Goal: Task Accomplishment & Management: Use online tool/utility

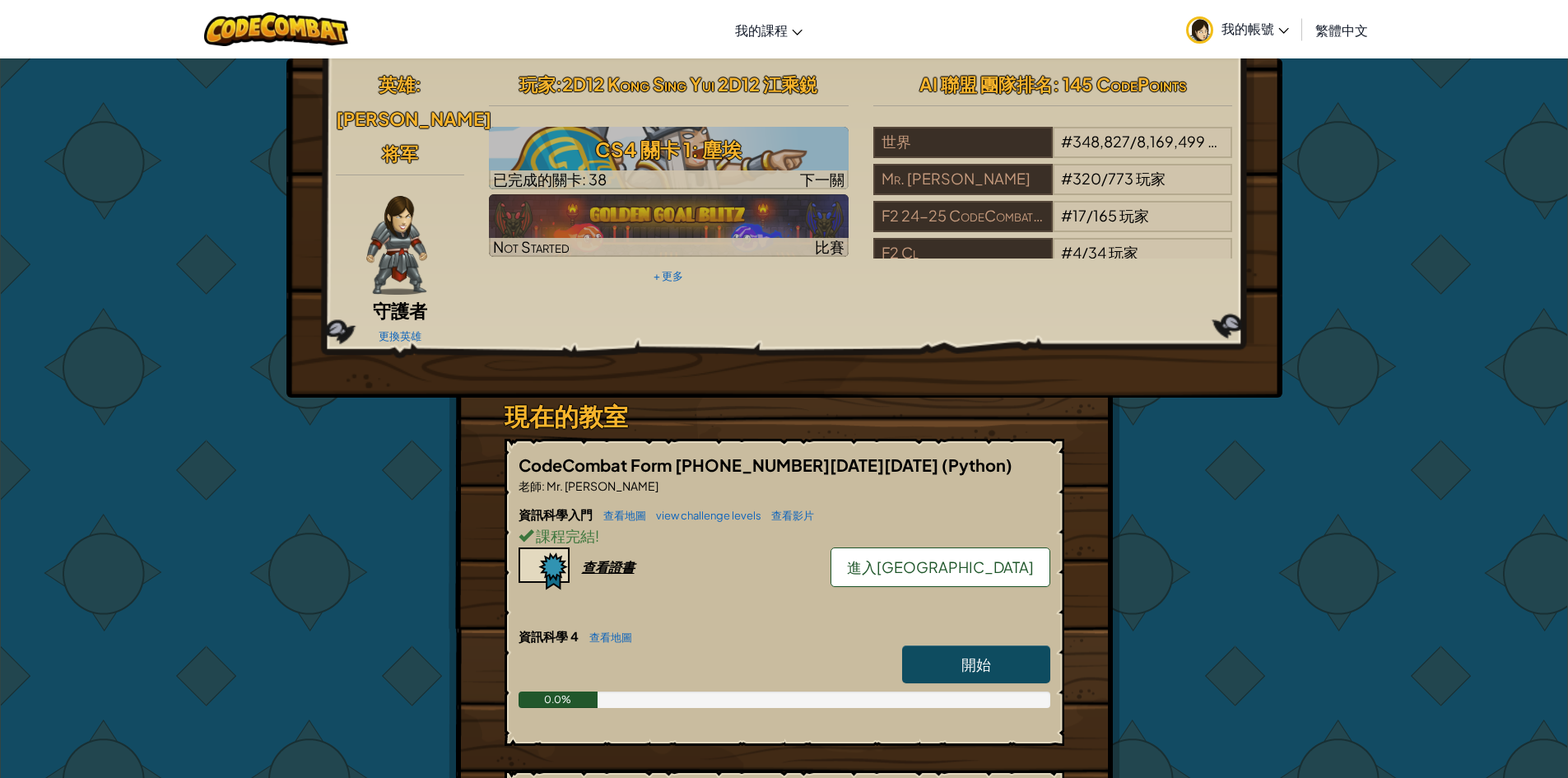
click at [996, 548] on link "進入[GEOGRAPHIC_DATA]" at bounding box center [940, 567] width 220 height 40
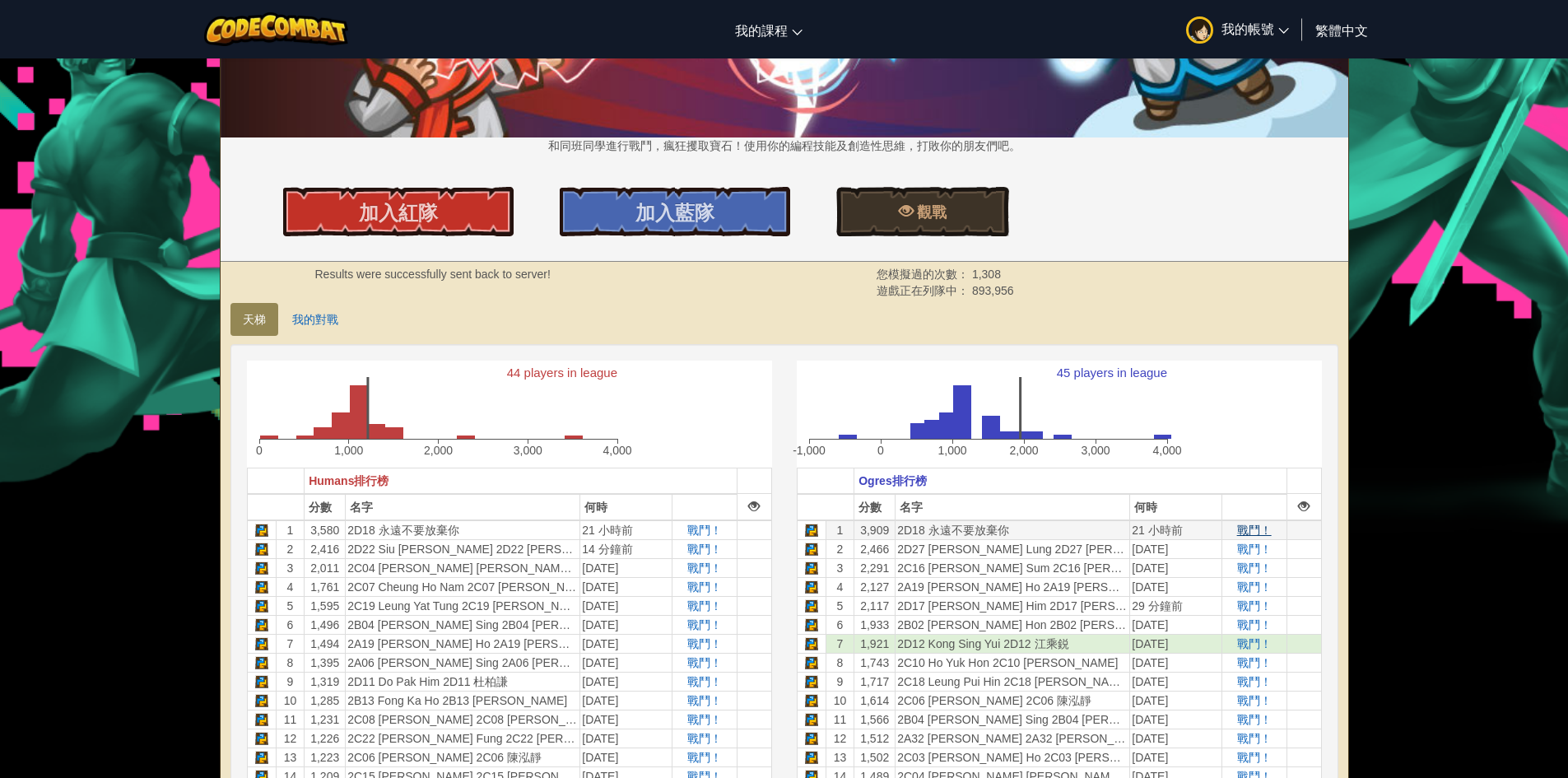
scroll to position [247, 0]
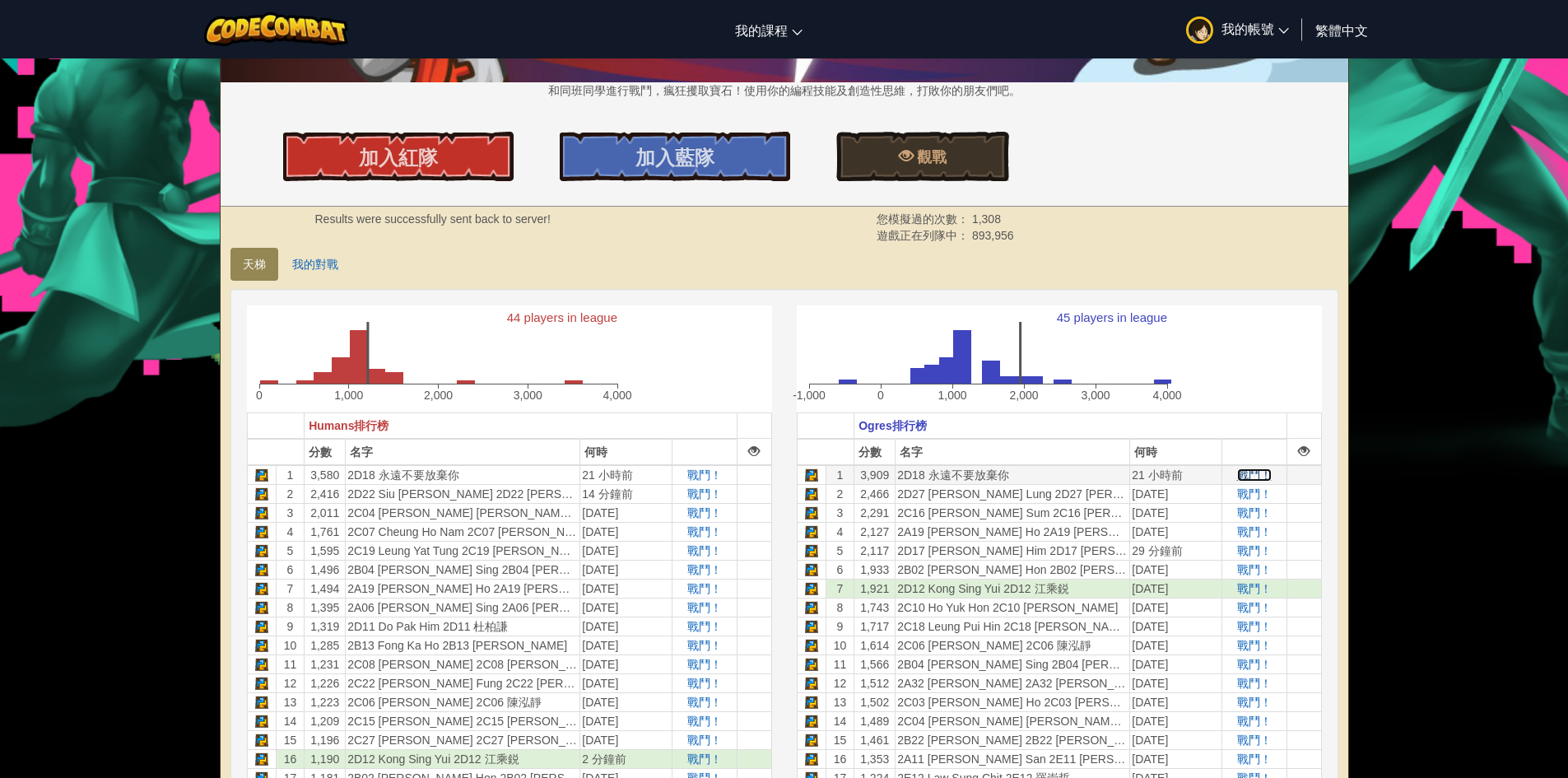
click at [1249, 475] on span "戰鬥！" at bounding box center [1254, 475] width 34 height 13
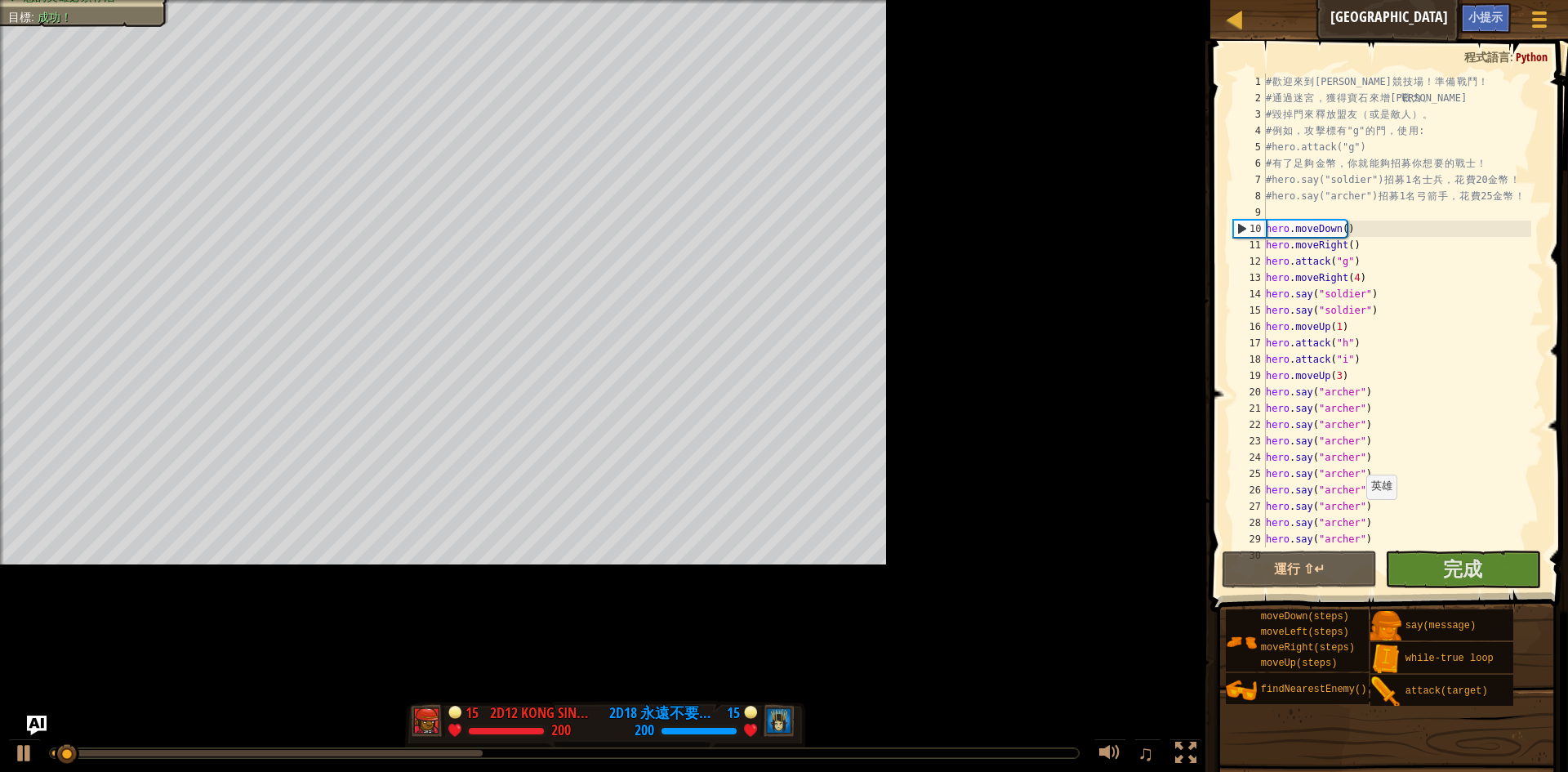
click at [1359, 517] on div "# 歡 迎 來 到 [GEOGRAPHIC_DATA] ！ 準 備 戰 鬥 ！ # 通 過 迷 宮 ， 獲 得 寶 石 來 增 強 戰 力 。 # 毀 掉 門…" at bounding box center [1559, 326] width 593 height 507
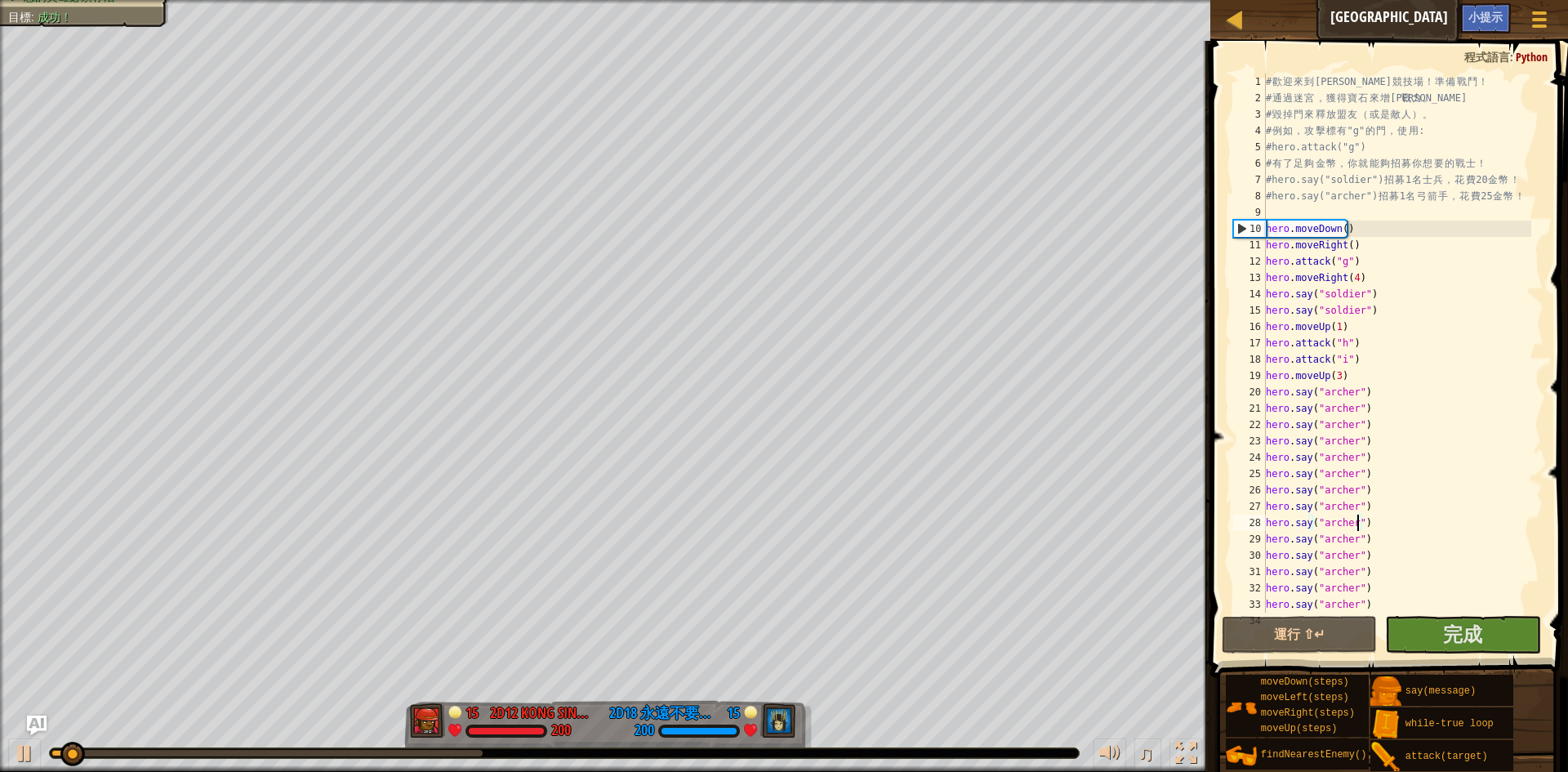
drag, startPoint x: 1412, startPoint y: 562, endPoint x: 1428, endPoint y: 608, distance: 48.7
click at [1412, 573] on div "# 歡 迎 來 到 [GEOGRAPHIC_DATA] ！ 準 備 戰 鬥 ！ # 通 過 迷 宮 ， 獲 得 寶 石 來 增 強 戰 力 。 # 毀 掉 門…" at bounding box center [1397, 359] width 269 height 572
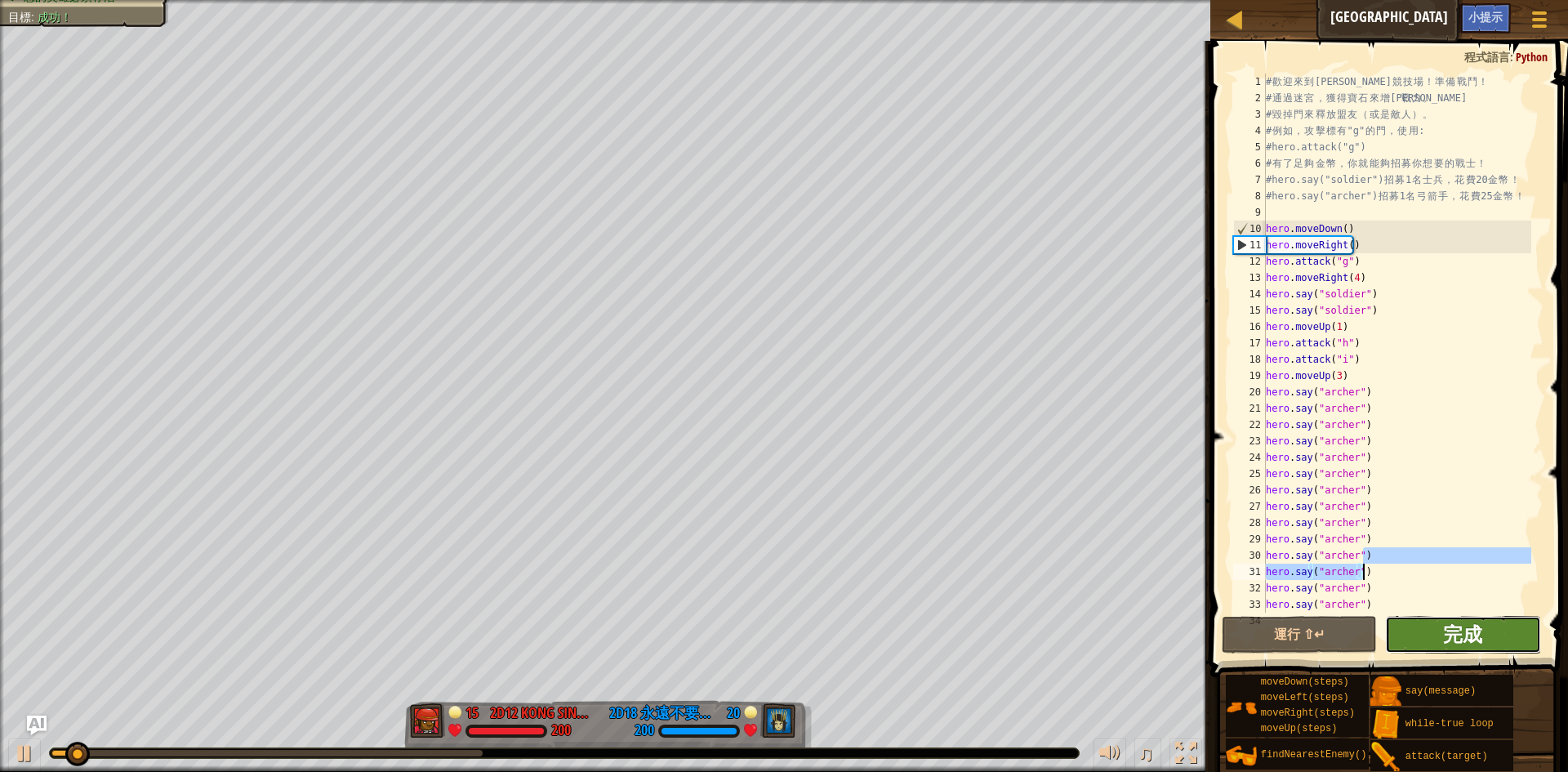
click at [1445, 638] on span "完成" at bounding box center [1462, 634] width 39 height 26
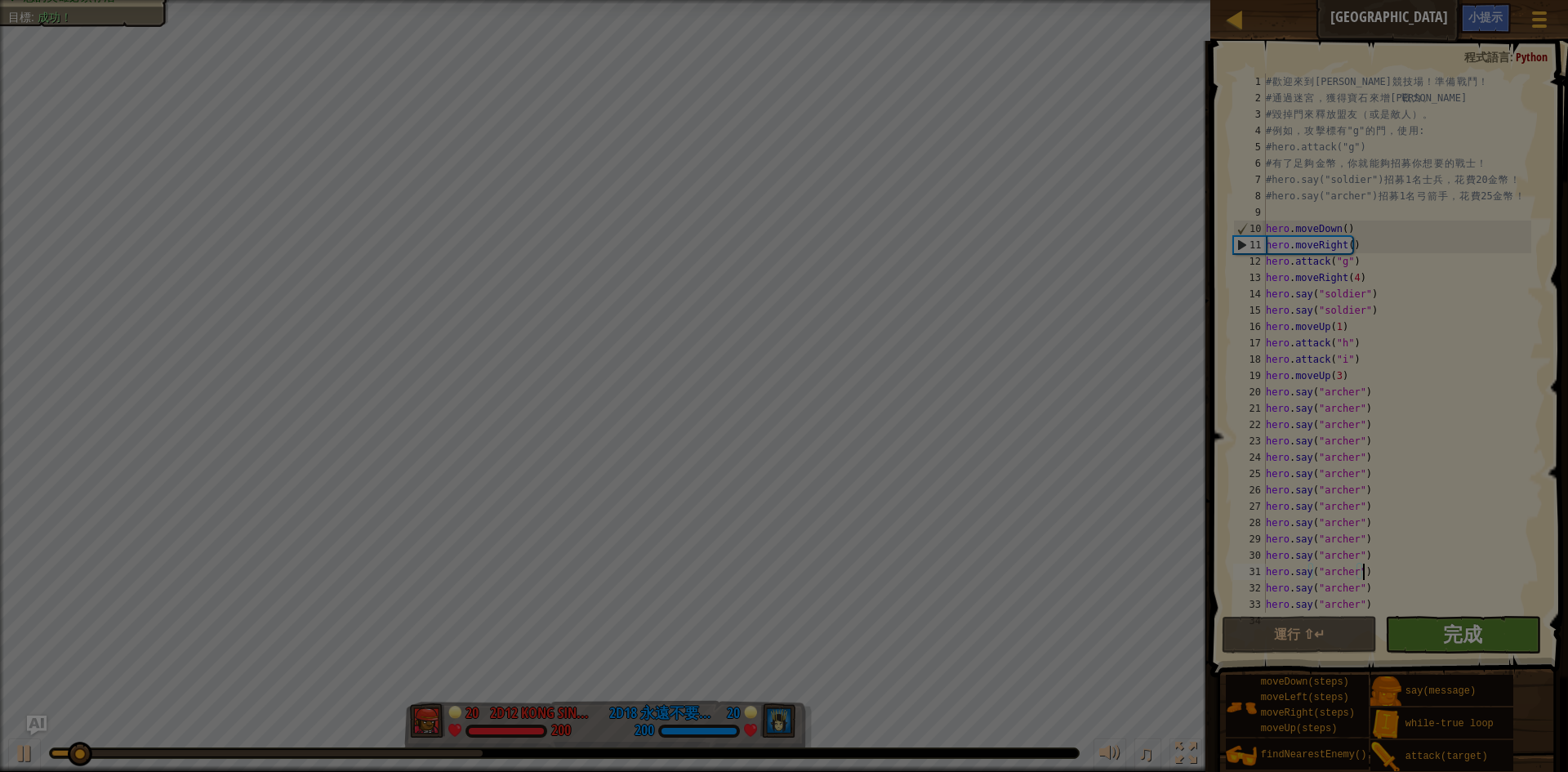
type textarea "hero.say("archer")"
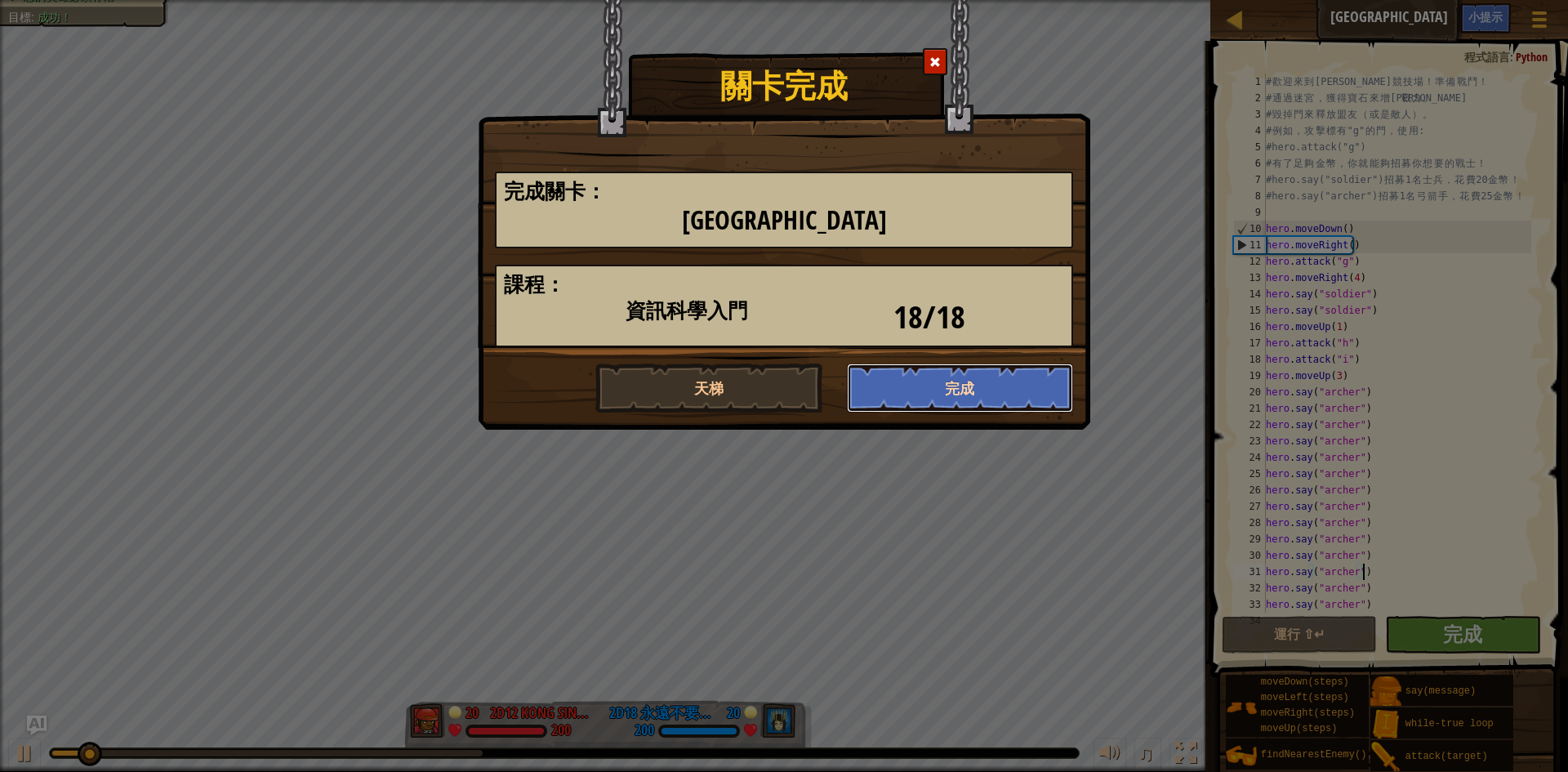
click at [951, 400] on button "完成" at bounding box center [960, 388] width 227 height 49
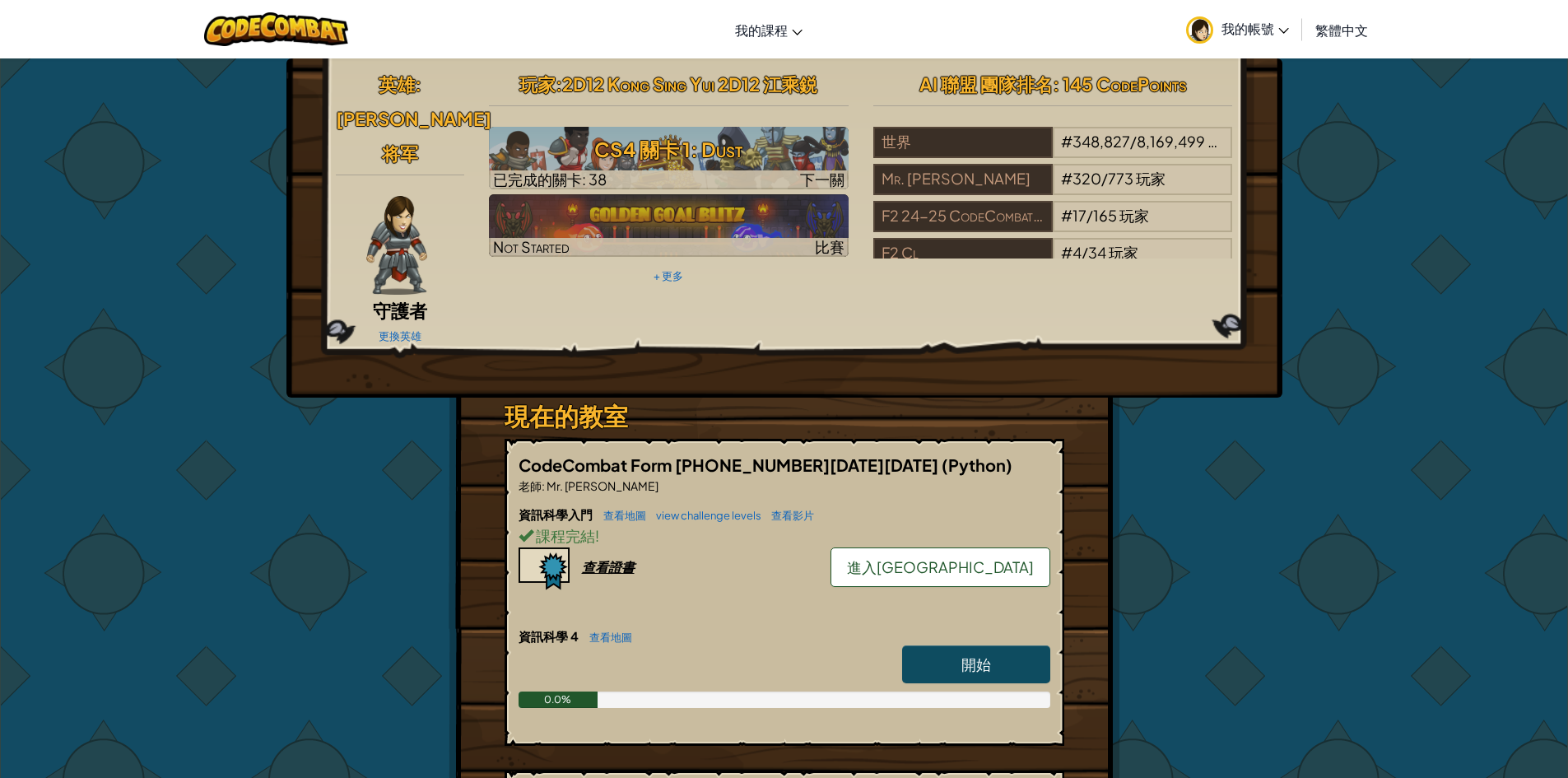
click at [1022, 548] on link "進入[GEOGRAPHIC_DATA]" at bounding box center [940, 567] width 220 height 40
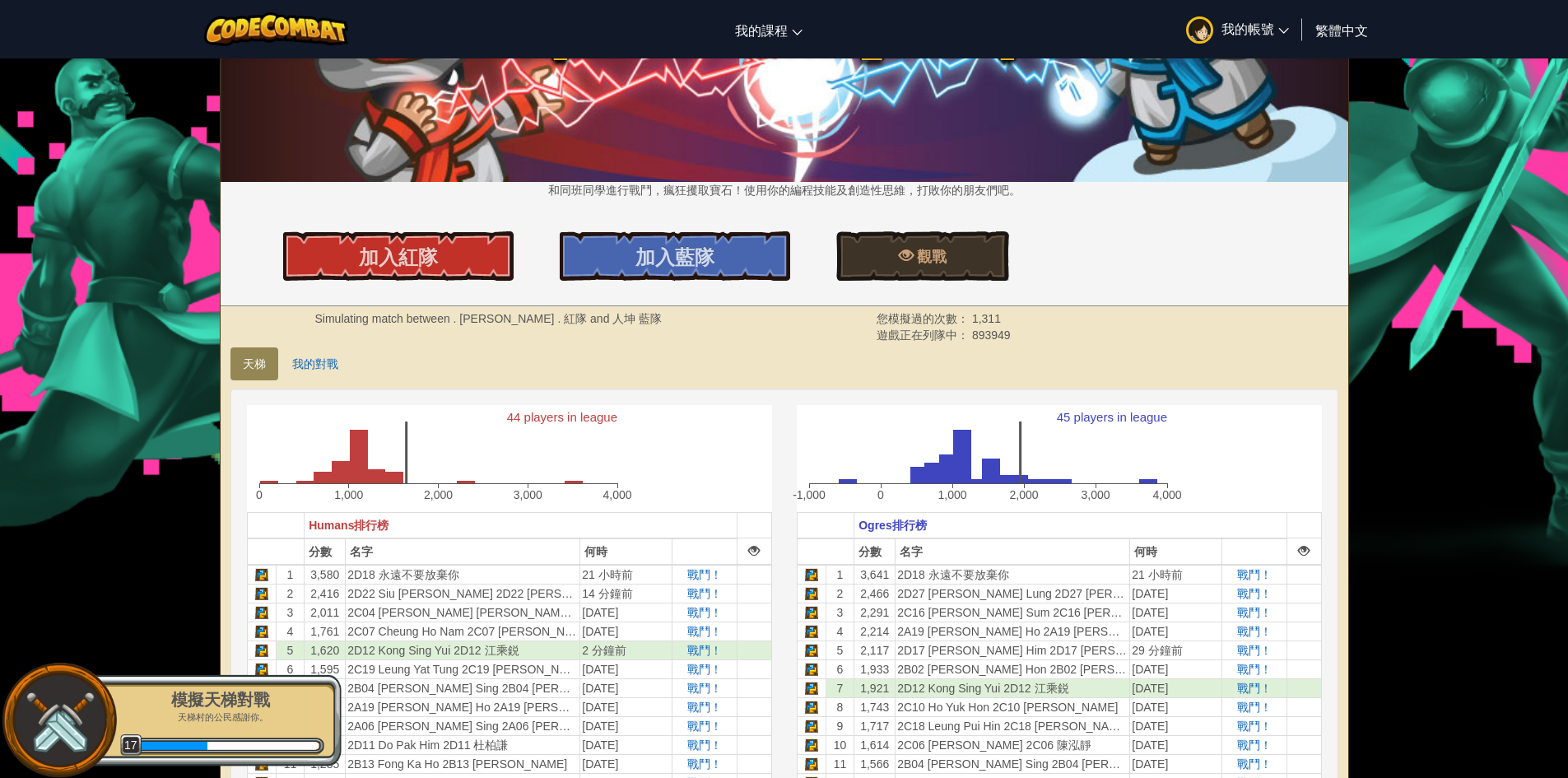
scroll to position [247, 0]
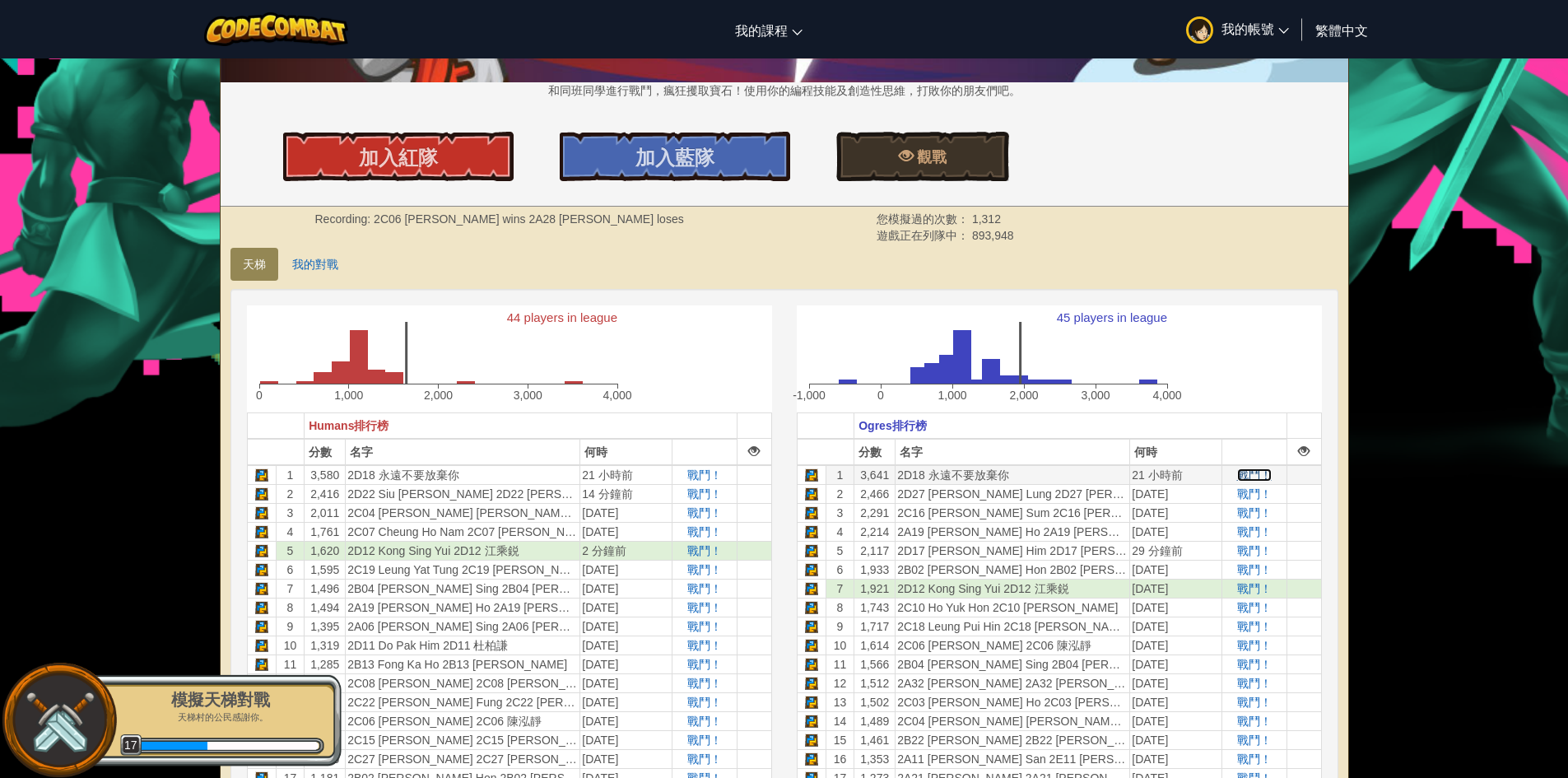
click at [1252, 476] on span "戰鬥！" at bounding box center [1254, 475] width 34 height 13
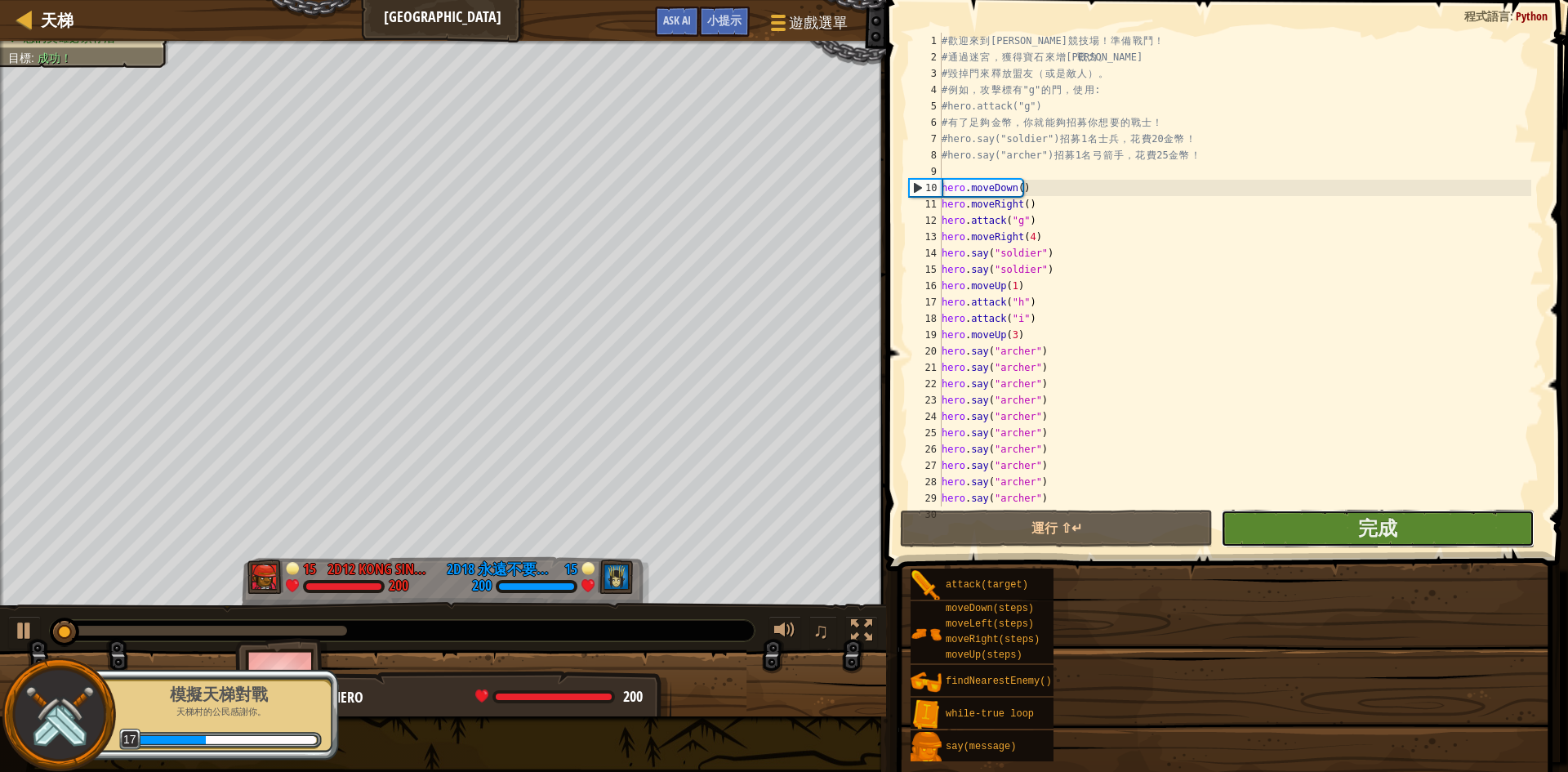
click at [1312, 528] on button "完成" at bounding box center [1377, 528] width 313 height 38
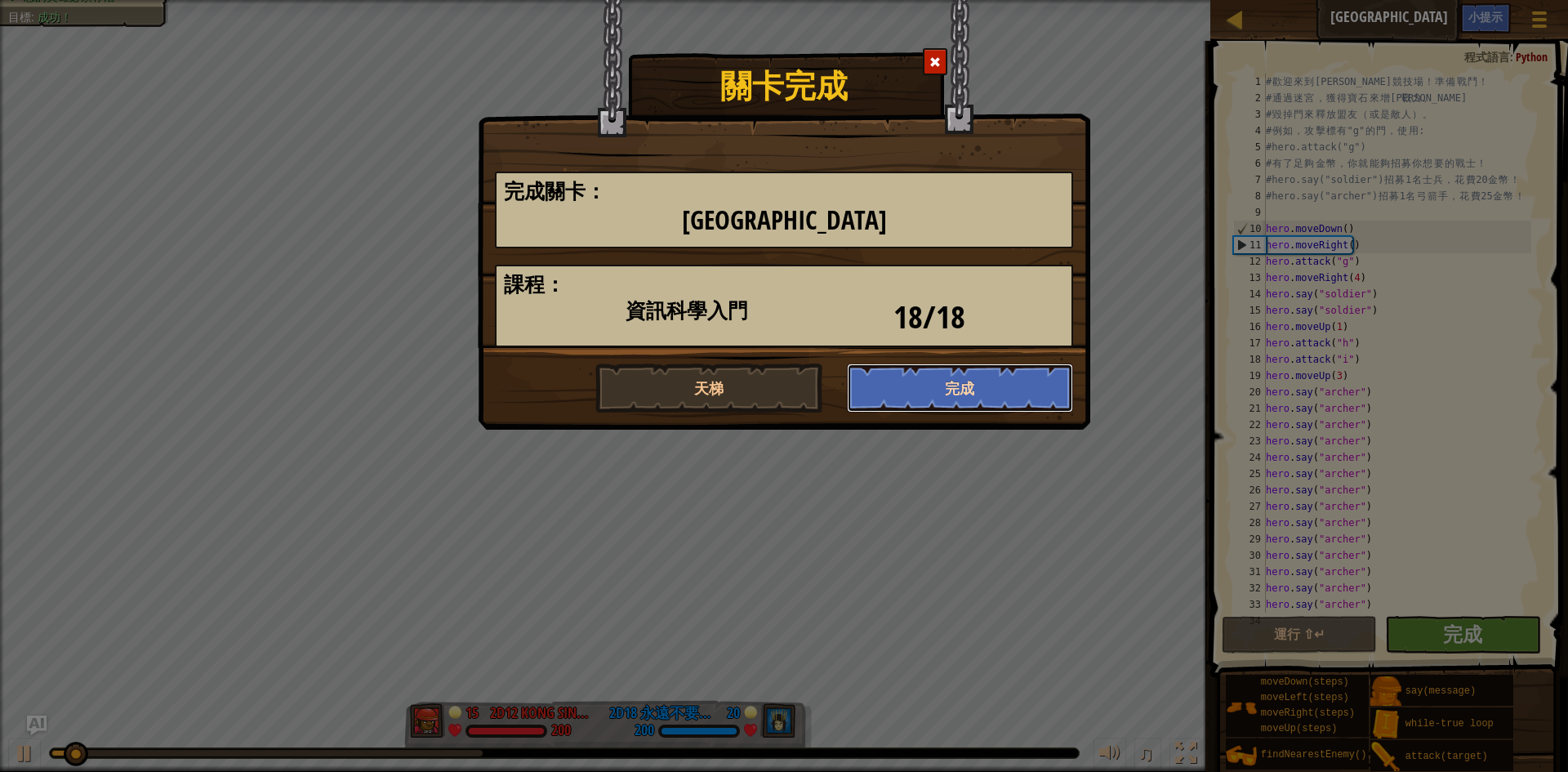
click at [931, 397] on button "完成" at bounding box center [960, 388] width 227 height 49
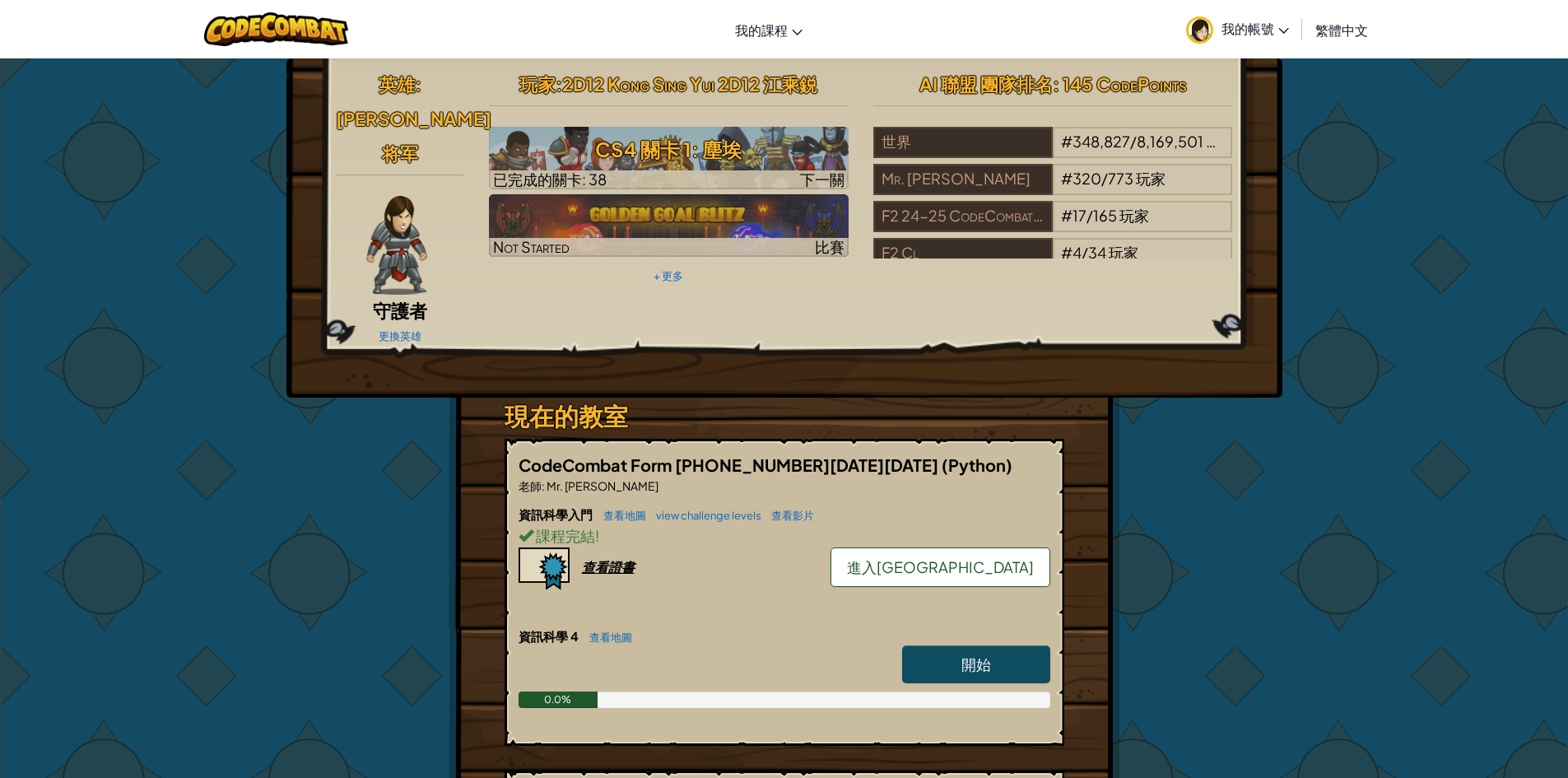
click at [1024, 548] on link "進入[GEOGRAPHIC_DATA]" at bounding box center [940, 567] width 220 height 40
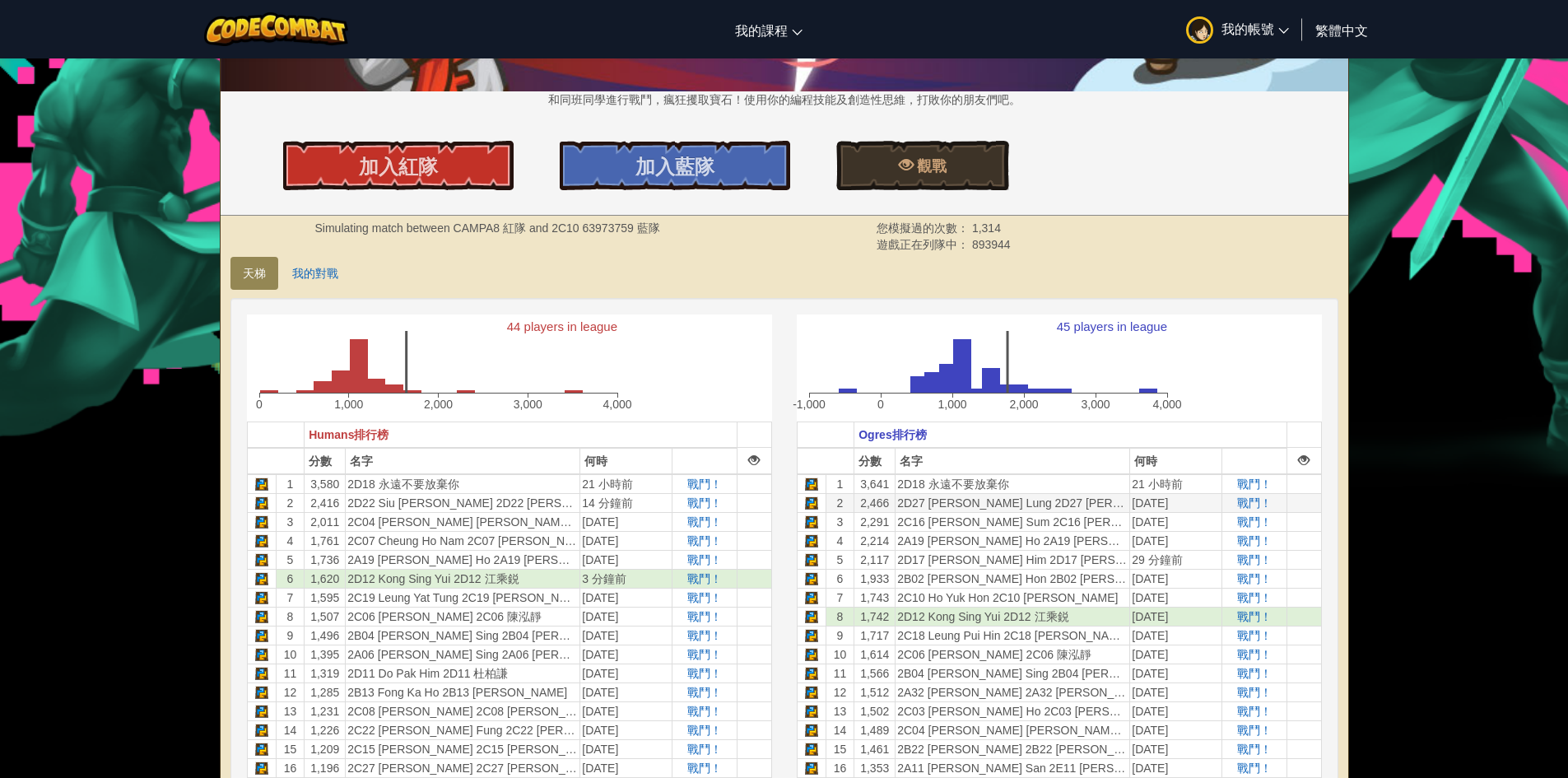
scroll to position [247, 0]
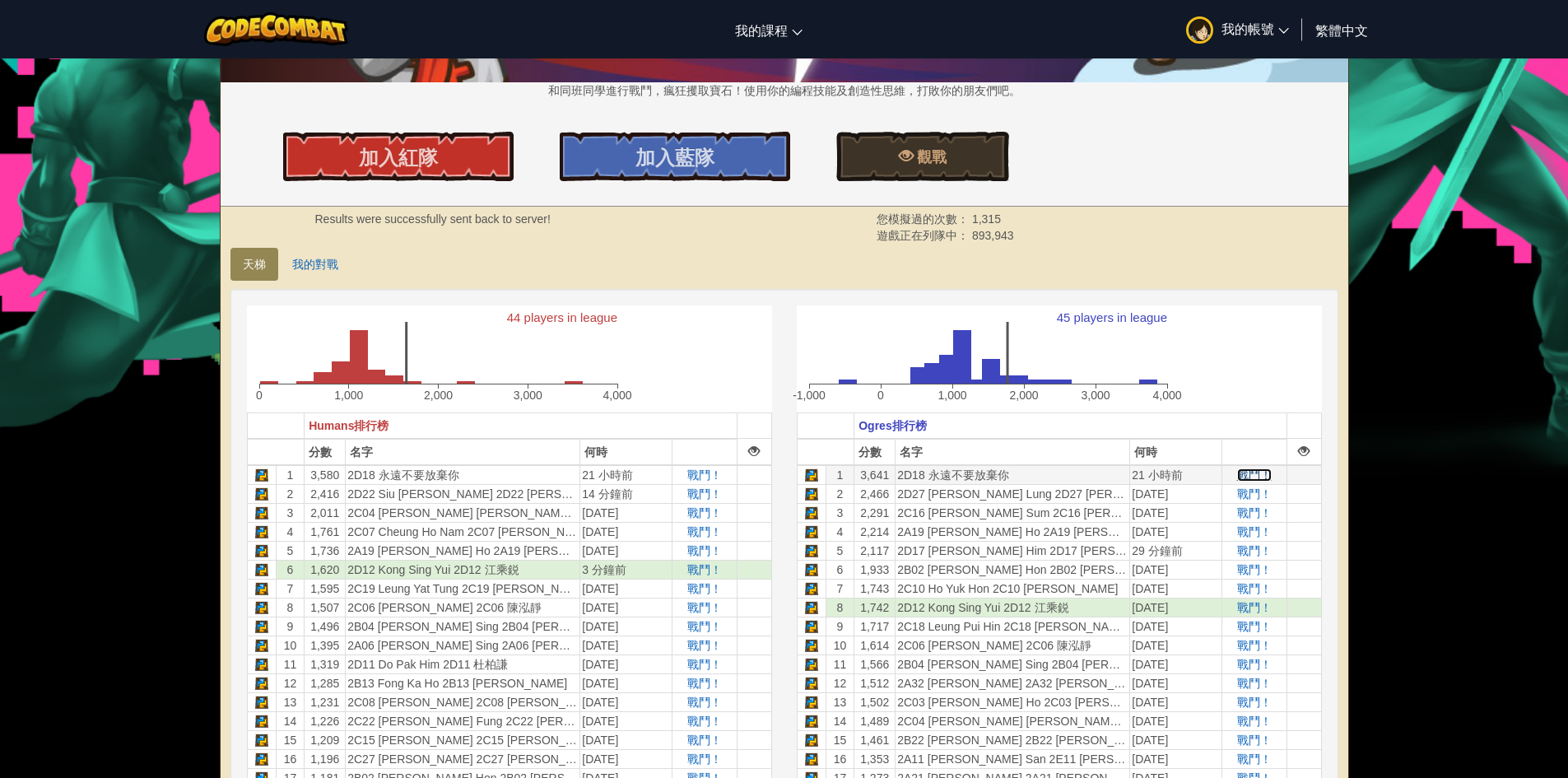
click at [1250, 472] on span "戰鬥！" at bounding box center [1254, 475] width 34 height 13
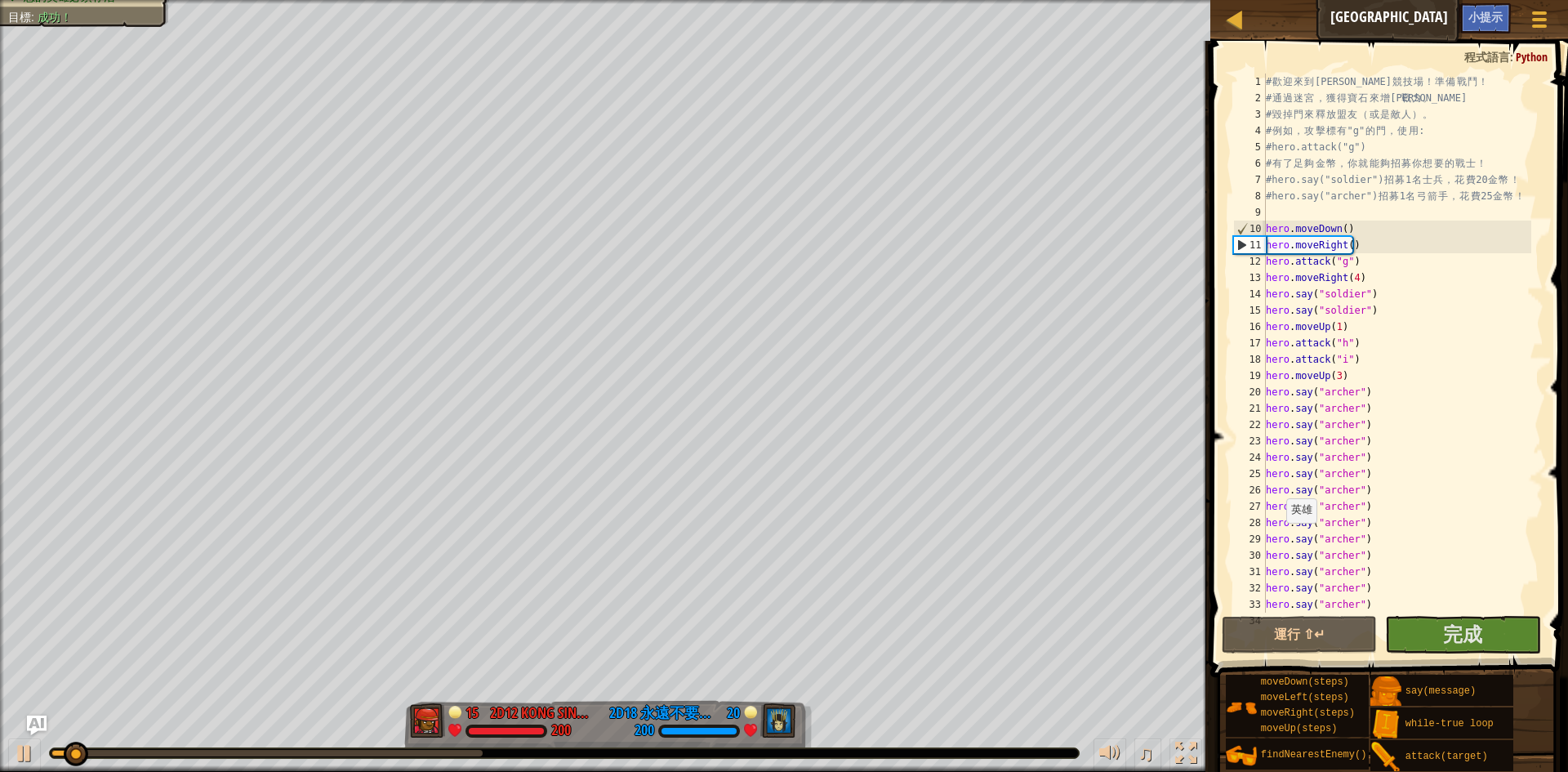
click at [464, 753] on div at bounding box center [267, 753] width 432 height 6
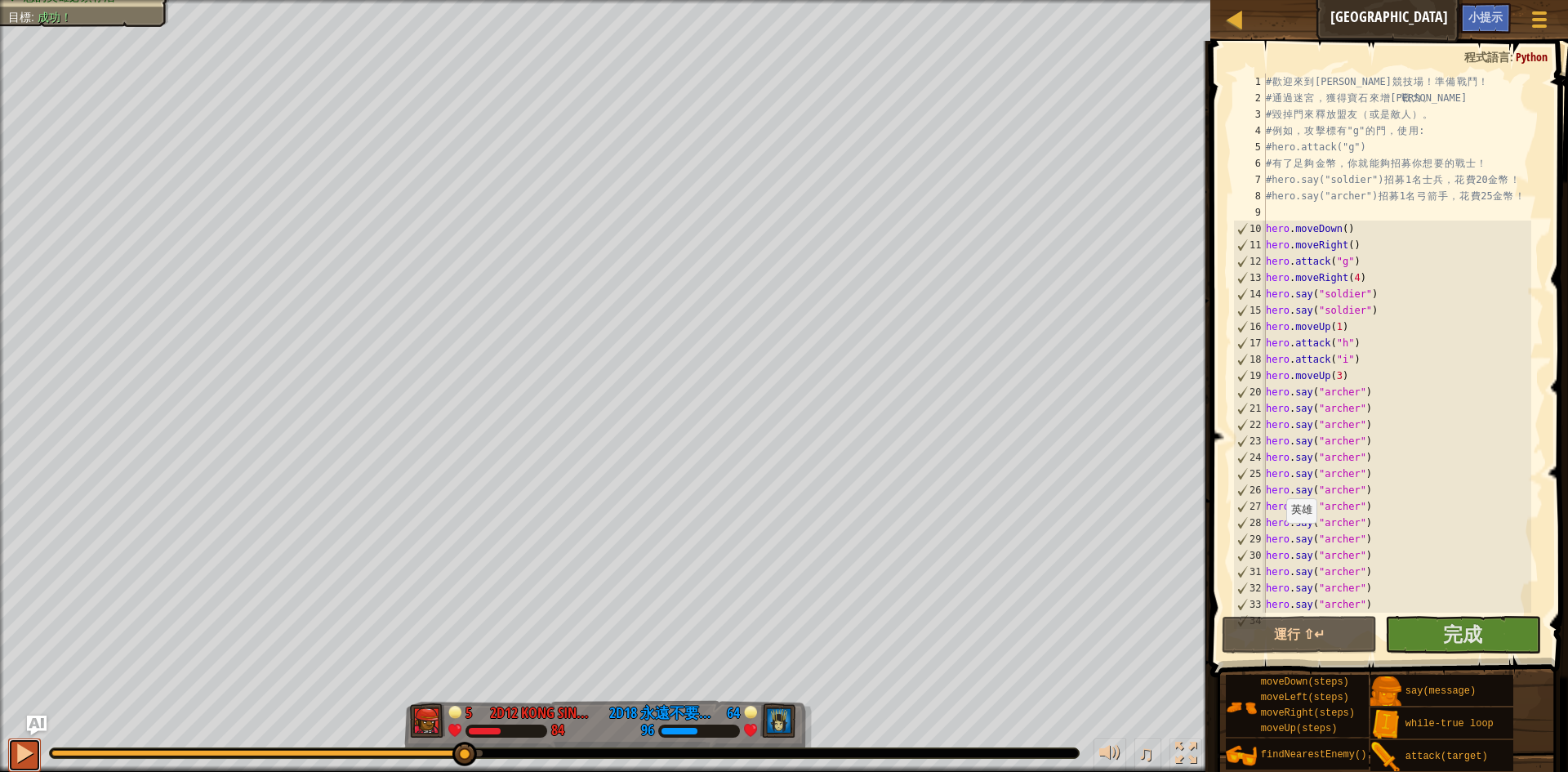
click at [24, 748] on div at bounding box center [24, 753] width 21 height 21
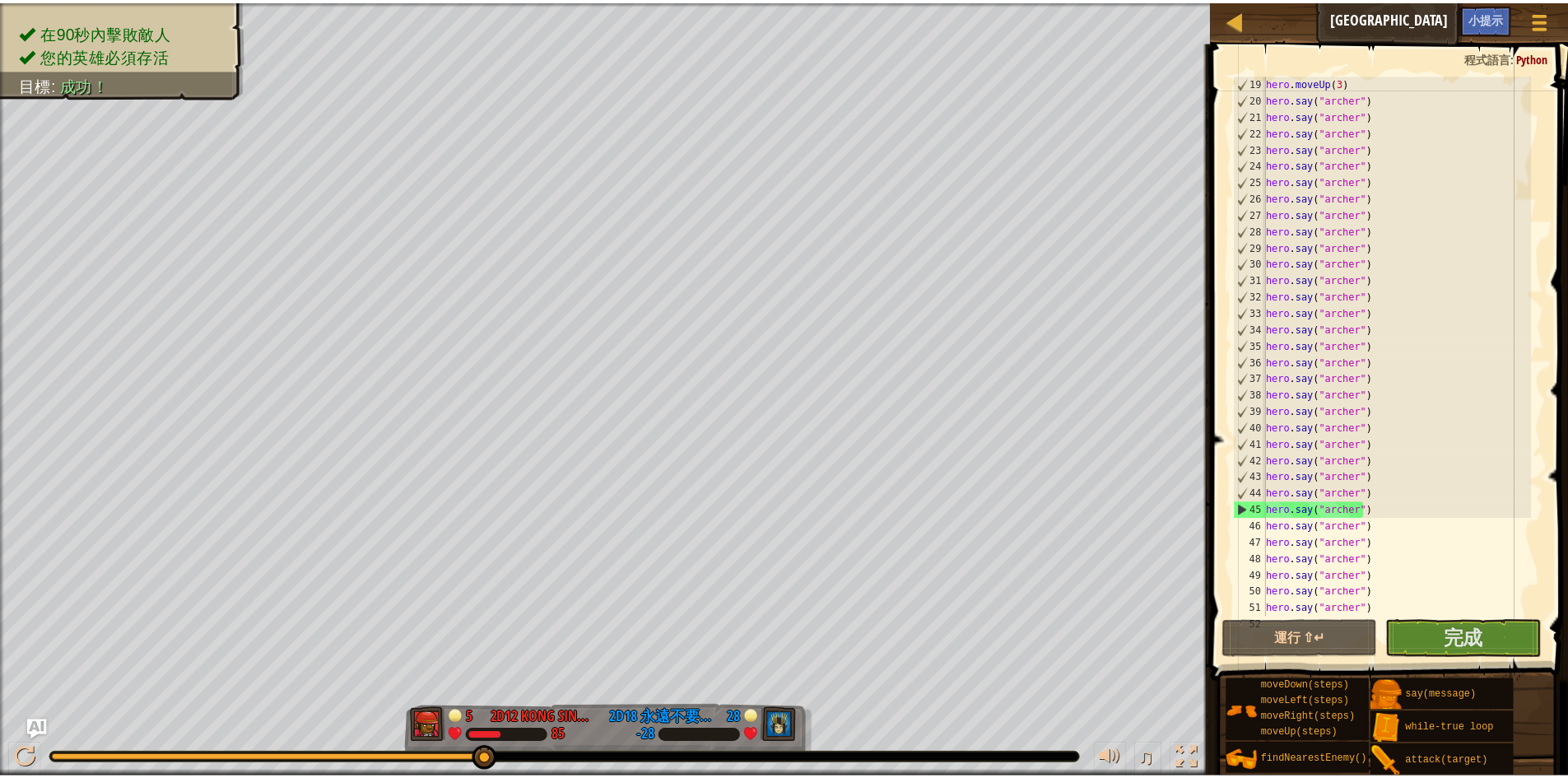
scroll to position [345, 0]
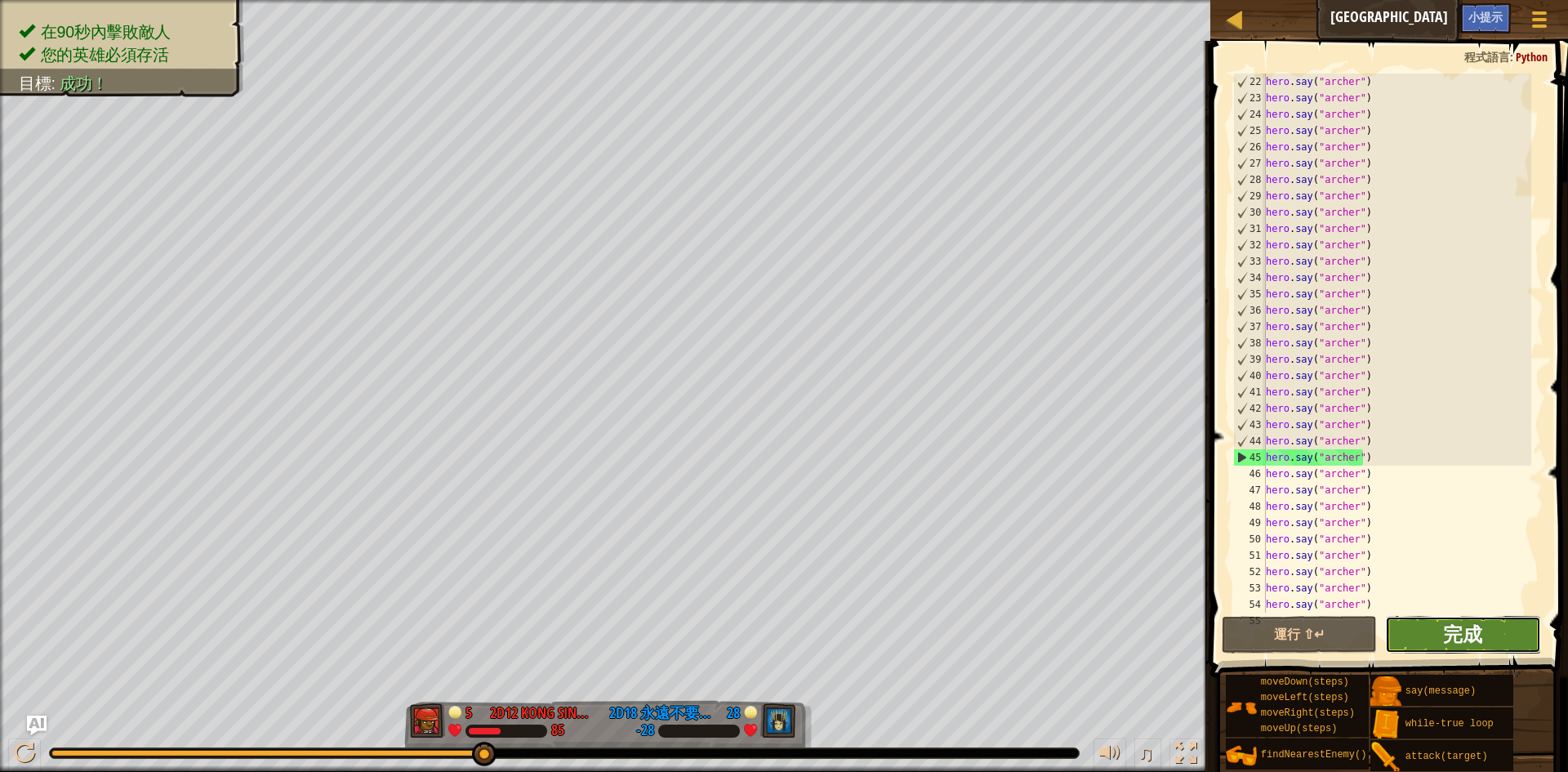
click at [1461, 633] on span "完成" at bounding box center [1462, 634] width 39 height 26
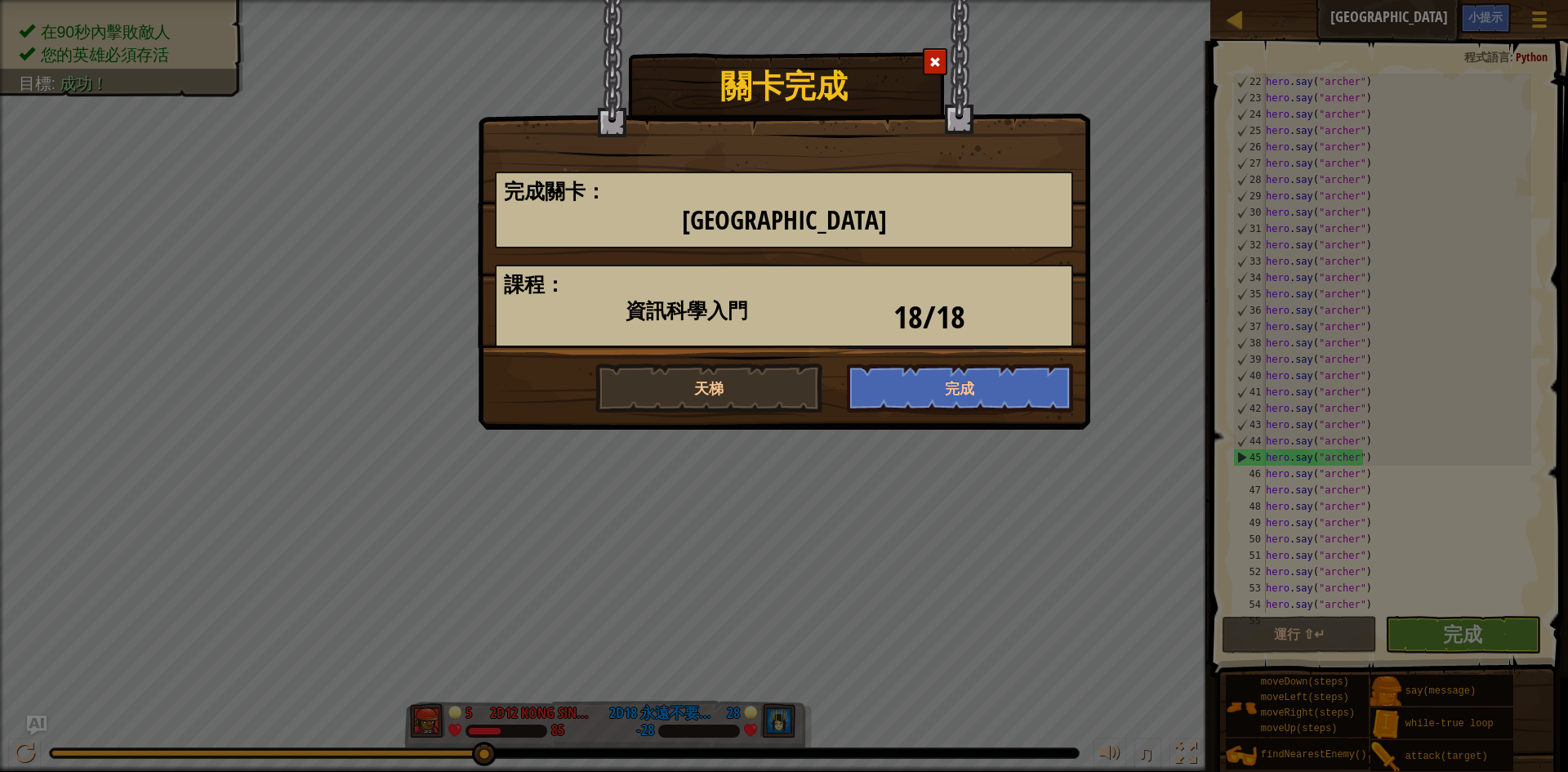
click at [948, 64] on h1 "關卡完成" at bounding box center [784, 81] width 611 height 43
click at [941, 65] on div at bounding box center [935, 61] width 24 height 27
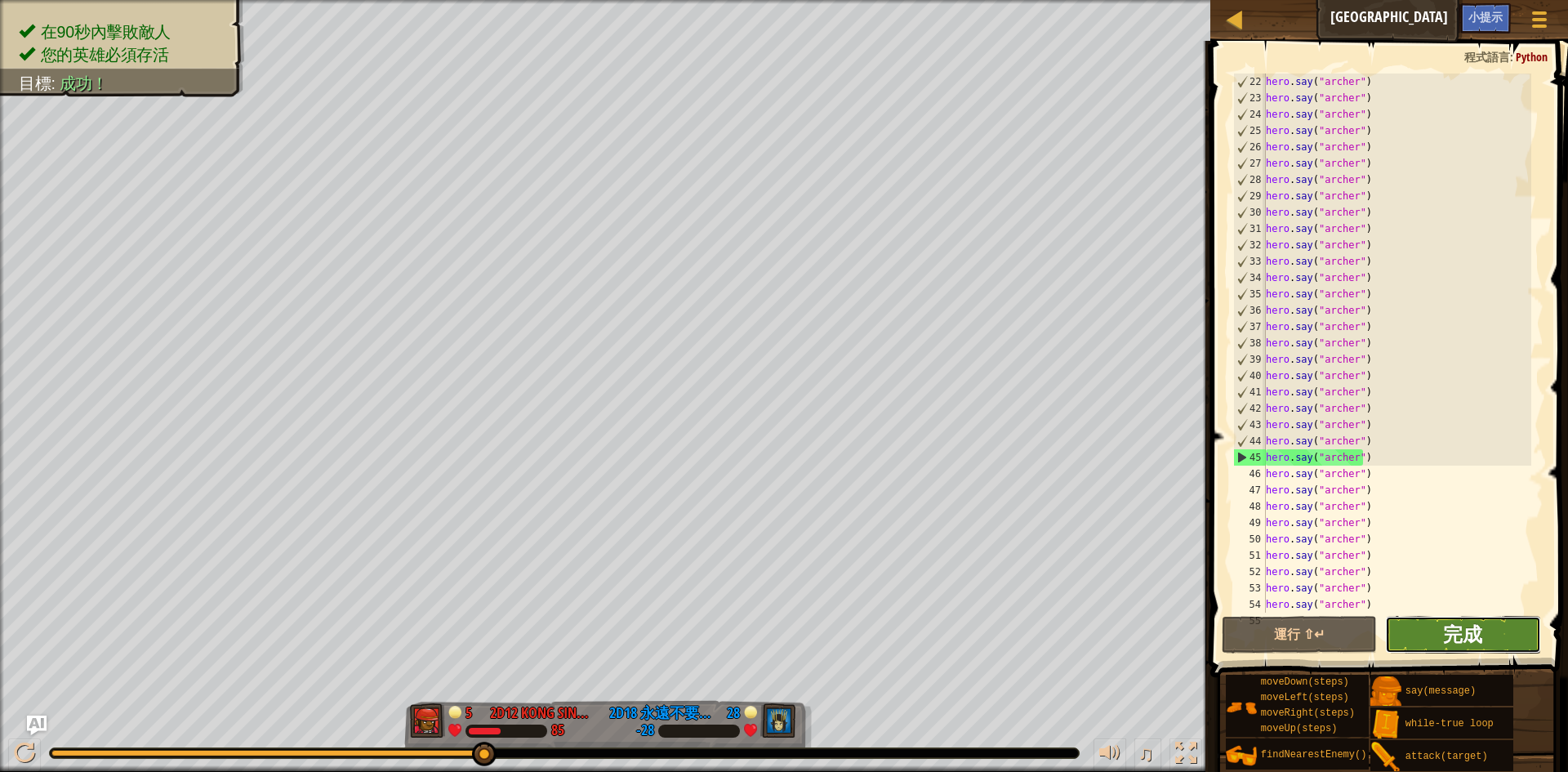
click at [1472, 636] on span "完成" at bounding box center [1462, 634] width 39 height 26
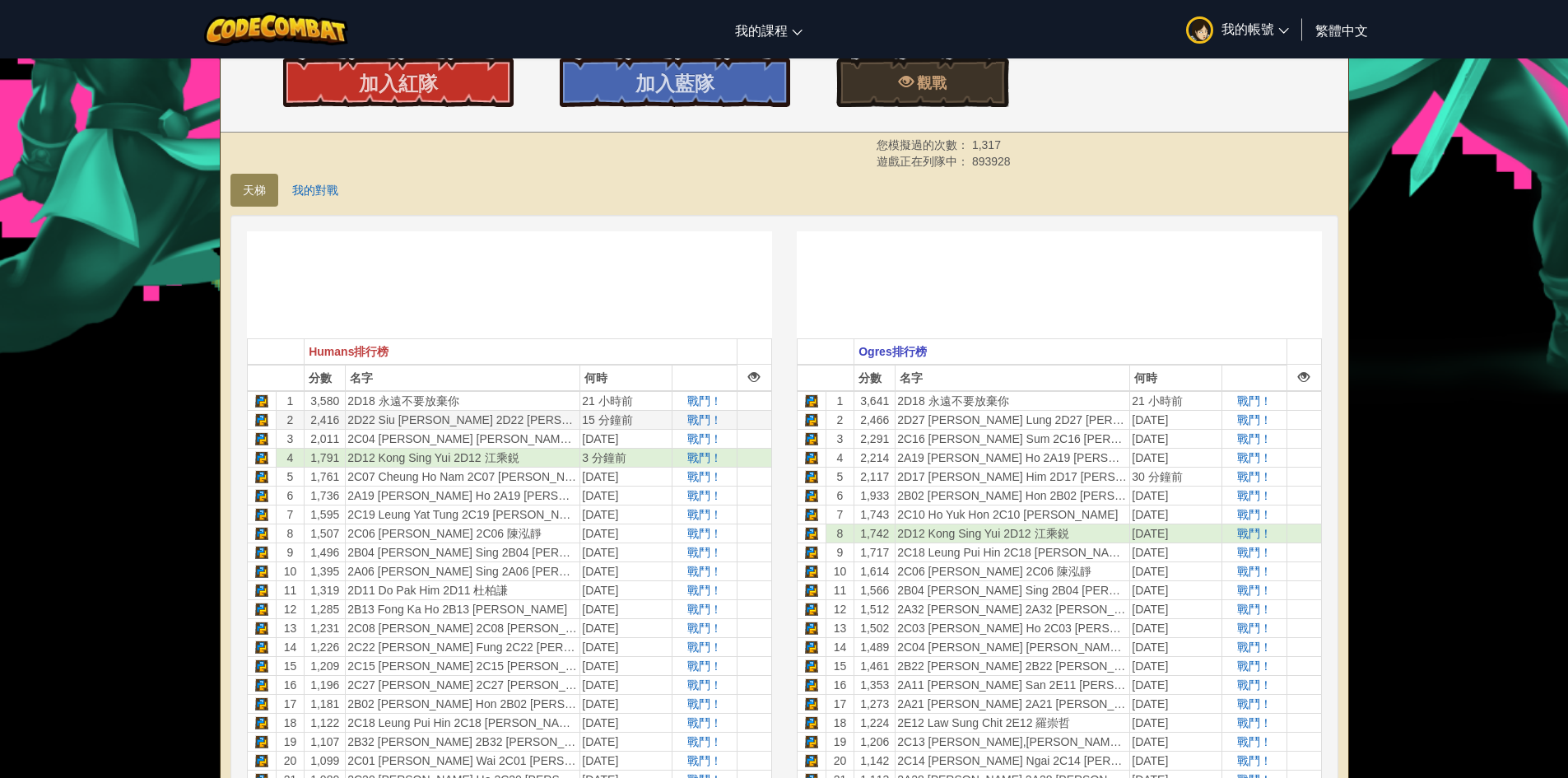
scroll to position [330, 0]
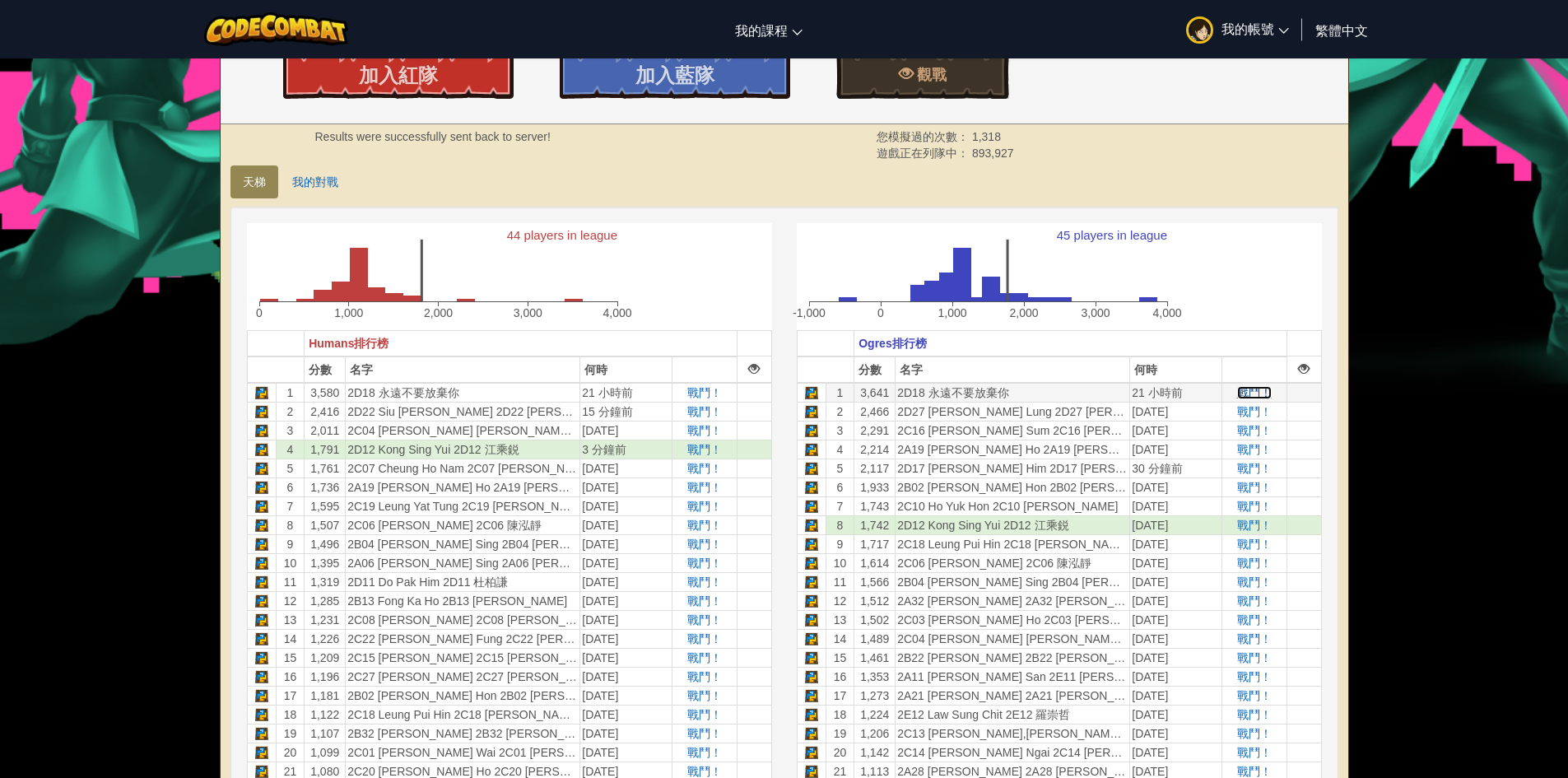
click at [1247, 395] on span "戰鬥！" at bounding box center [1254, 392] width 34 height 13
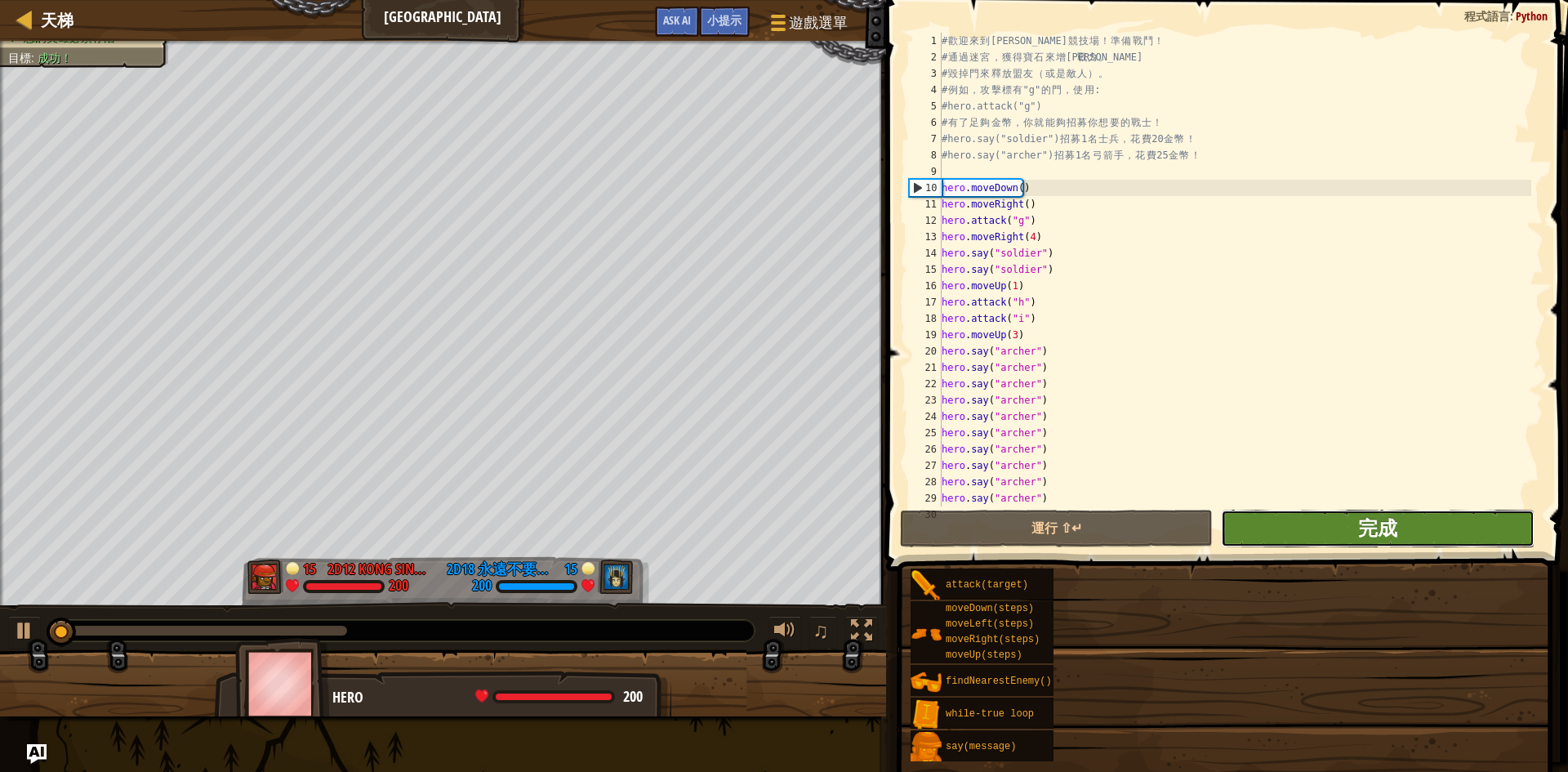
click at [1371, 520] on span "完成" at bounding box center [1378, 528] width 39 height 26
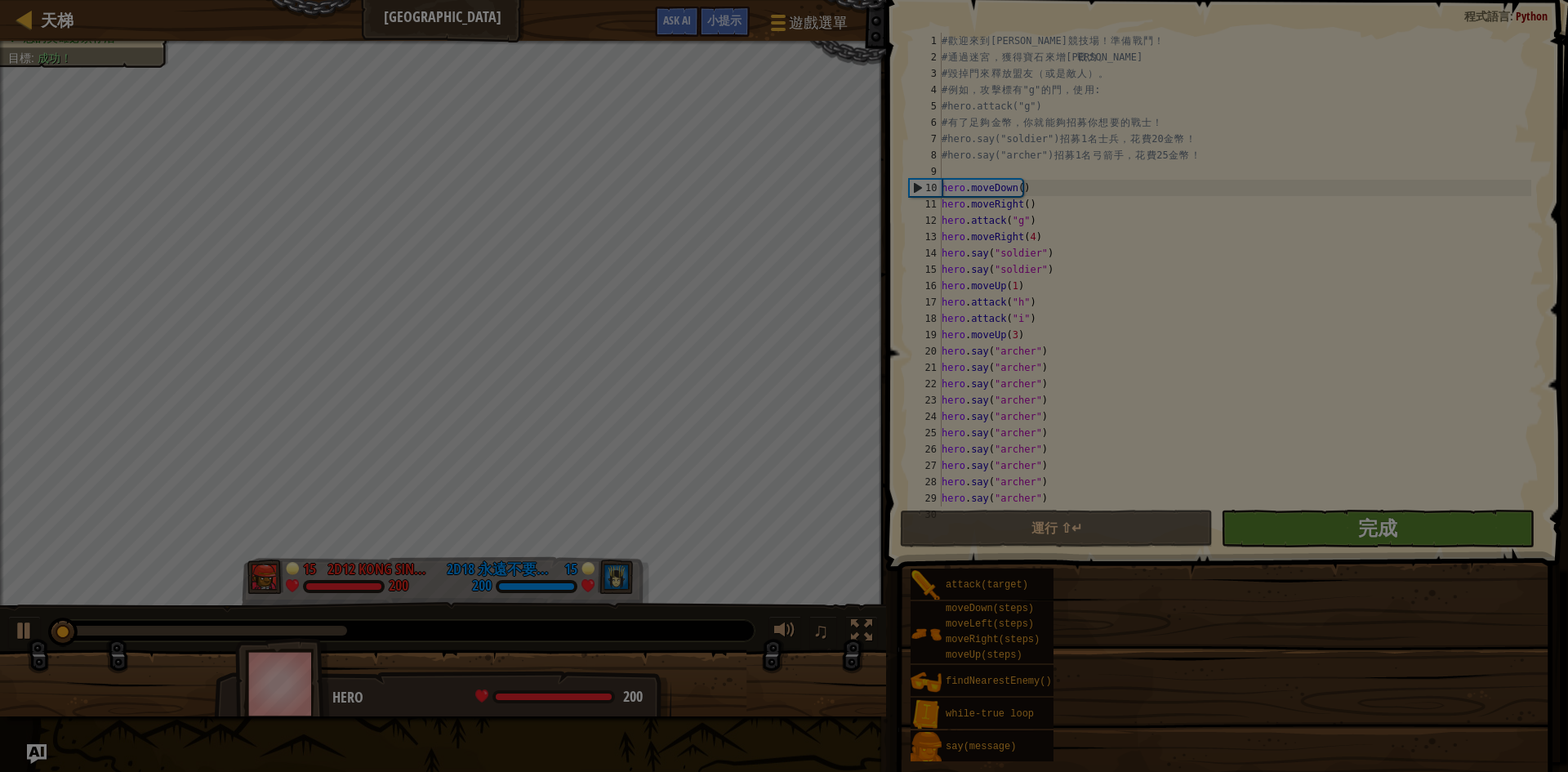
click at [1371, 520] on div at bounding box center [784, 386] width 1568 height 772
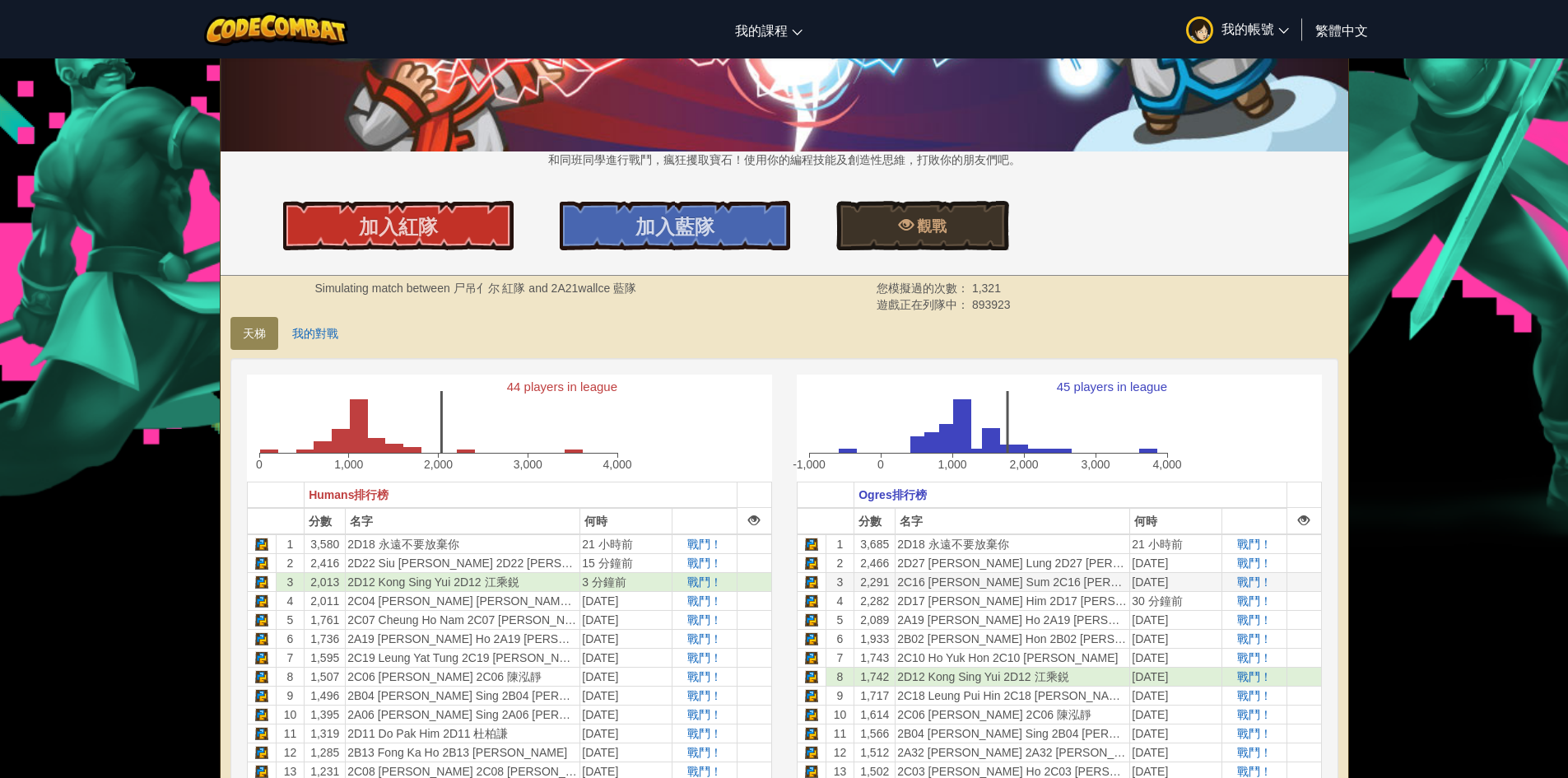
scroll to position [330, 0]
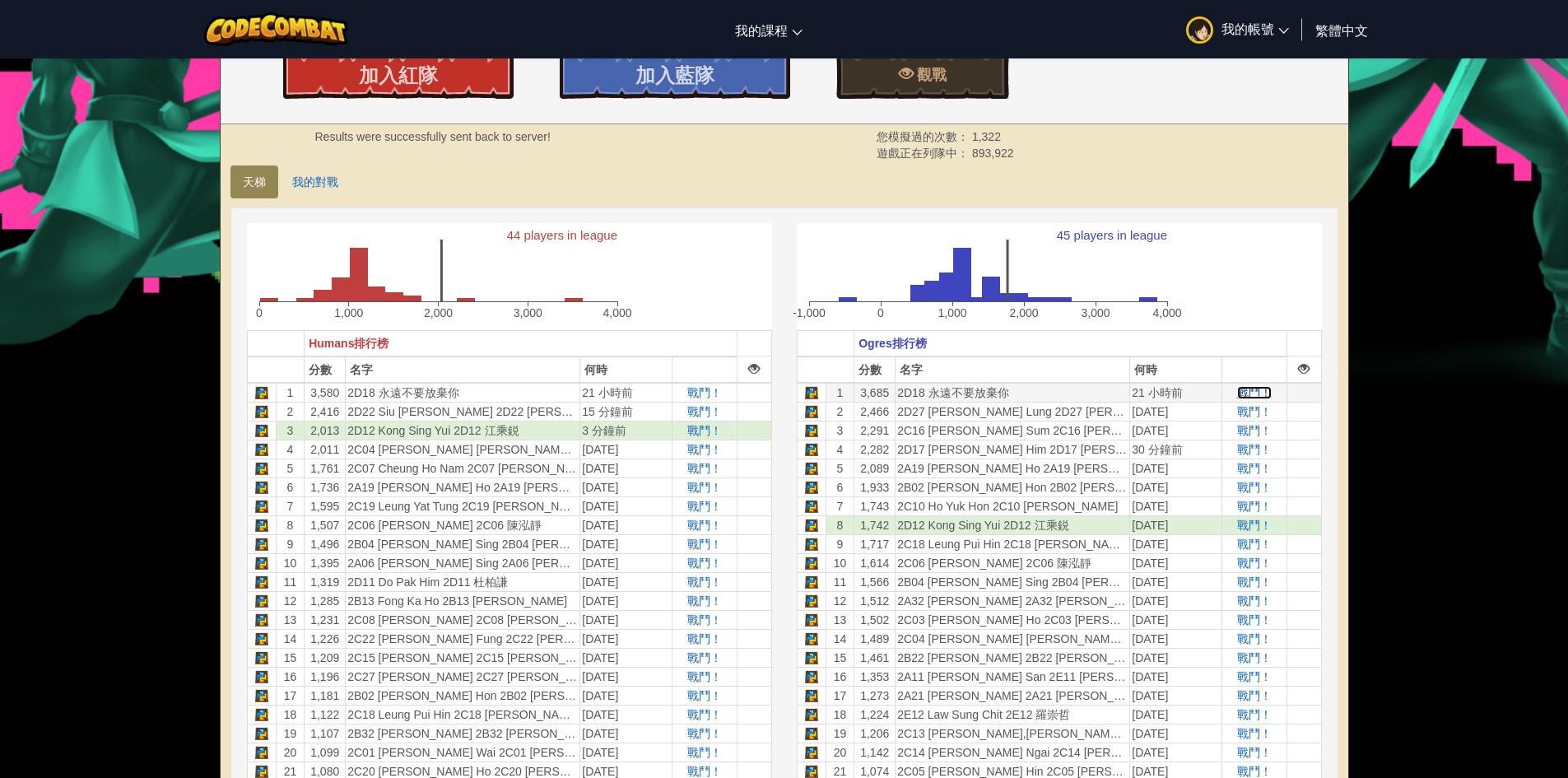
click at [1247, 392] on span "戰鬥！" at bounding box center [1254, 392] width 34 height 13
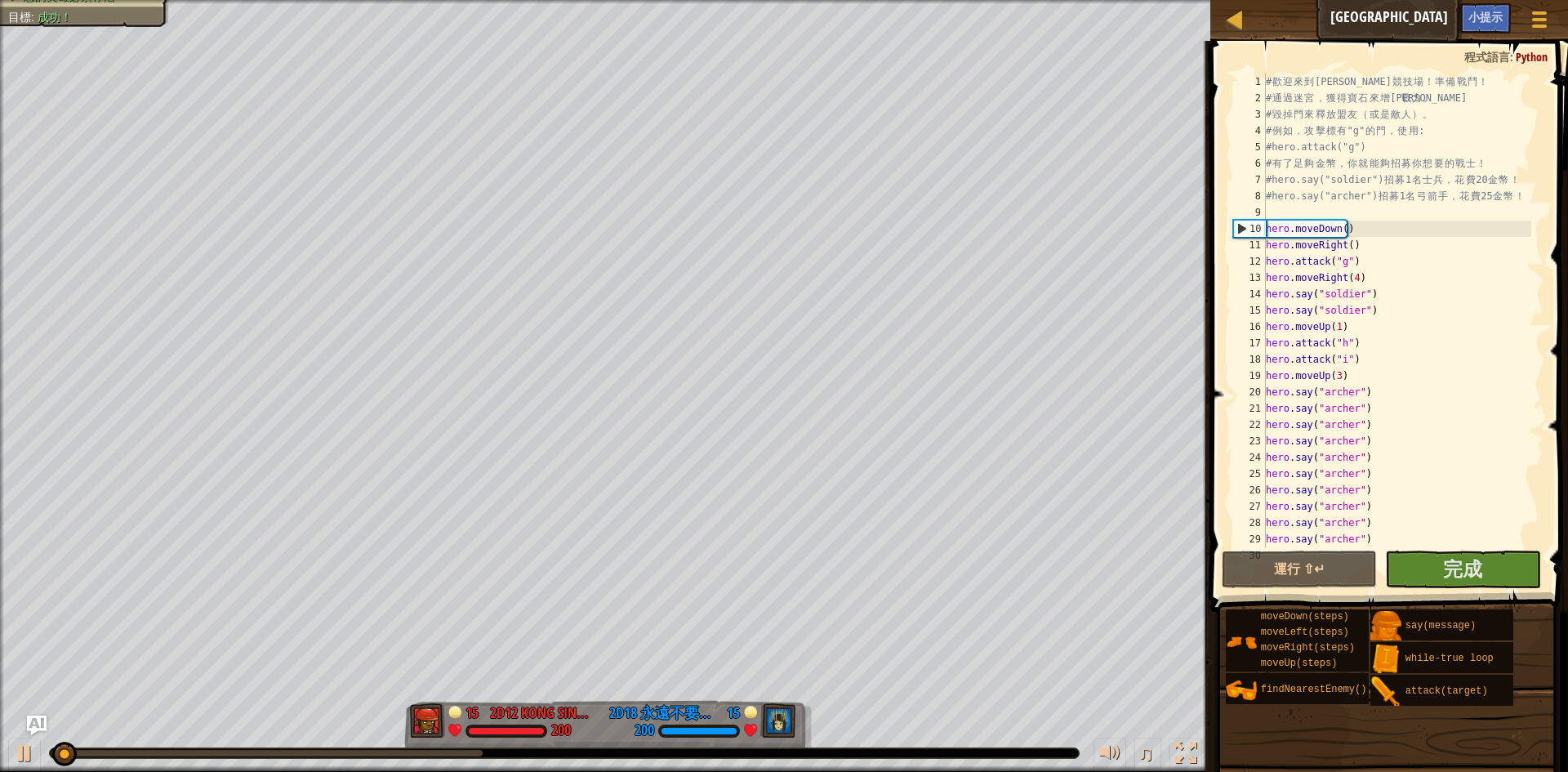
click at [1254, 496] on div "26" at bounding box center [1249, 490] width 32 height 17
type textarea "hero.say("archer")"
click at [1458, 577] on div "hero.say("archer") 1 2 3 4 5 6 7 8 9 10 11 12 13 14 15 16 17 18 19 20 21 22 23 …" at bounding box center [1387, 359] width 363 height 619
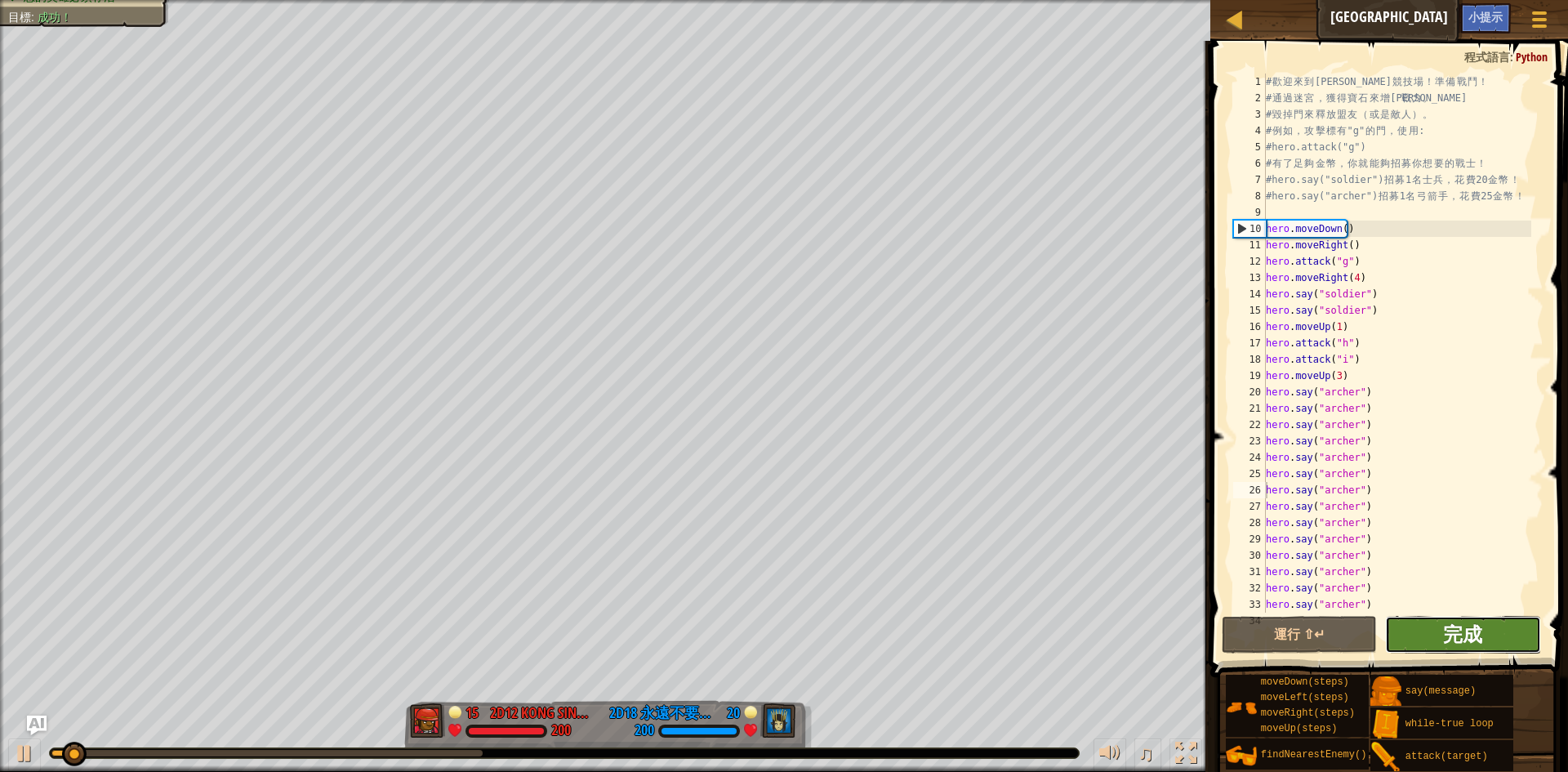
click at [1475, 630] on span "完成" at bounding box center [1462, 634] width 39 height 26
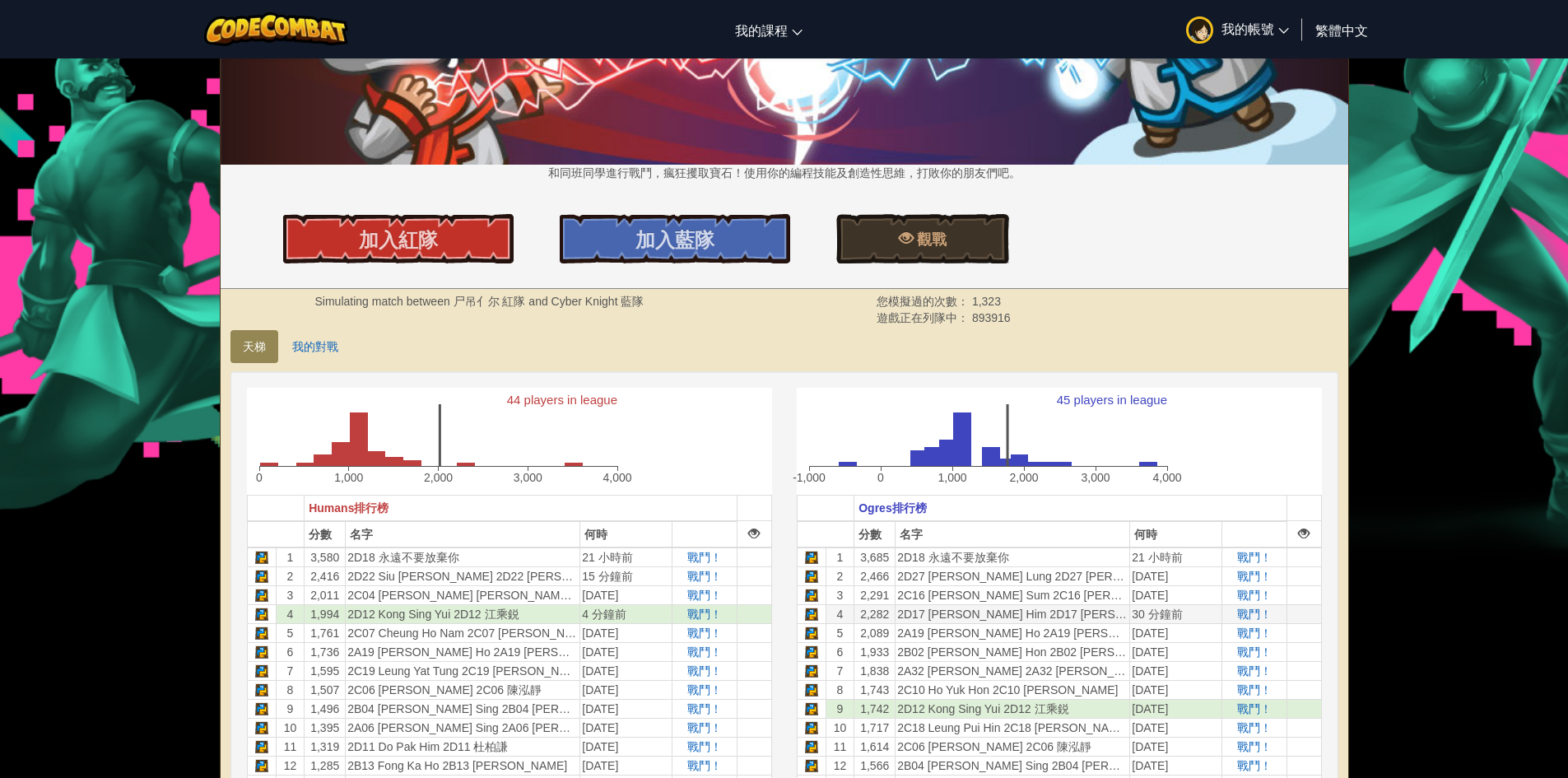
scroll to position [330, 0]
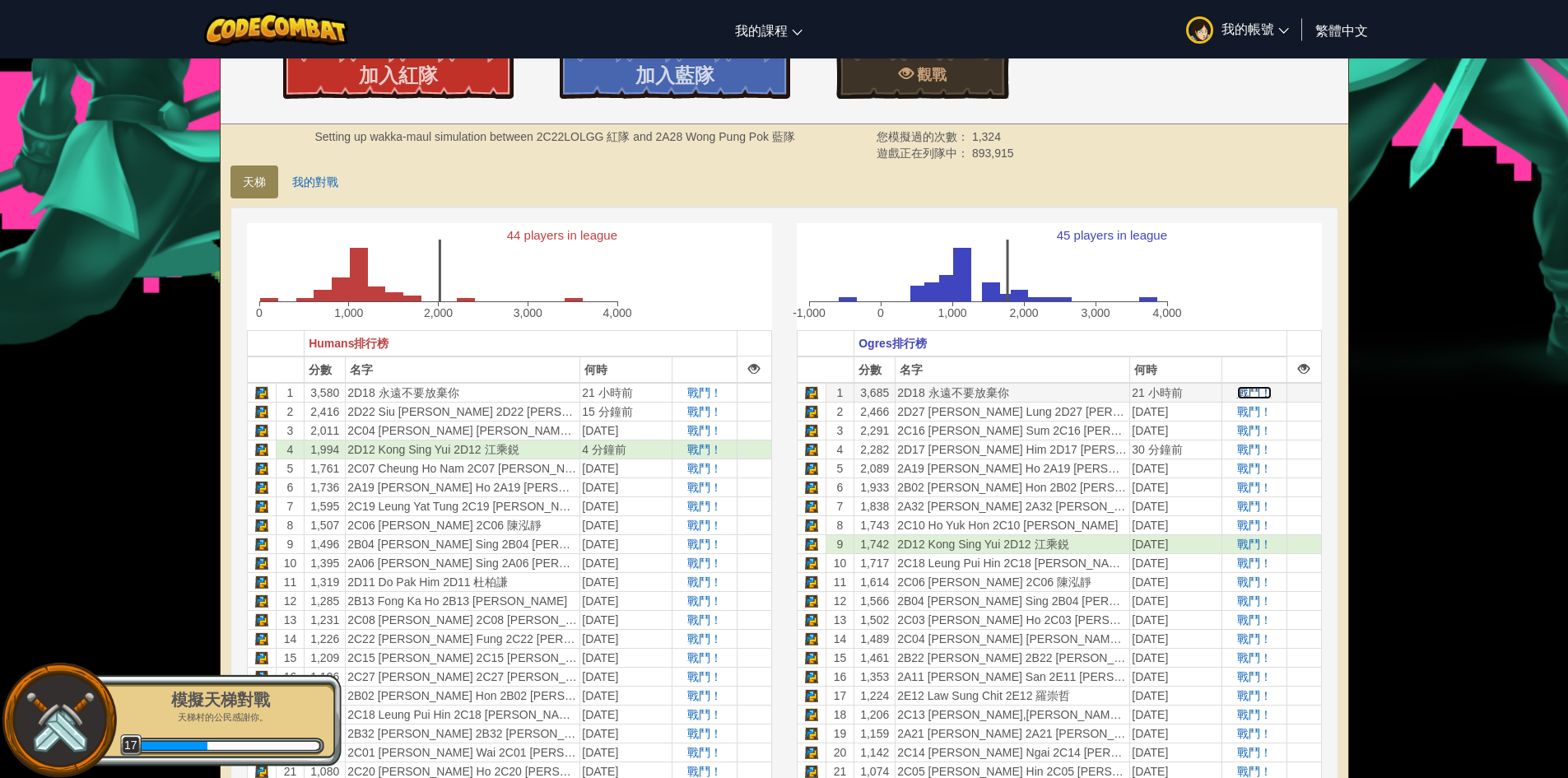
click at [1247, 386] on span "戰鬥！" at bounding box center [1254, 392] width 34 height 13
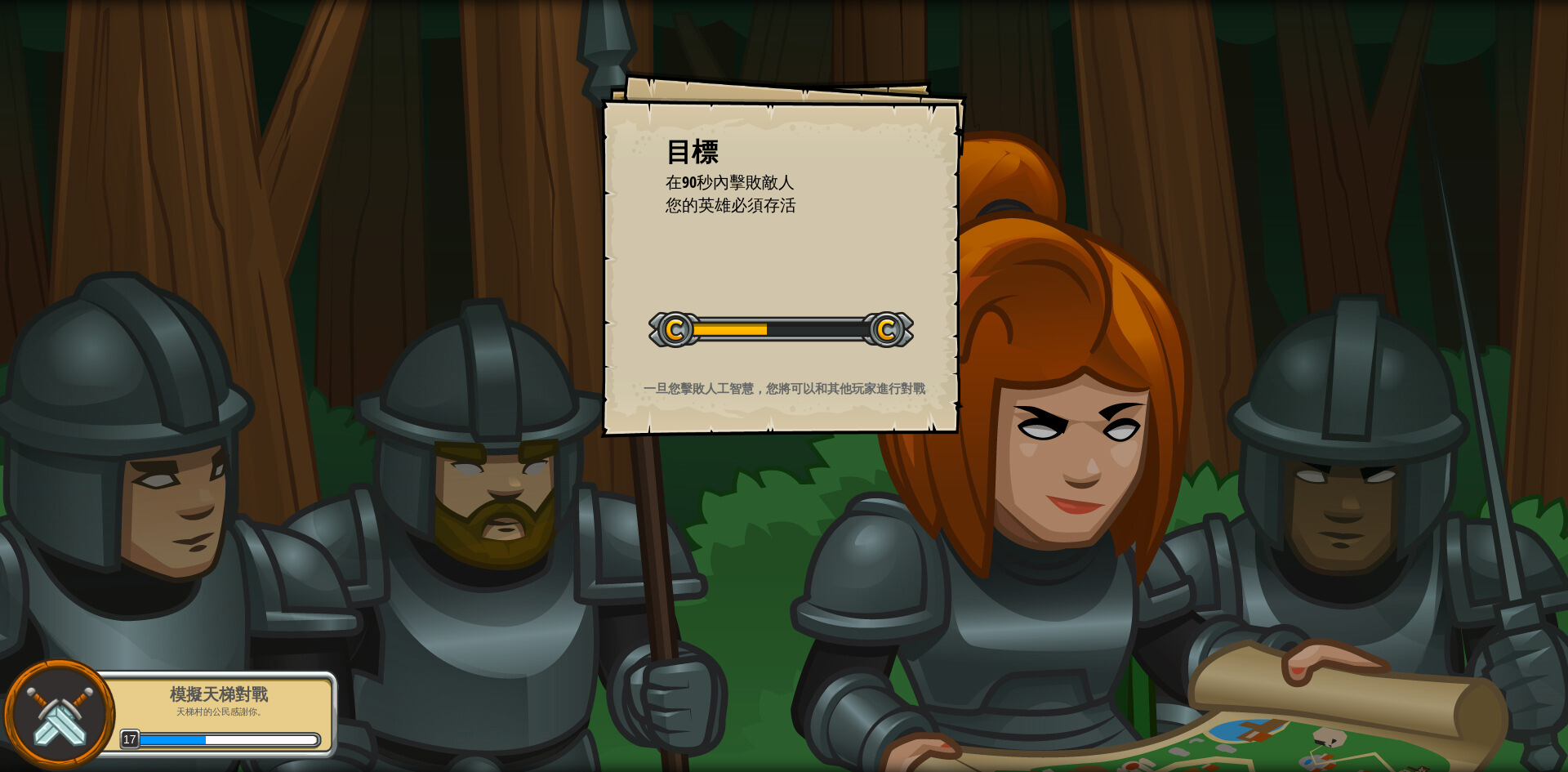
drag, startPoint x: 1355, startPoint y: 422, endPoint x: 1356, endPoint y: 500, distance: 78.0
click at [1356, 500] on div "目標 在90秒內擊敗敵人 您的英雄必須存活 開始戰役 從伺服器載入失敗 您將需要訂閱來開啟這關。 訂閱 您需要加入一個課程來遊玩此關卡。 回到我的課程 詢問您…" at bounding box center [784, 386] width 1568 height 772
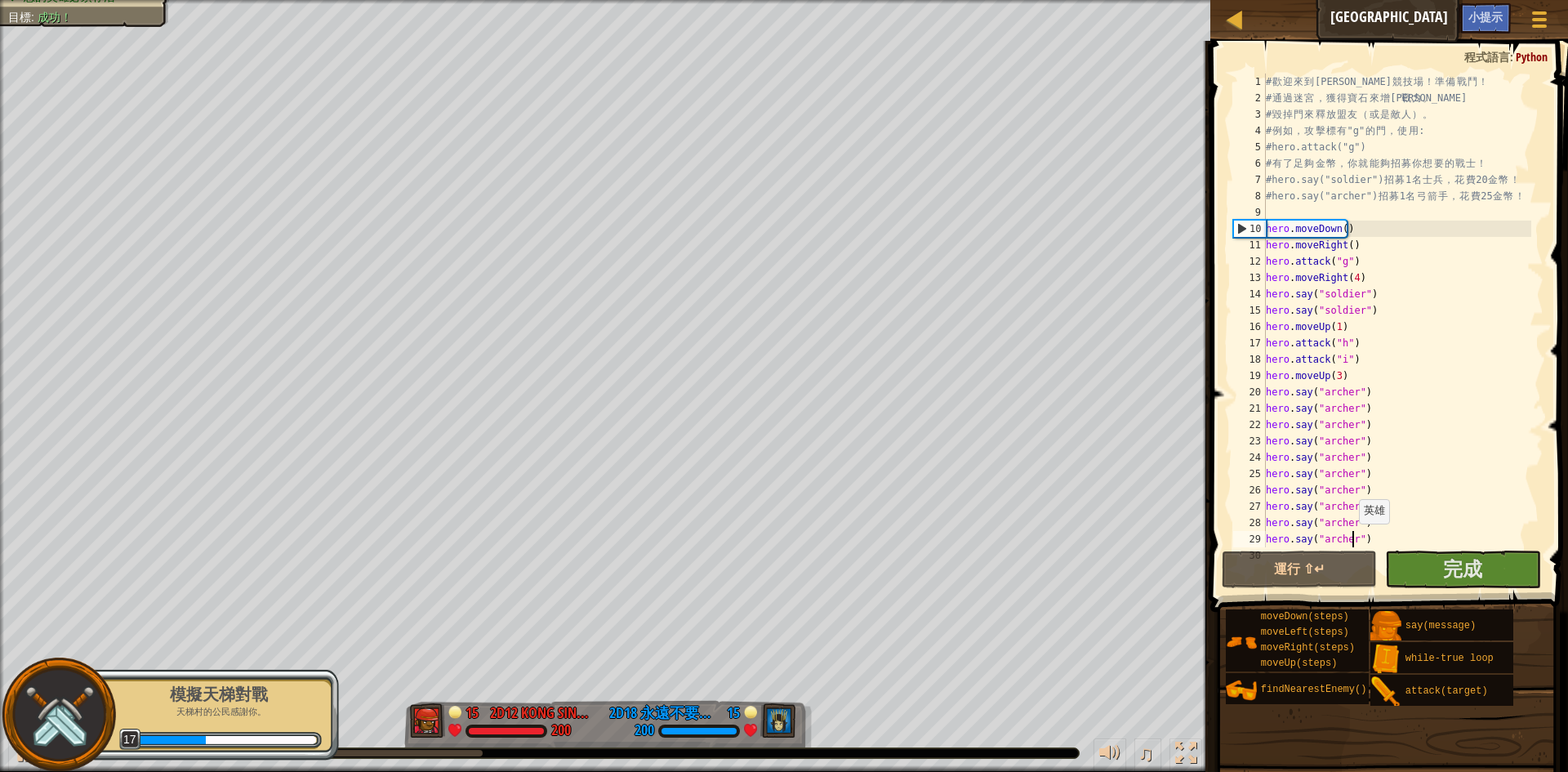
click at [1351, 540] on div "# 歡 迎 來 到 [GEOGRAPHIC_DATA] ！ 準 備 戰 鬥 ！ # 通 過 迷 宮 ， 獲 得 寶 石 來 增 強 戰 力 。 # 毀 掉 門…" at bounding box center [1559, 326] width 593 height 507
type textarea "hero.say("archer")"
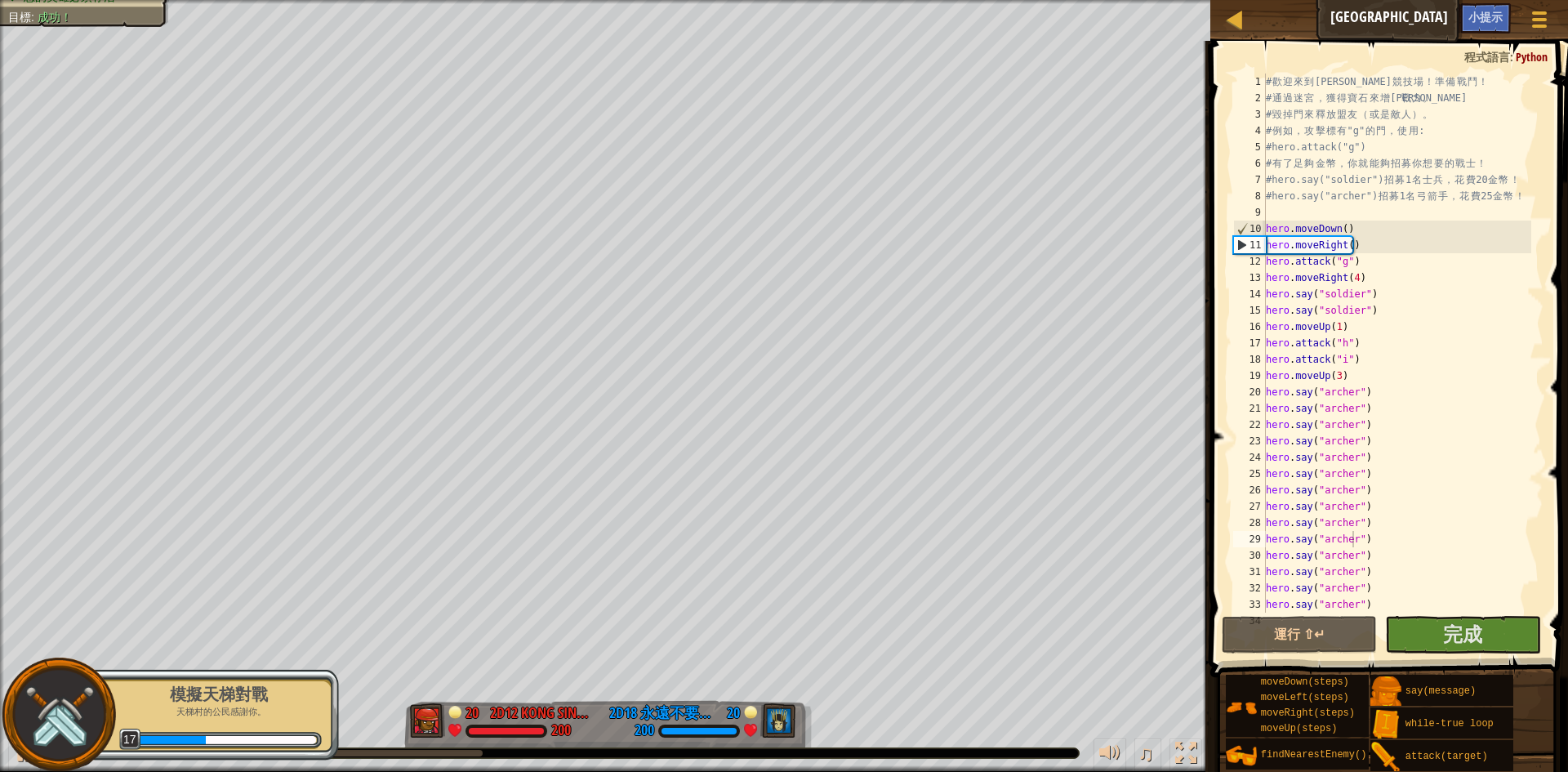
click at [452, 746] on div "♫" at bounding box center [605, 749] width 1210 height 49
click at [460, 750] on div at bounding box center [267, 753] width 432 height 6
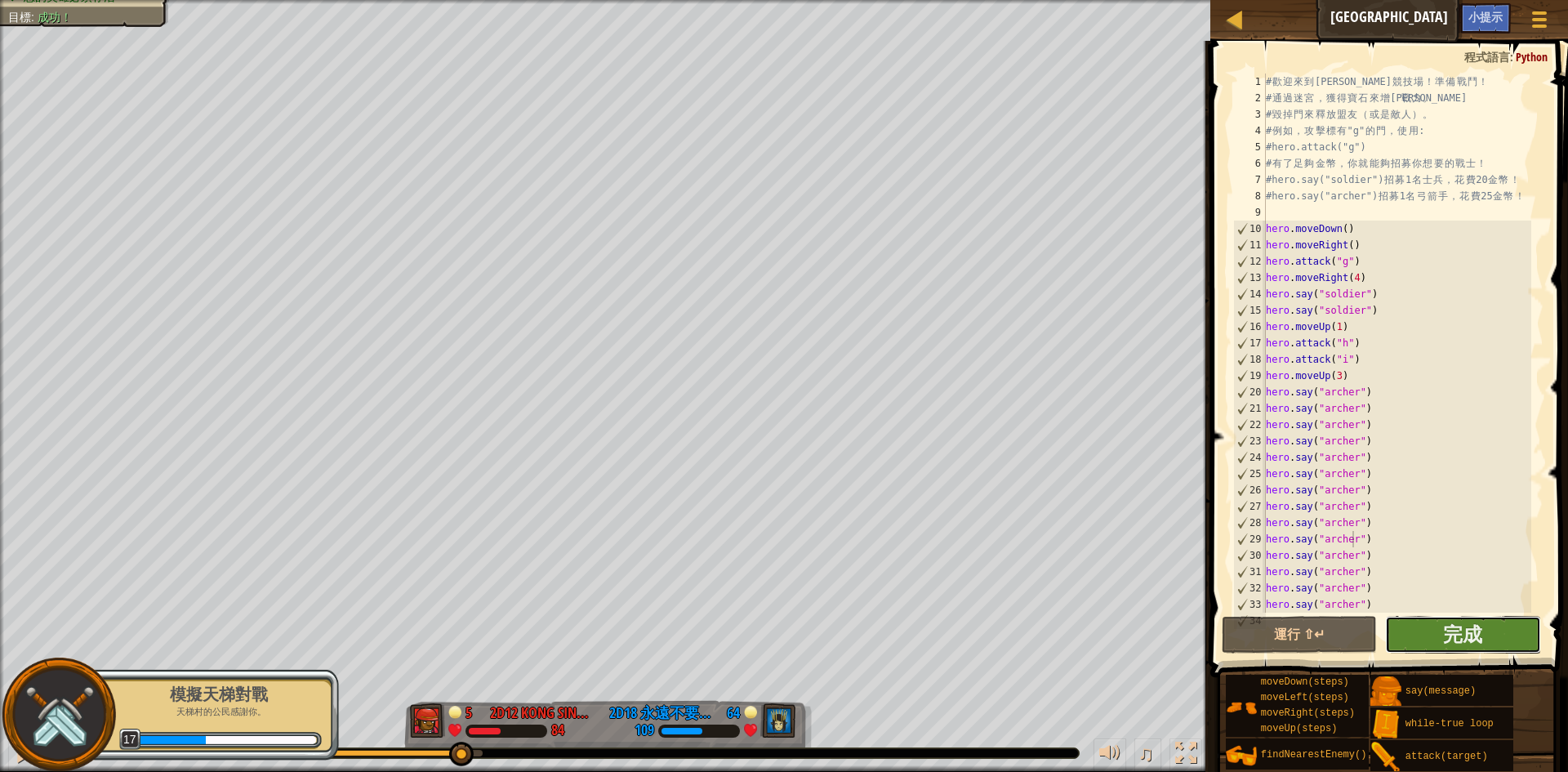
click at [1496, 643] on button "完成" at bounding box center [1462, 634] width 156 height 38
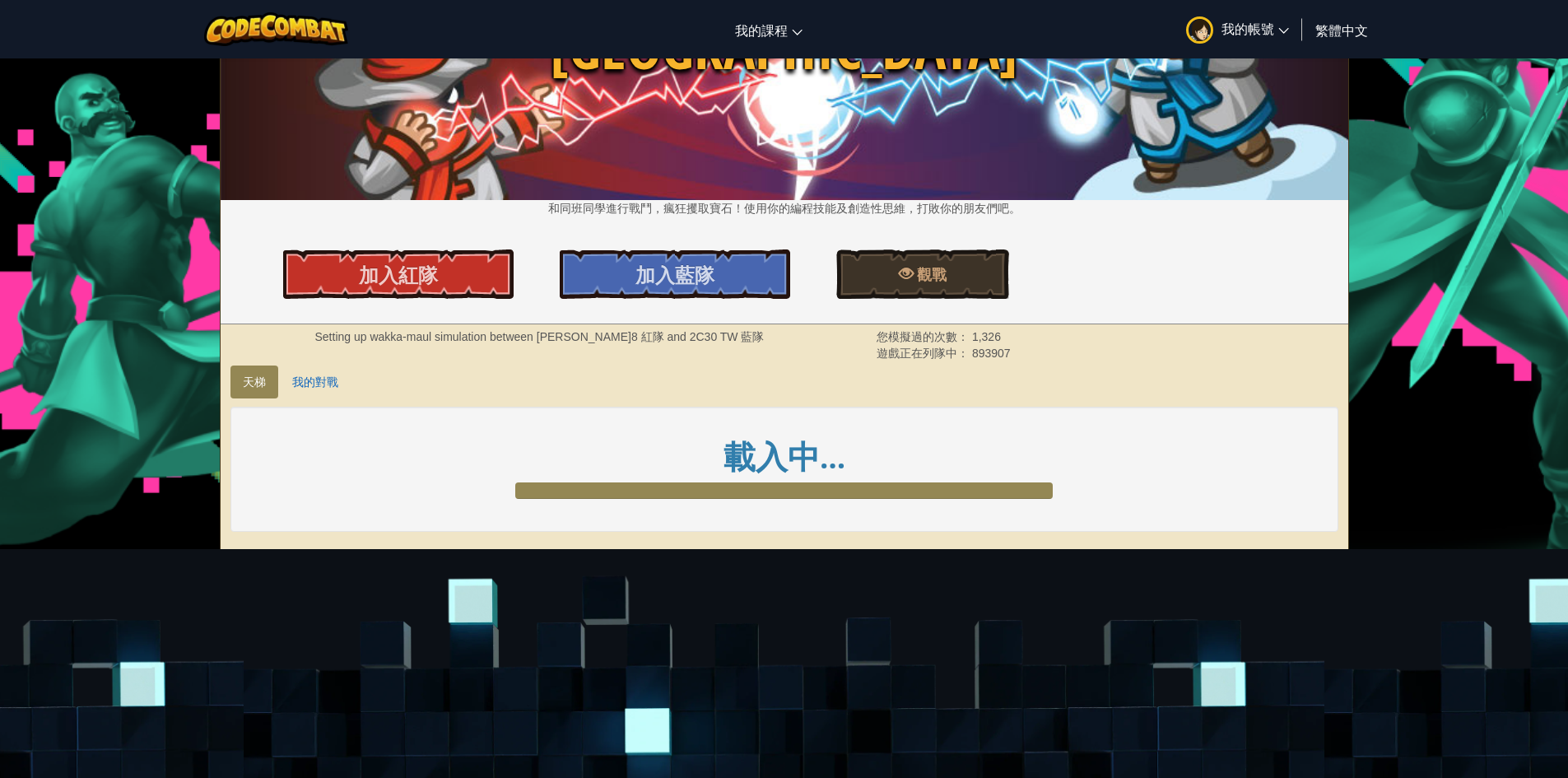
scroll to position [164, 0]
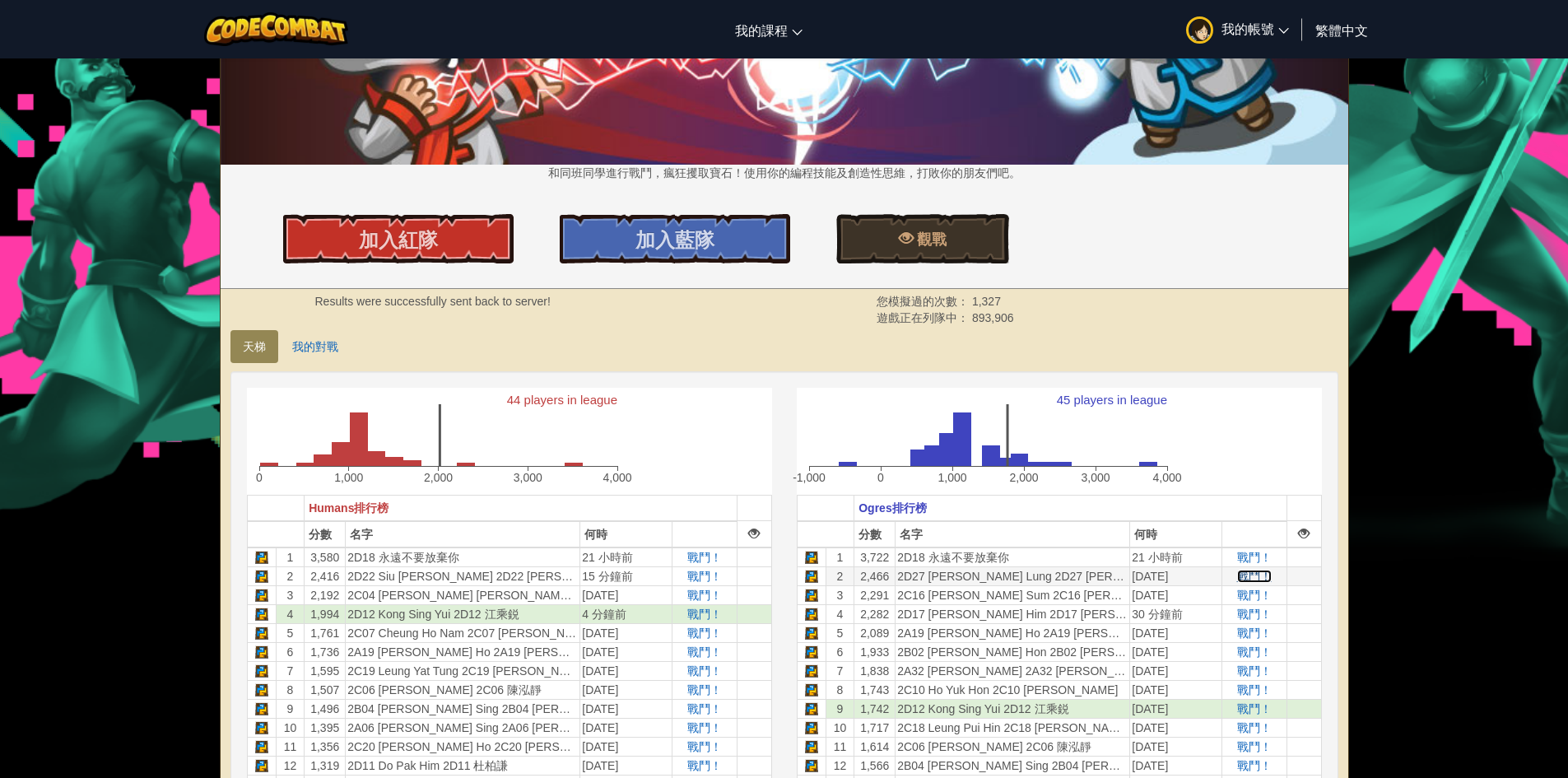
click at [1259, 570] on span "戰鬥！" at bounding box center [1254, 576] width 34 height 13
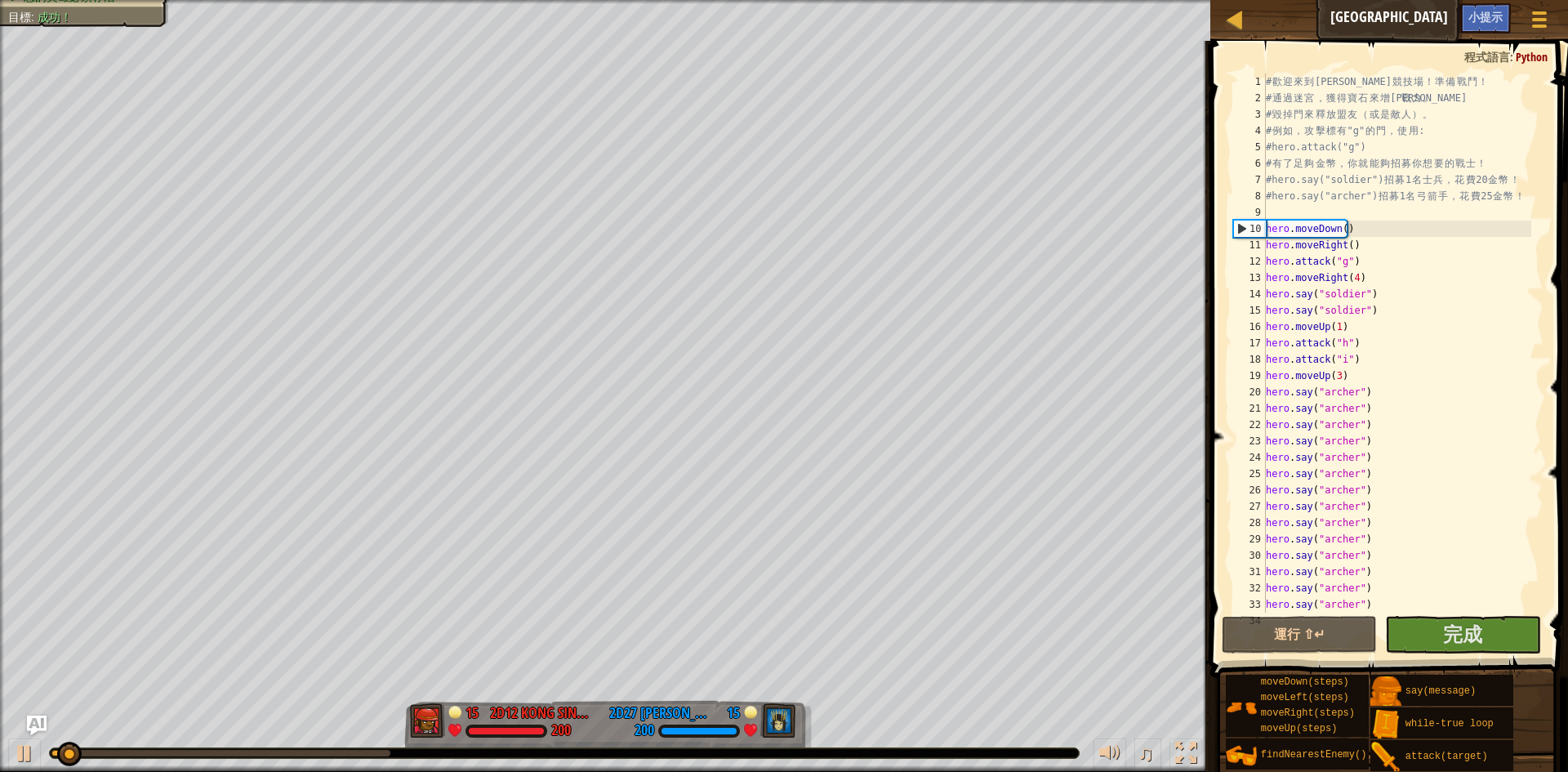
click at [1457, 586] on div "# 歡 迎 來 到 [GEOGRAPHIC_DATA] ！ 準 備 戰 鬥 ！ # 通 過 迷 宮 ， 獲 得 寶 石 來 增 強 戰 力 。 # 毀 掉 門…" at bounding box center [1397, 359] width 269 height 572
type textarea "hero.say("archer")"
click at [1461, 618] on button "完成" at bounding box center [1462, 634] width 156 height 38
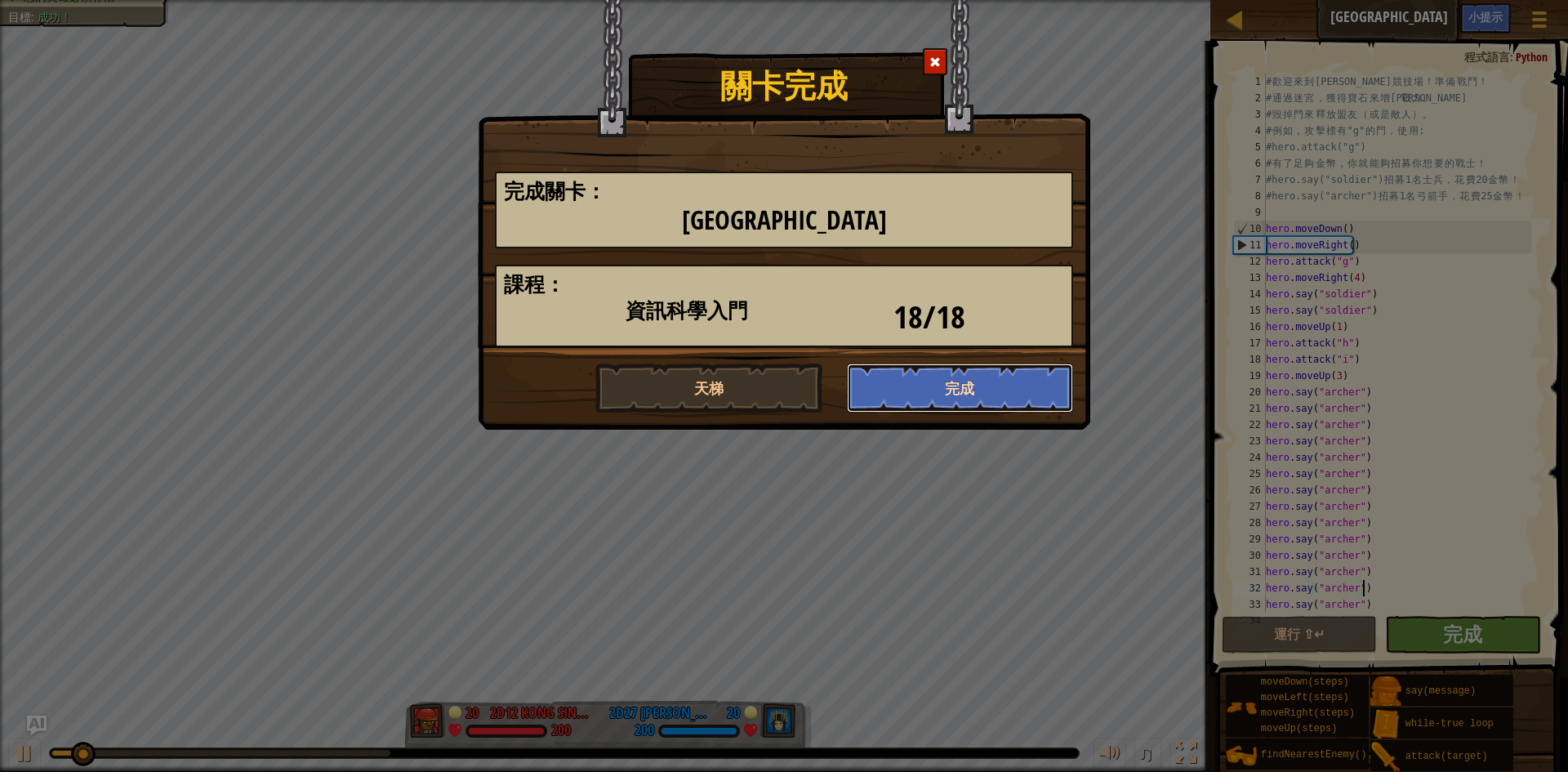
click at [931, 377] on button "完成" at bounding box center [960, 388] width 227 height 49
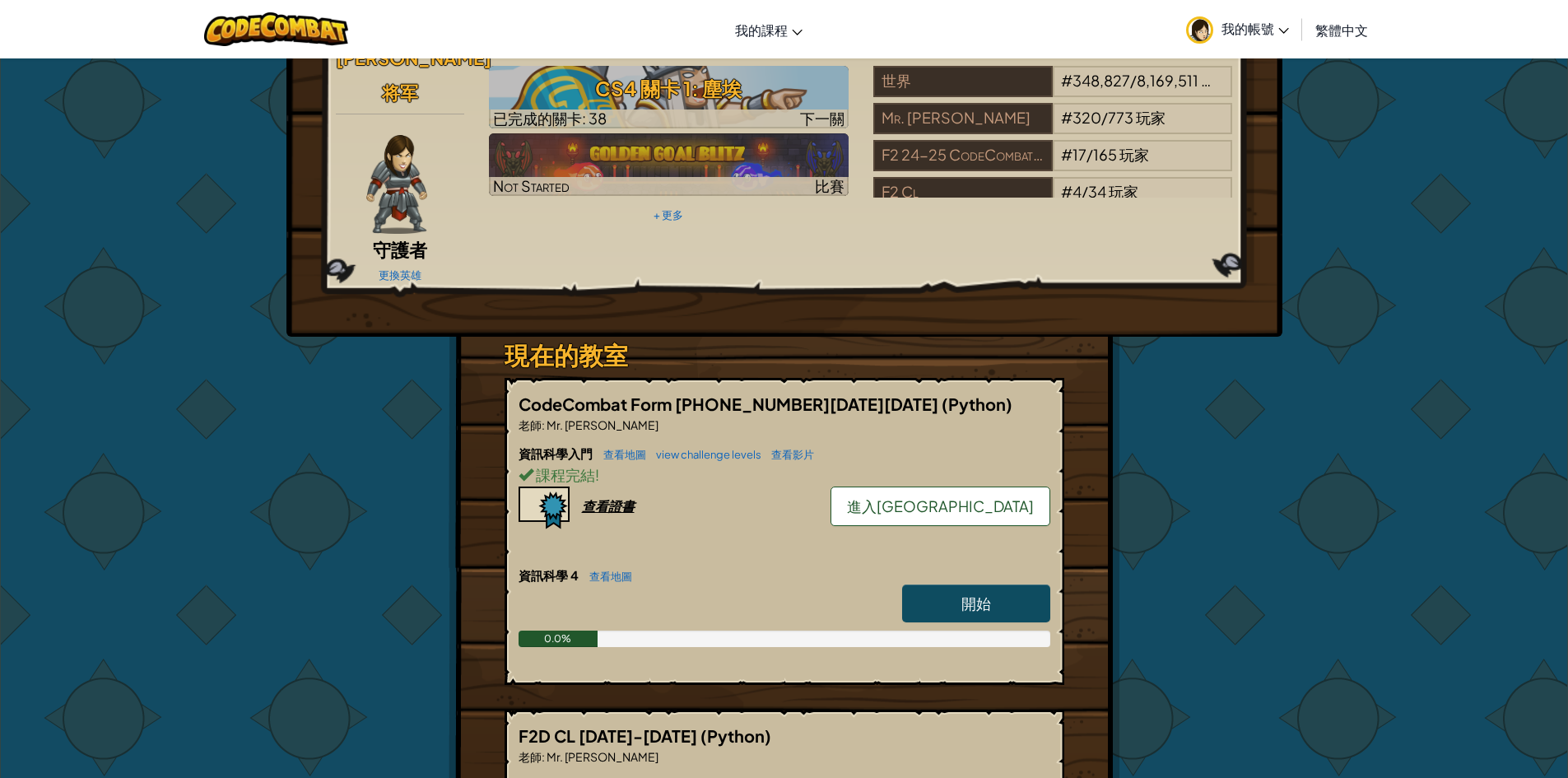
scroll to position [247, 0]
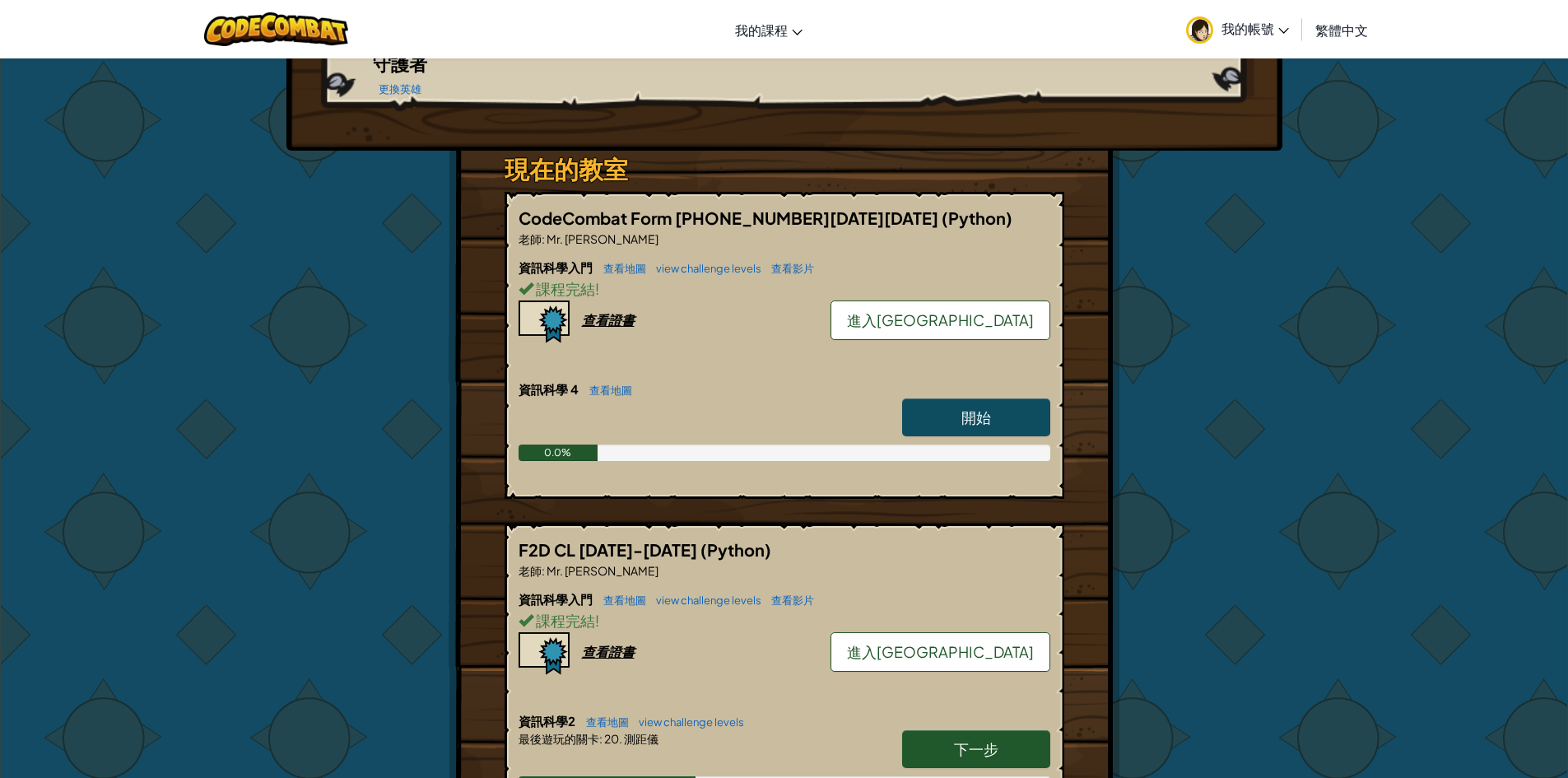
click at [994, 301] on link "進入[GEOGRAPHIC_DATA]" at bounding box center [940, 320] width 220 height 40
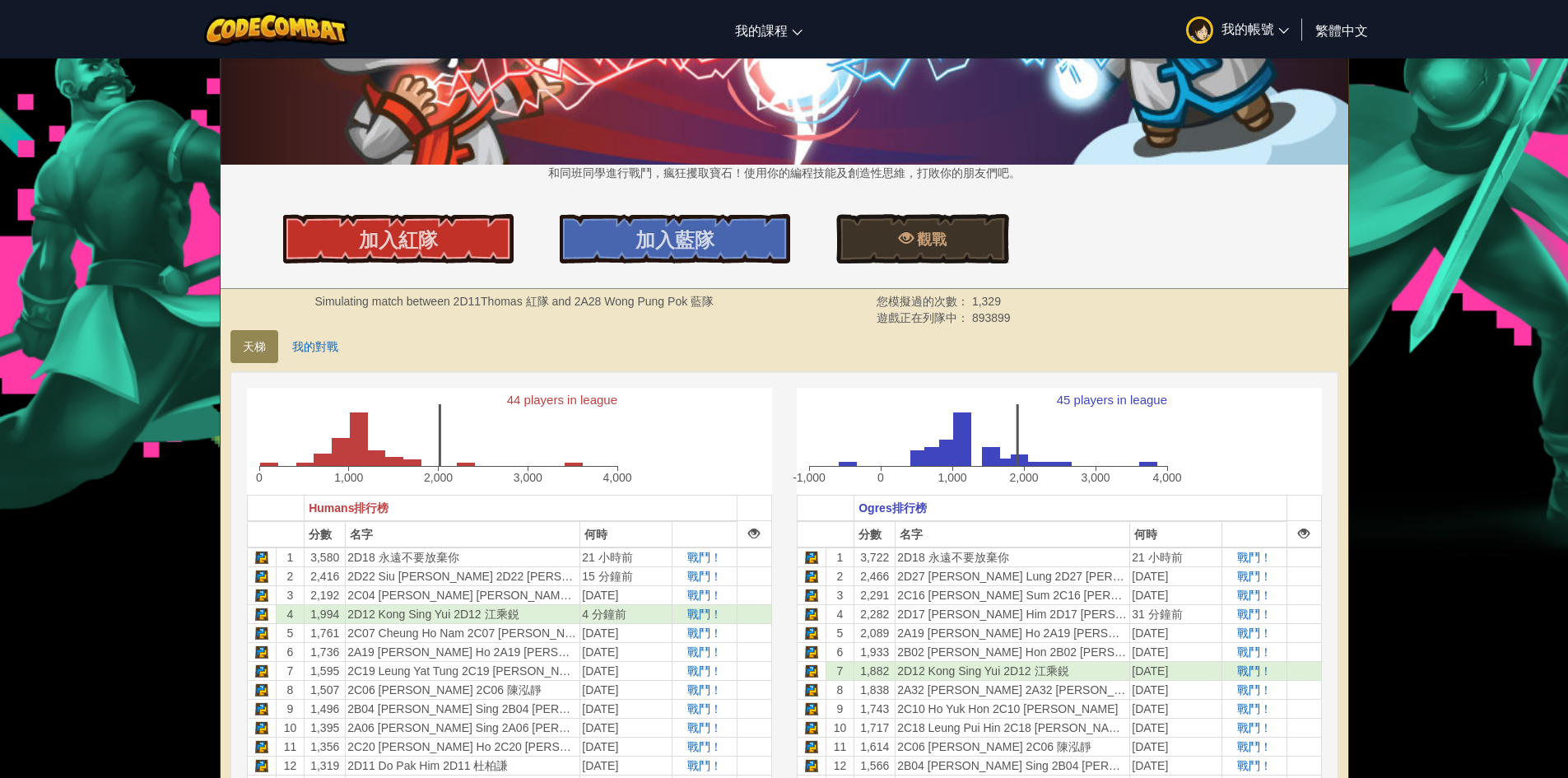
scroll to position [247, 0]
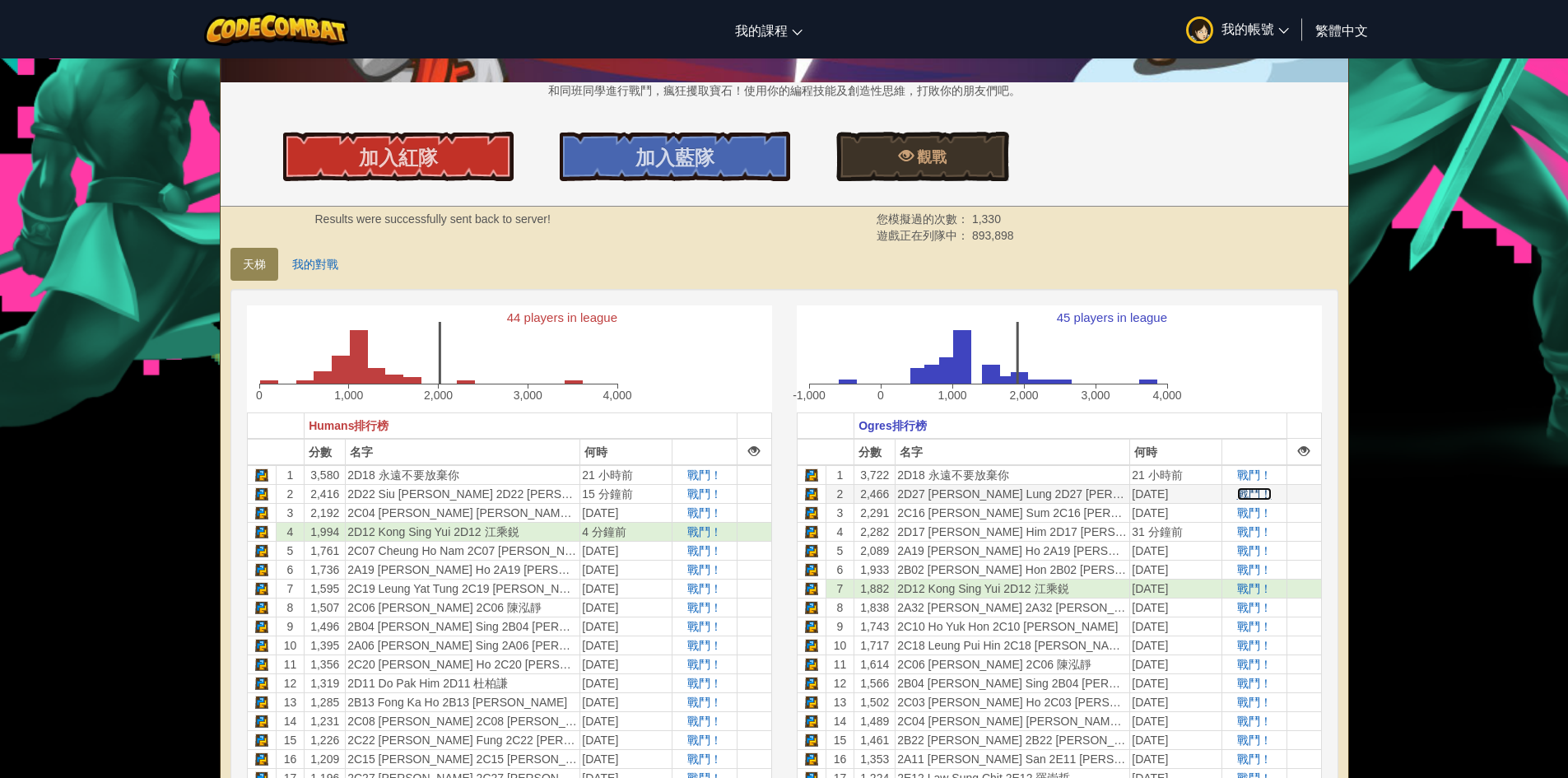
click at [1258, 496] on span "戰鬥！" at bounding box center [1254, 493] width 34 height 13
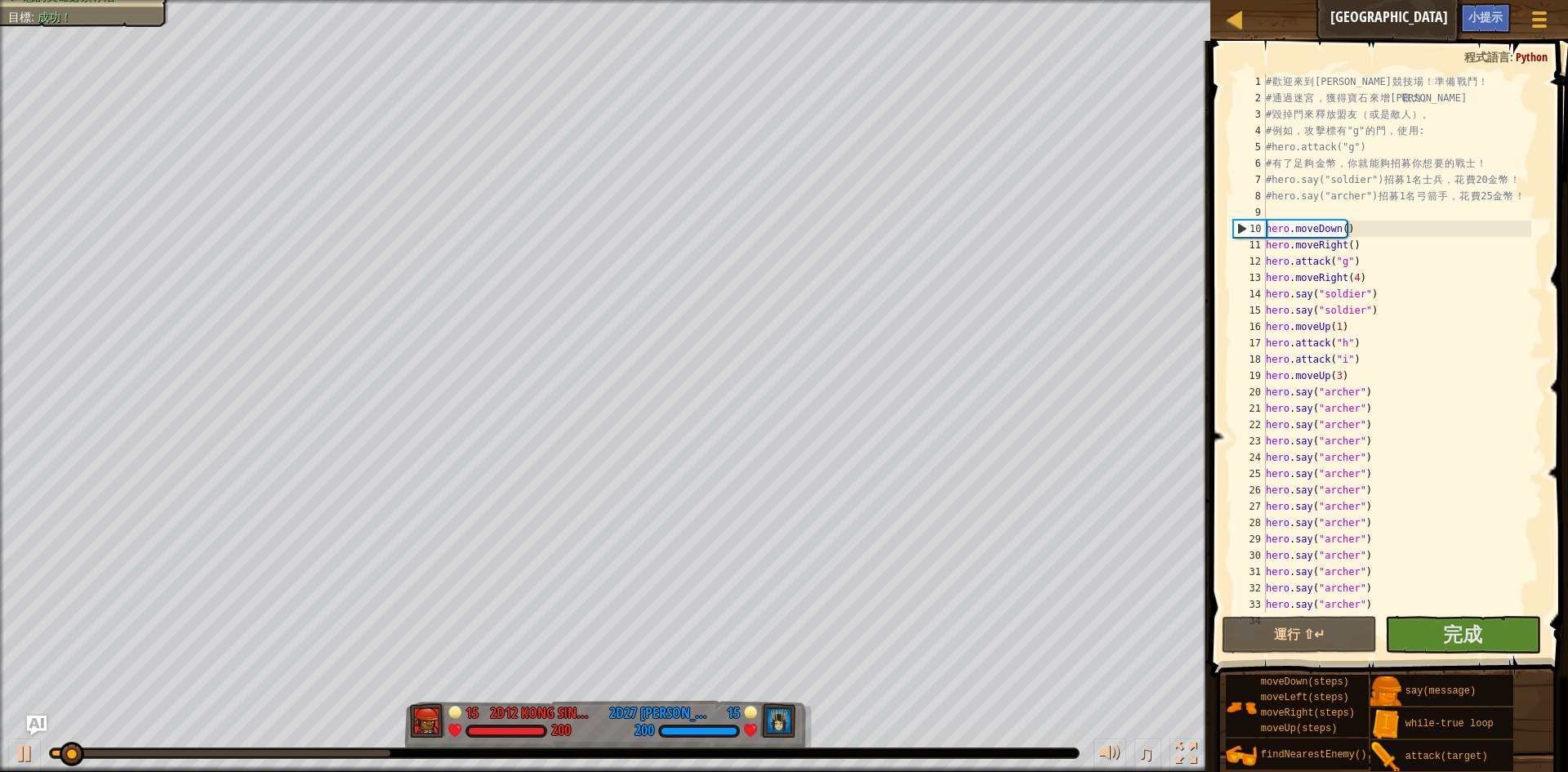
click at [375, 749] on div "0:38.4 現在： 0:02.2 最大值： 0:39.9" at bounding box center [564, 753] width 1029 height 10
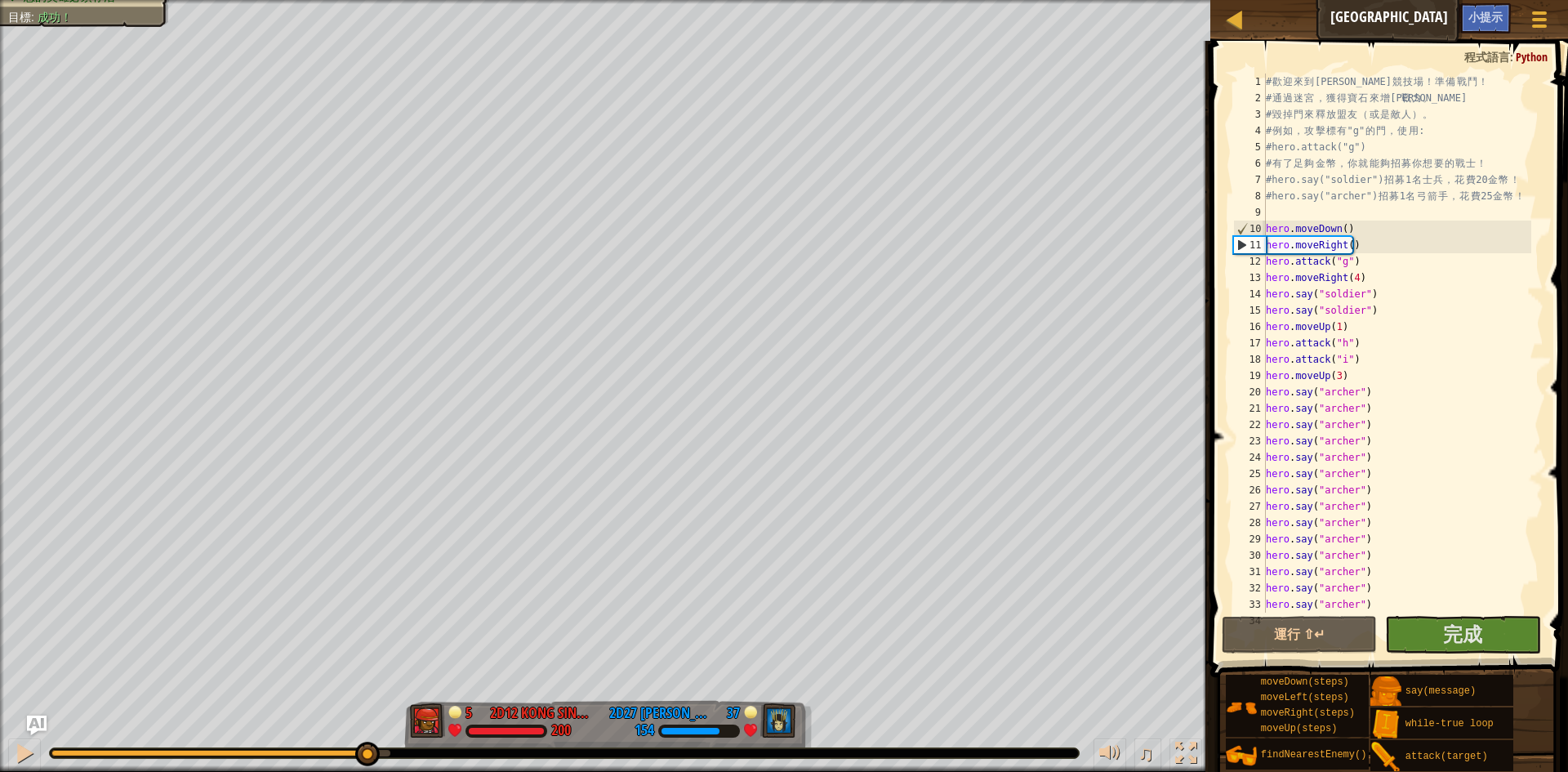
click at [366, 755] on div at bounding box center [221, 753] width 339 height 6
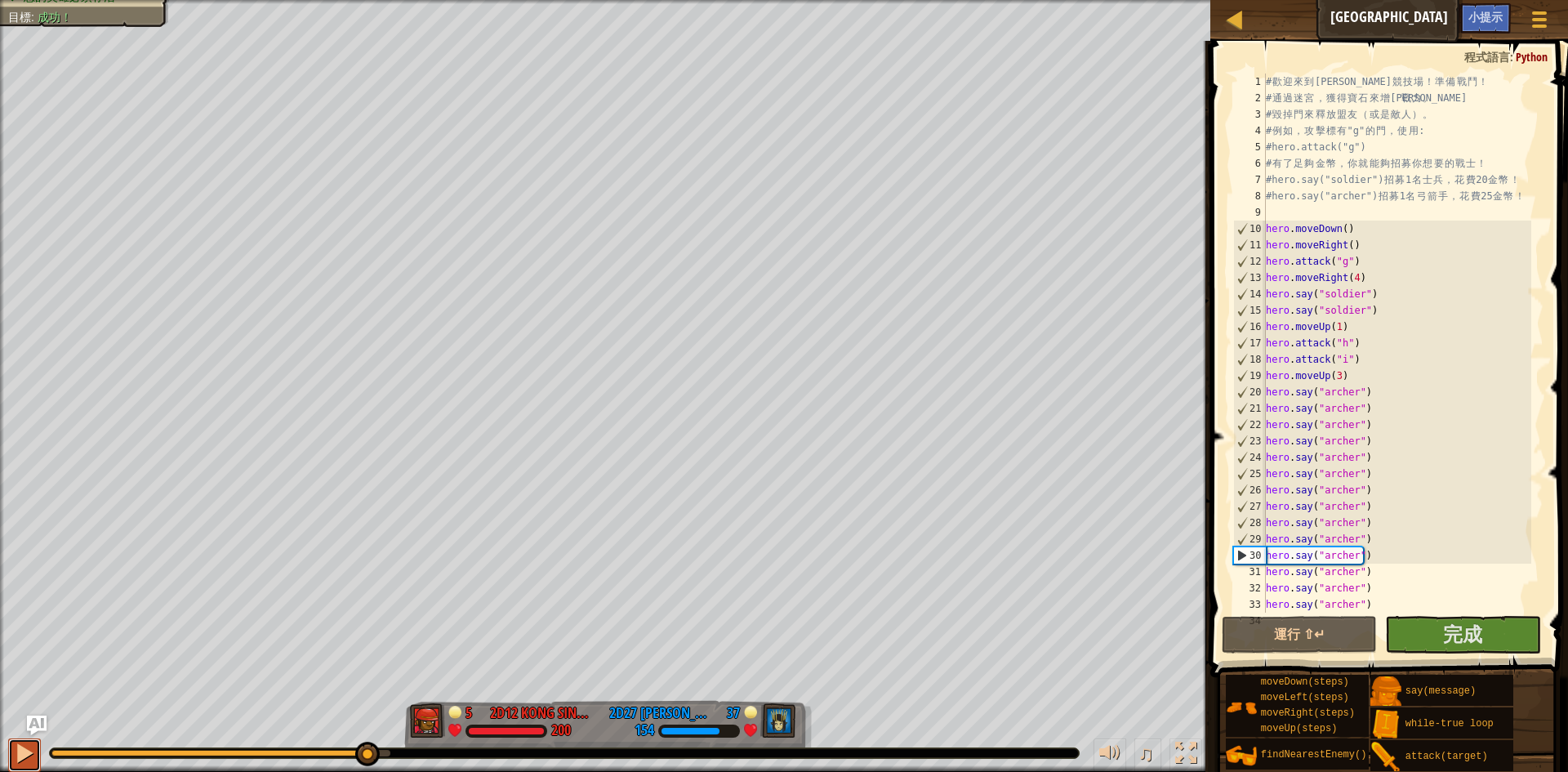
click at [26, 752] on div at bounding box center [24, 753] width 21 height 21
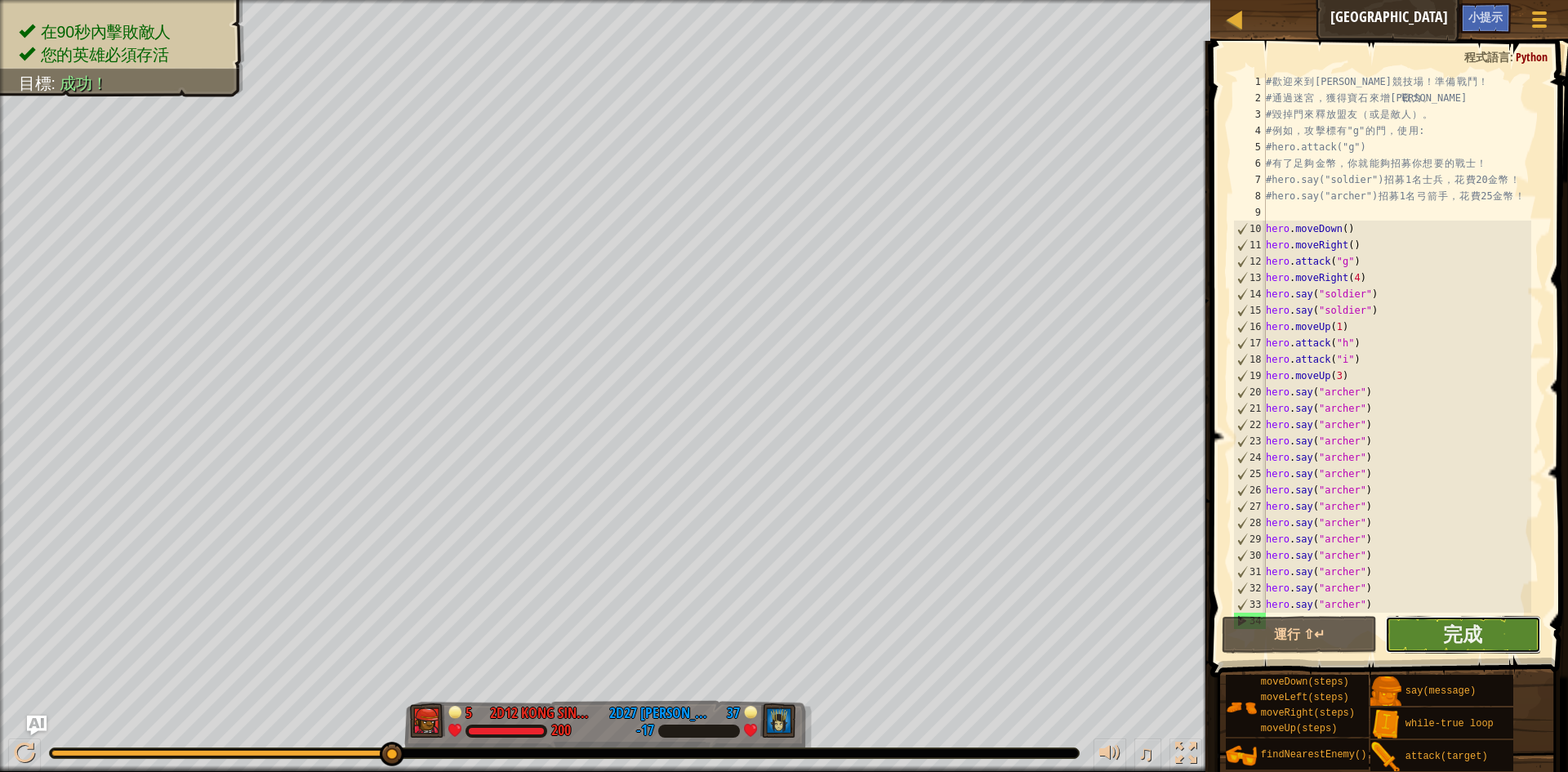
click at [1429, 639] on button "完成" at bounding box center [1462, 634] width 156 height 38
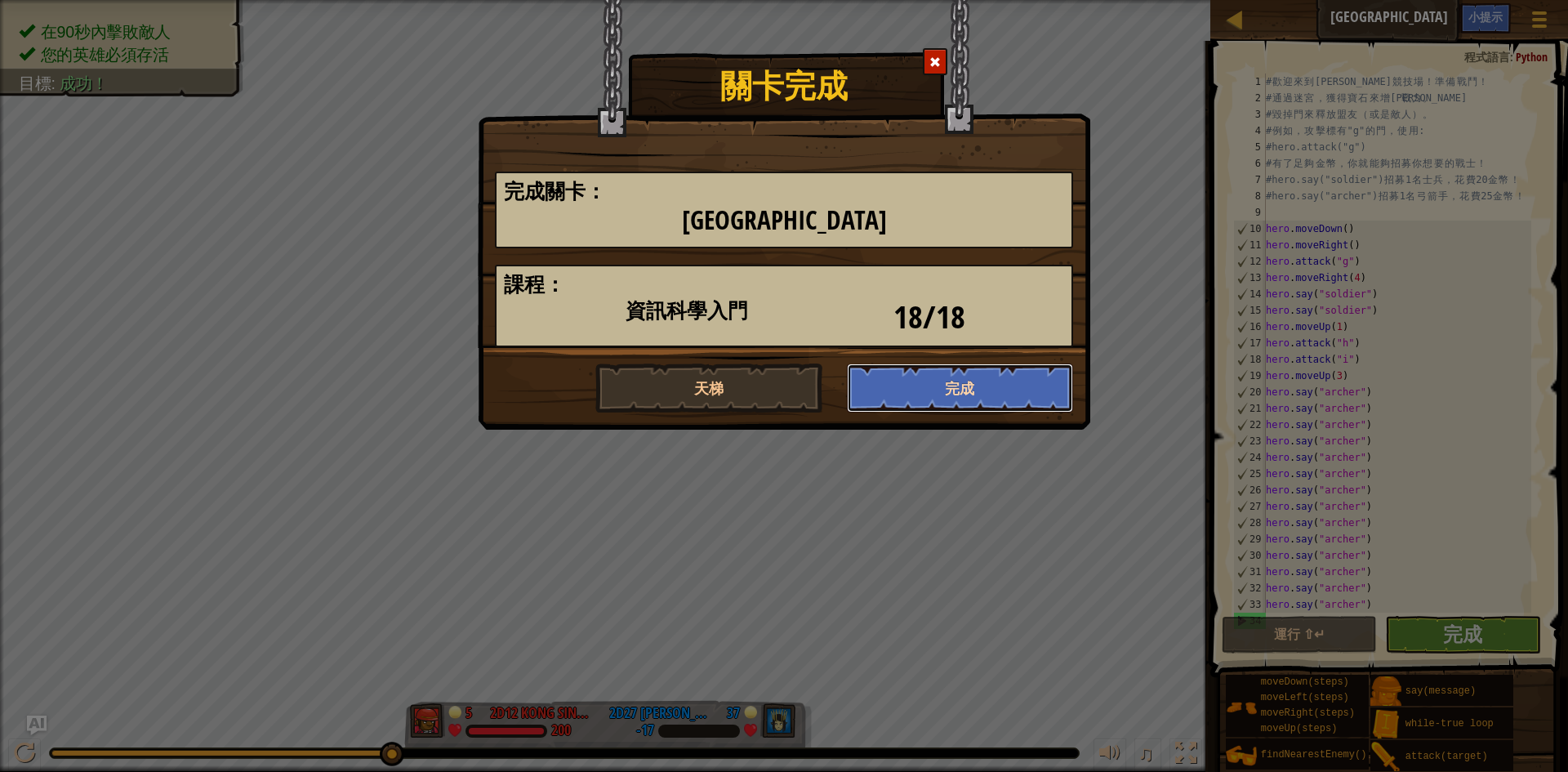
click at [948, 383] on button "完成" at bounding box center [960, 388] width 227 height 49
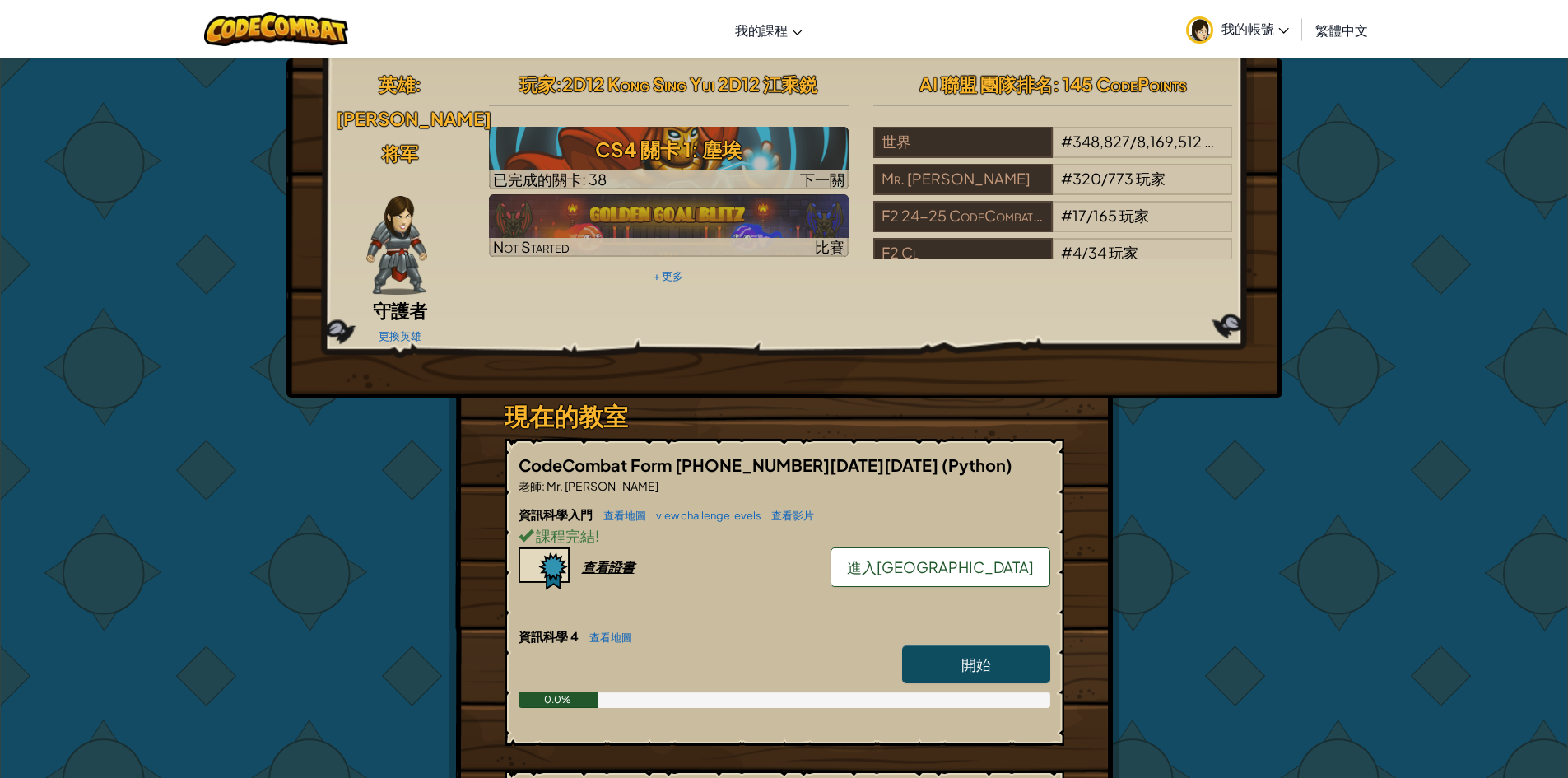
click at [971, 557] on span "進入[GEOGRAPHIC_DATA]" at bounding box center [940, 567] width 187 height 19
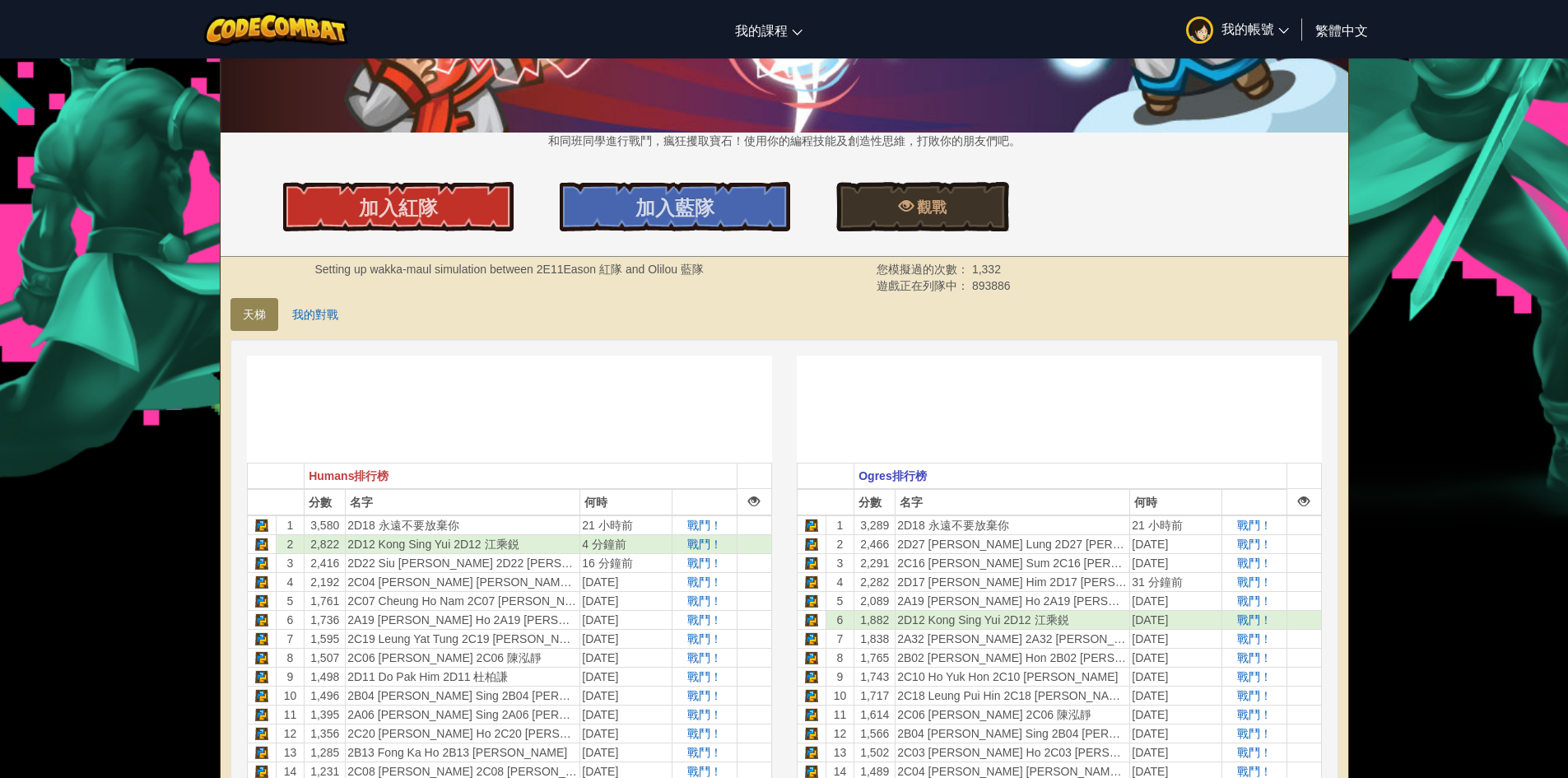
scroll to position [411, 0]
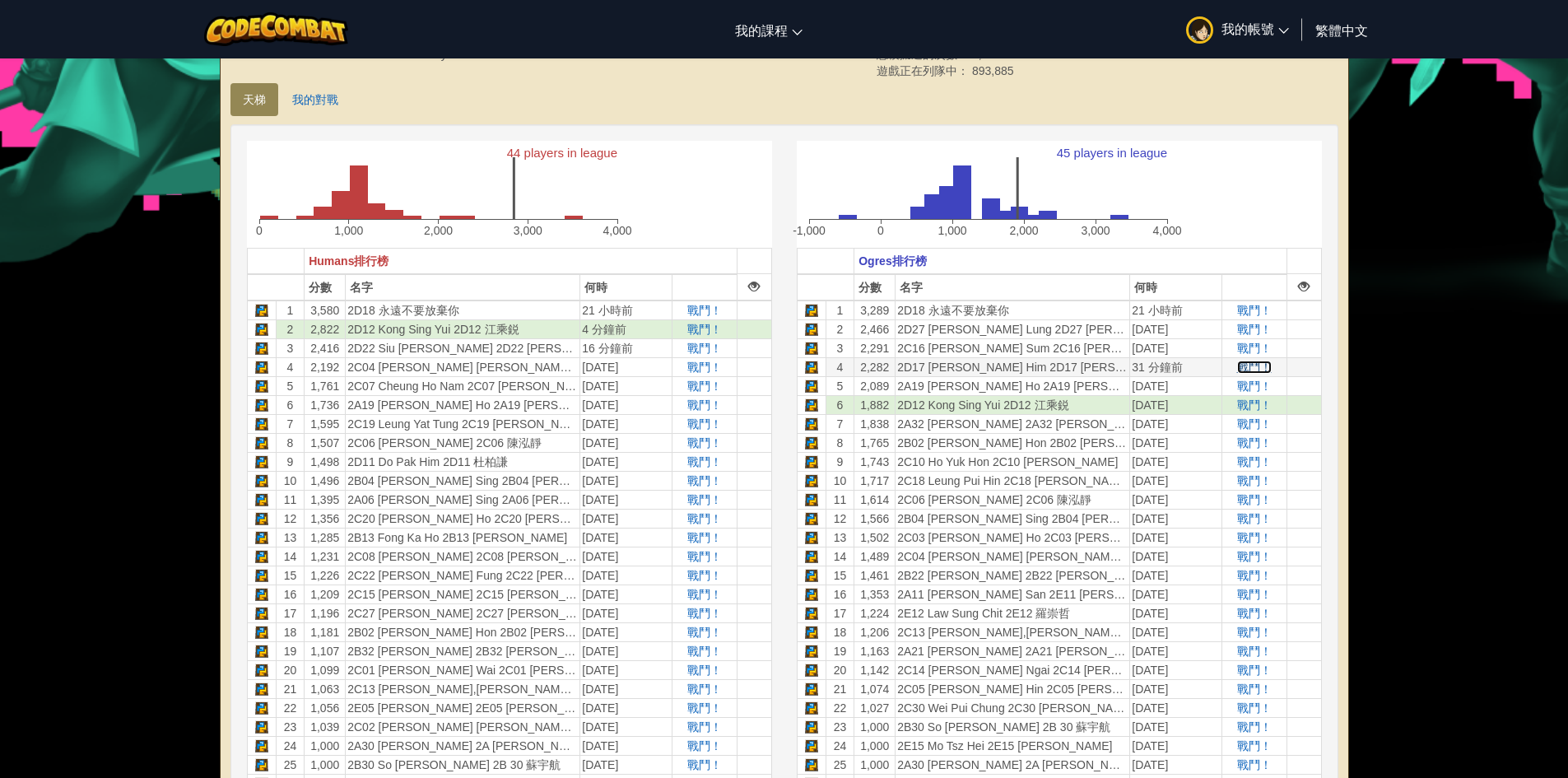
click at [1248, 364] on span "戰鬥！" at bounding box center [1254, 367] width 34 height 13
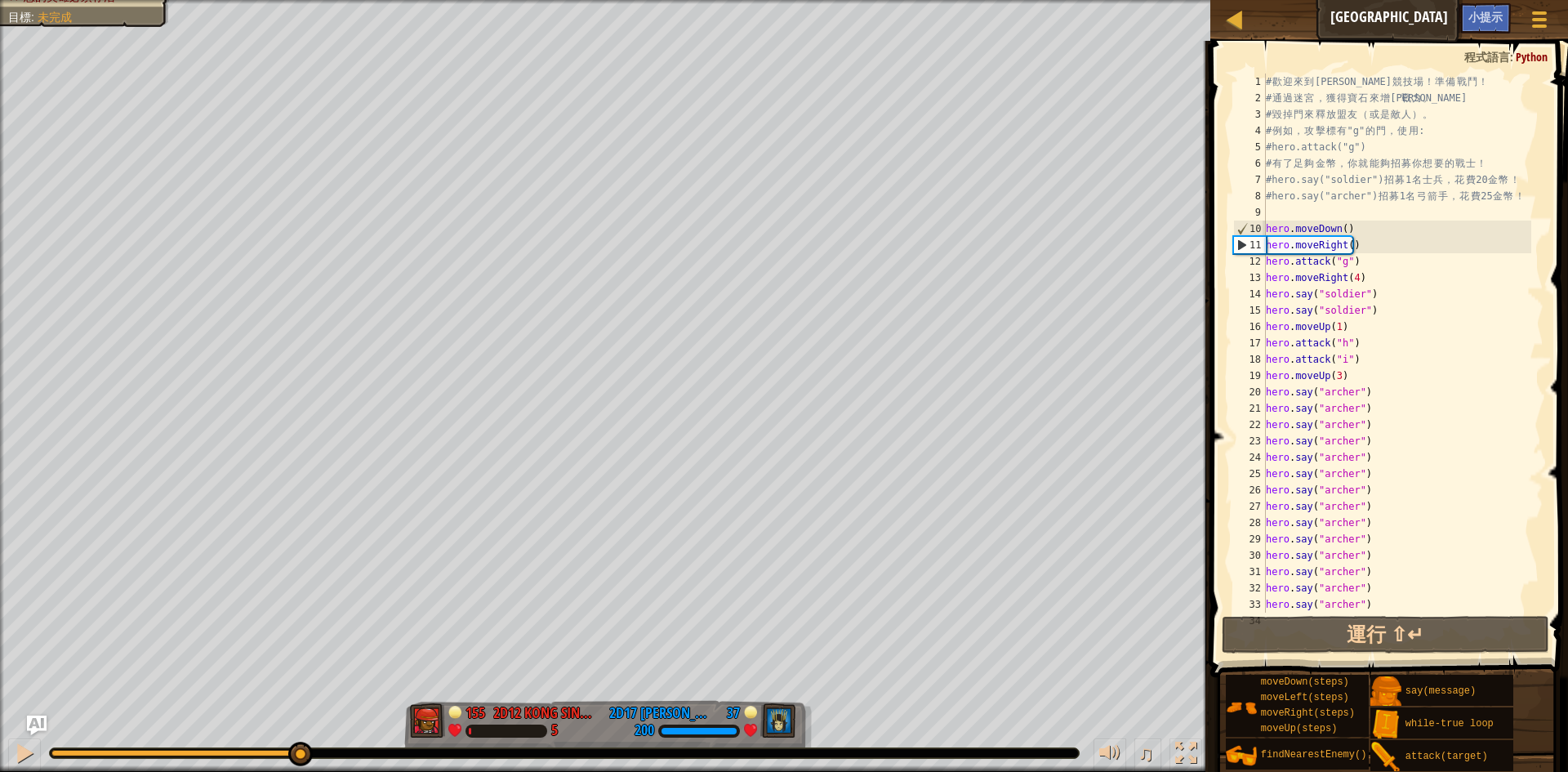
click at [299, 754] on div "0:29.8 現在： 0:03.8 最大值： 0:30.9" at bounding box center [180, 753] width 256 height 6
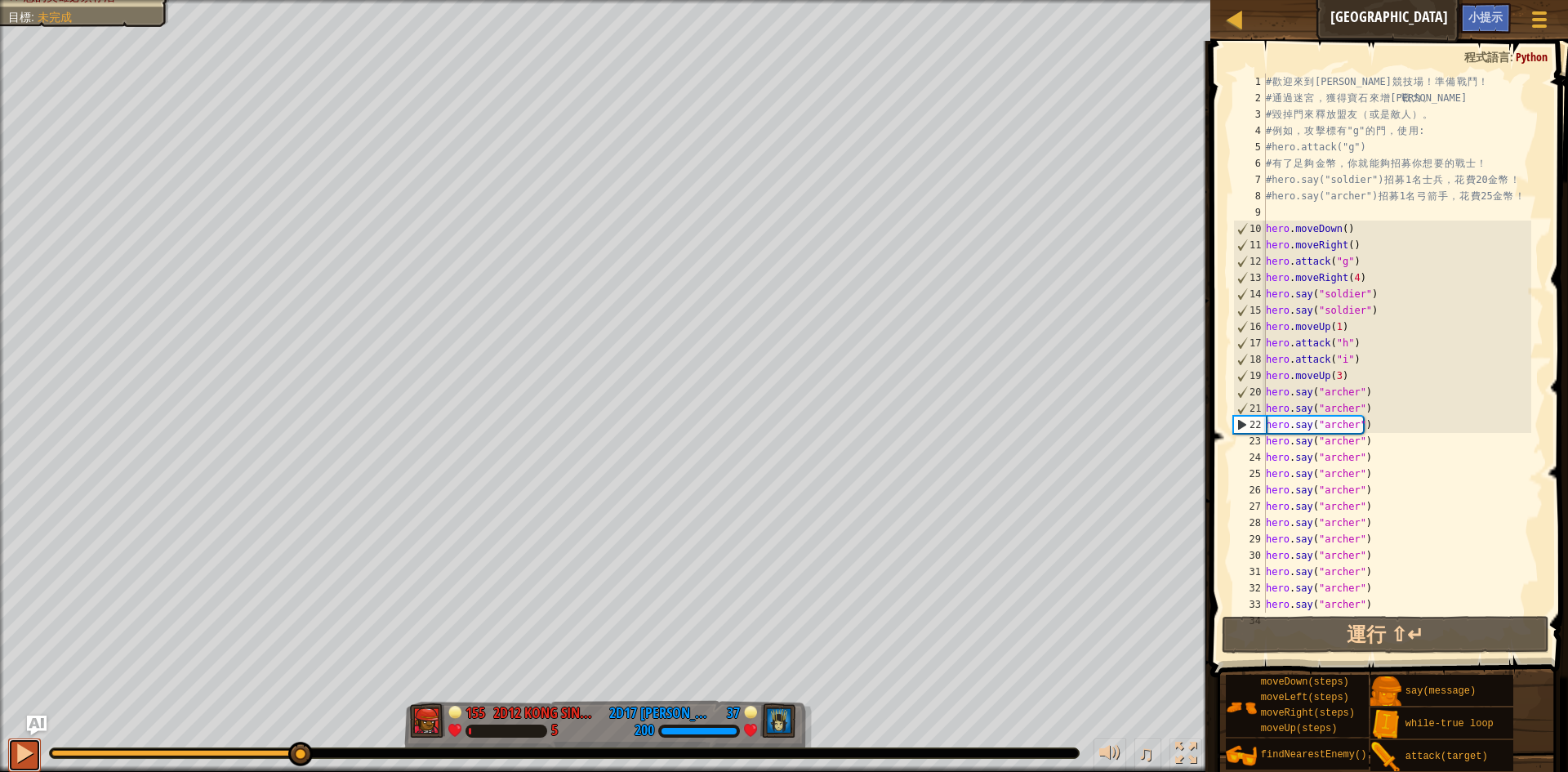
click at [26, 745] on div at bounding box center [24, 753] width 21 height 21
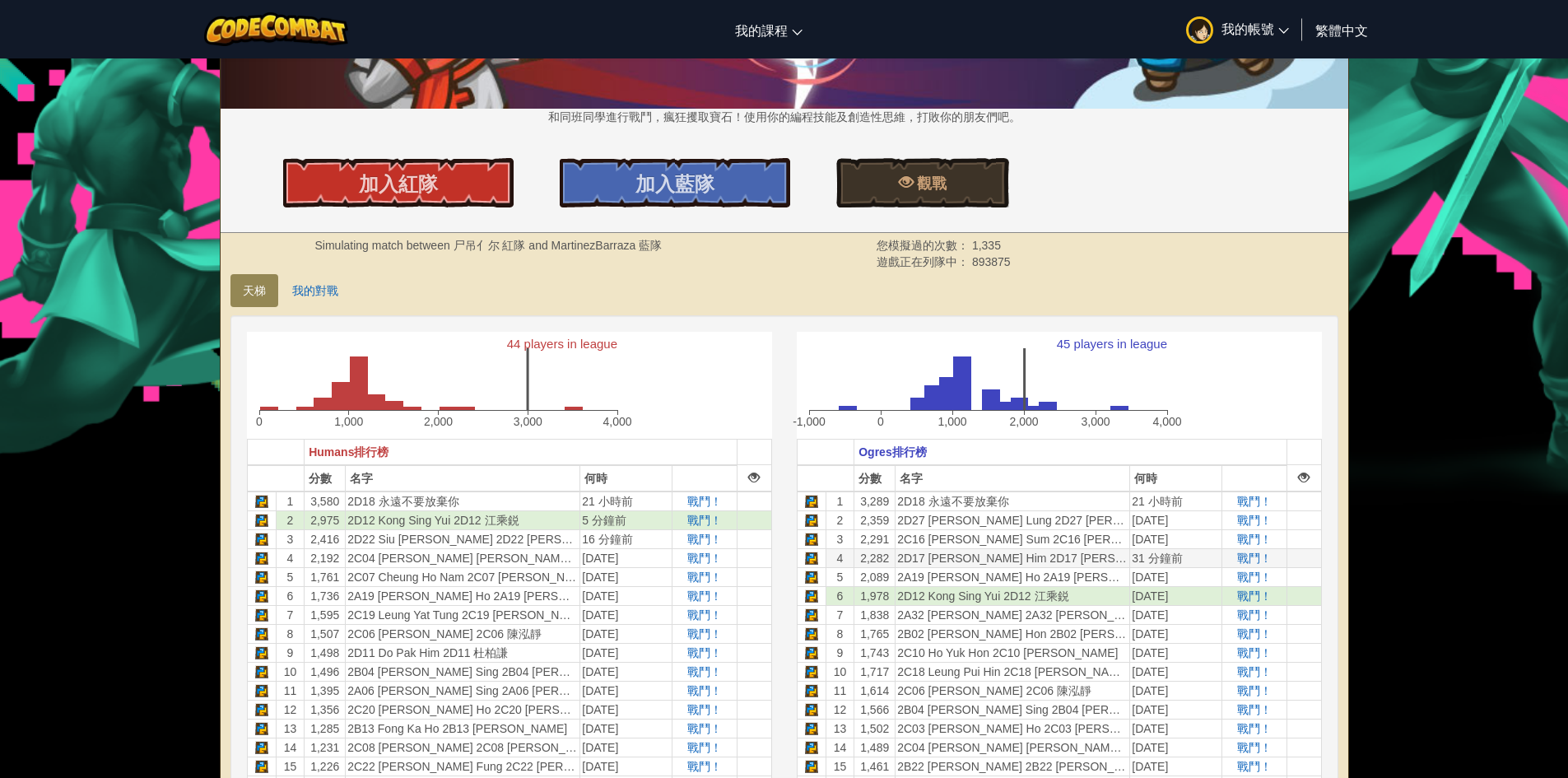
scroll to position [247, 0]
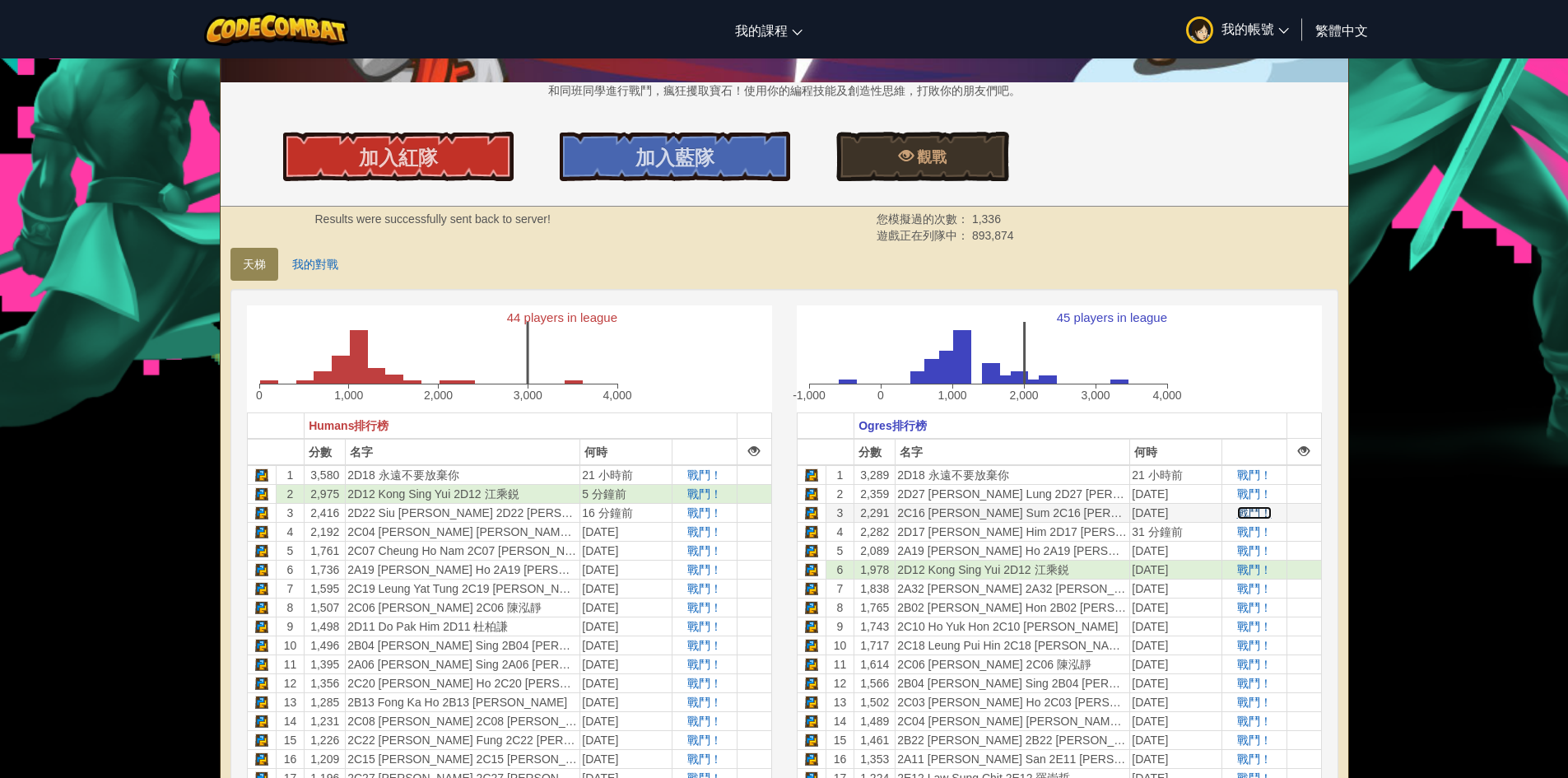
click at [1252, 513] on span "戰鬥！" at bounding box center [1254, 513] width 34 height 13
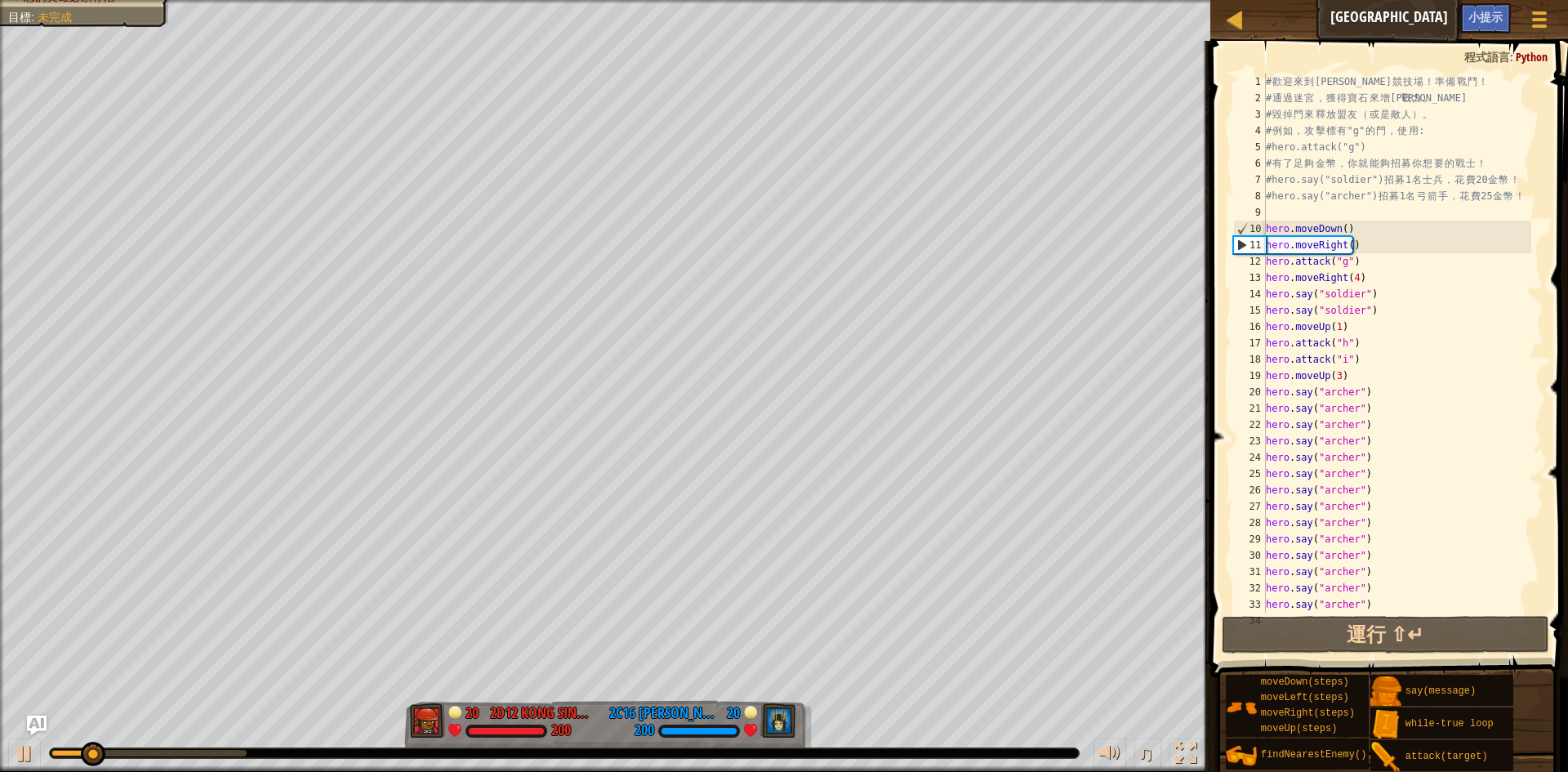
drag, startPoint x: 218, startPoint y: 760, endPoint x: 225, endPoint y: 754, distance: 9.2
click at [222, 760] on div "♫" at bounding box center [605, 749] width 1210 height 49
click at [226, 753] on div at bounding box center [149, 753] width 195 height 6
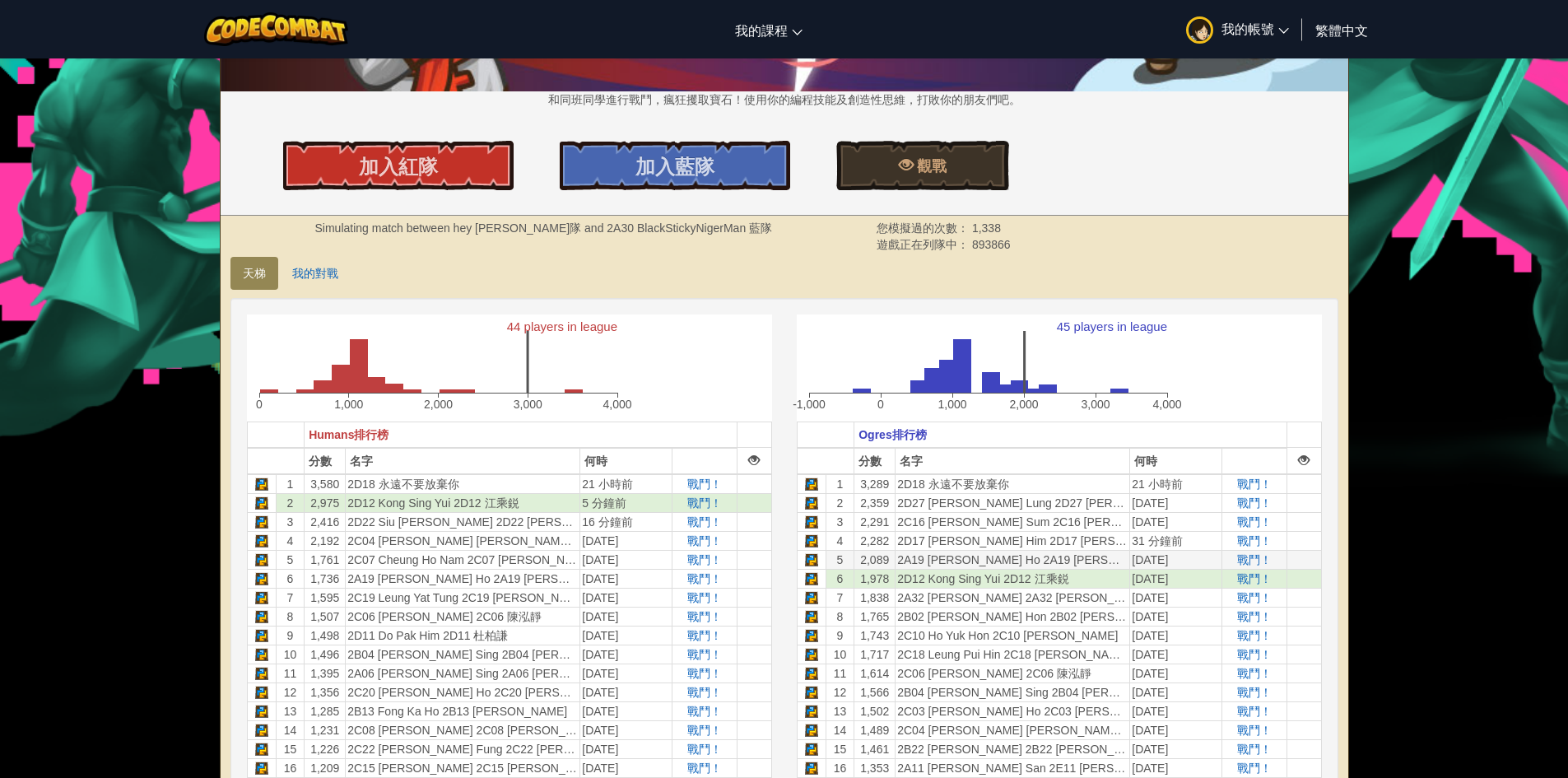
scroll to position [247, 0]
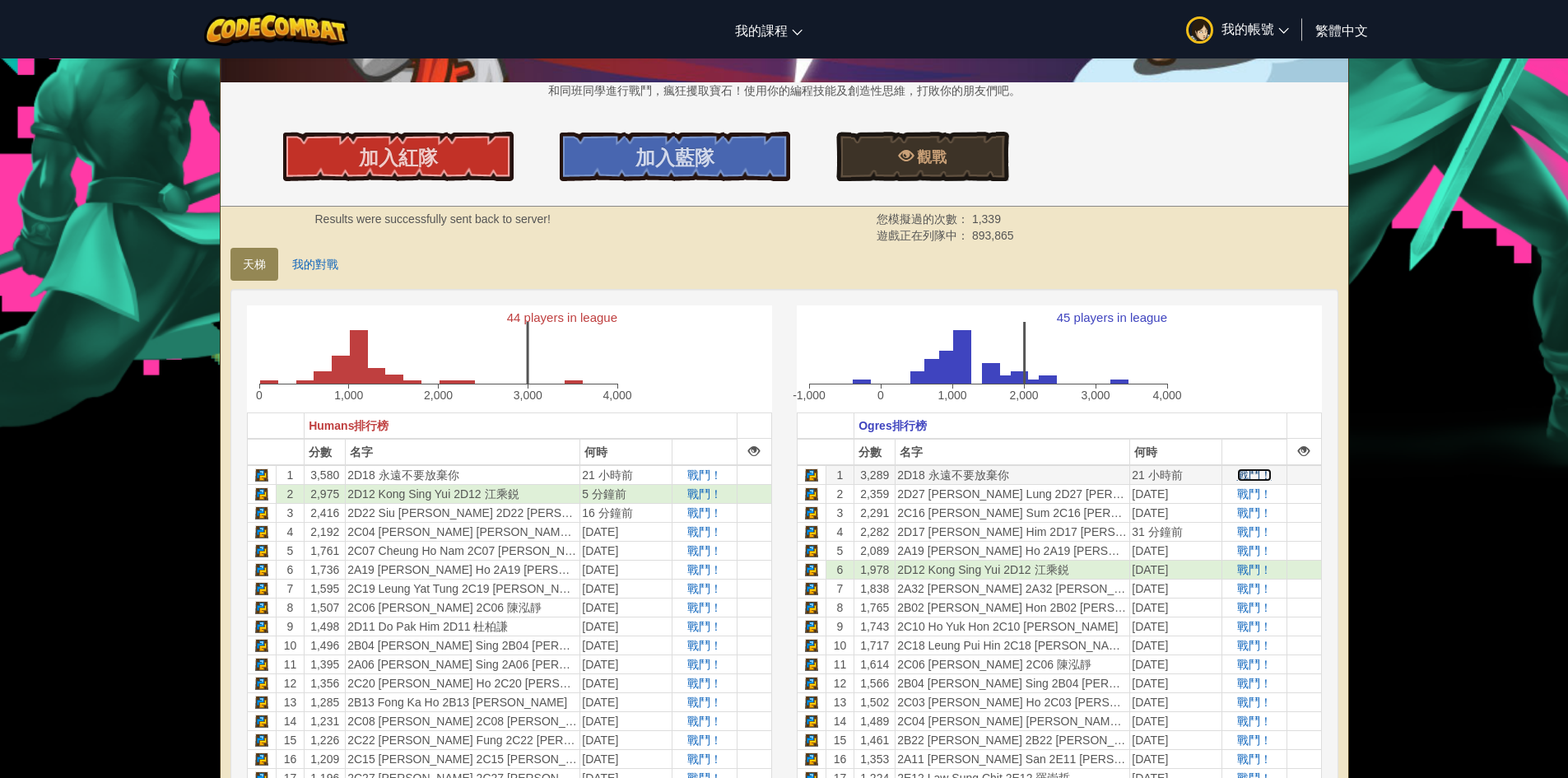
click at [1247, 475] on span "戰鬥！" at bounding box center [1254, 475] width 34 height 13
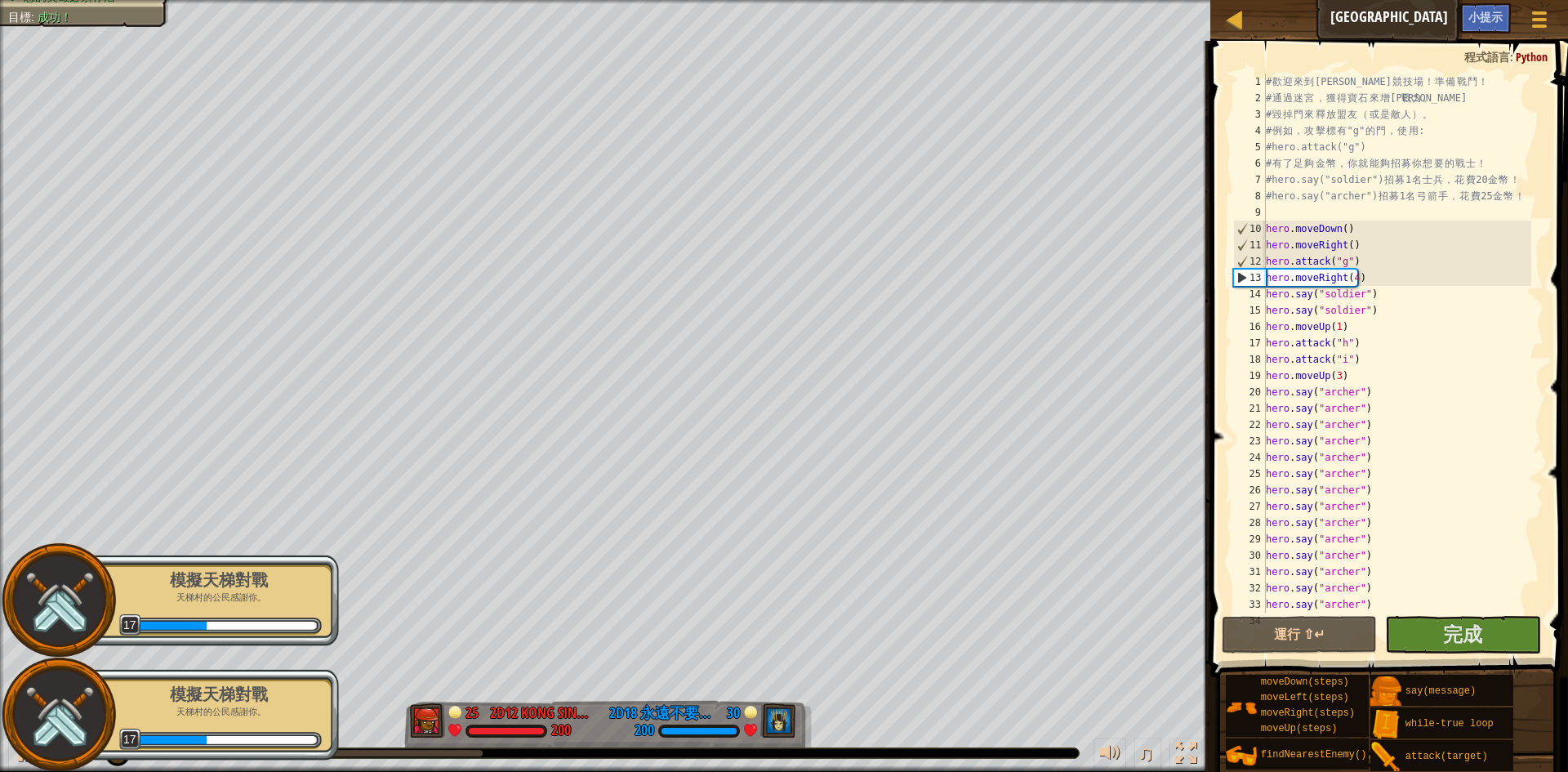
click at [462, 754] on div at bounding box center [267, 753] width 432 height 6
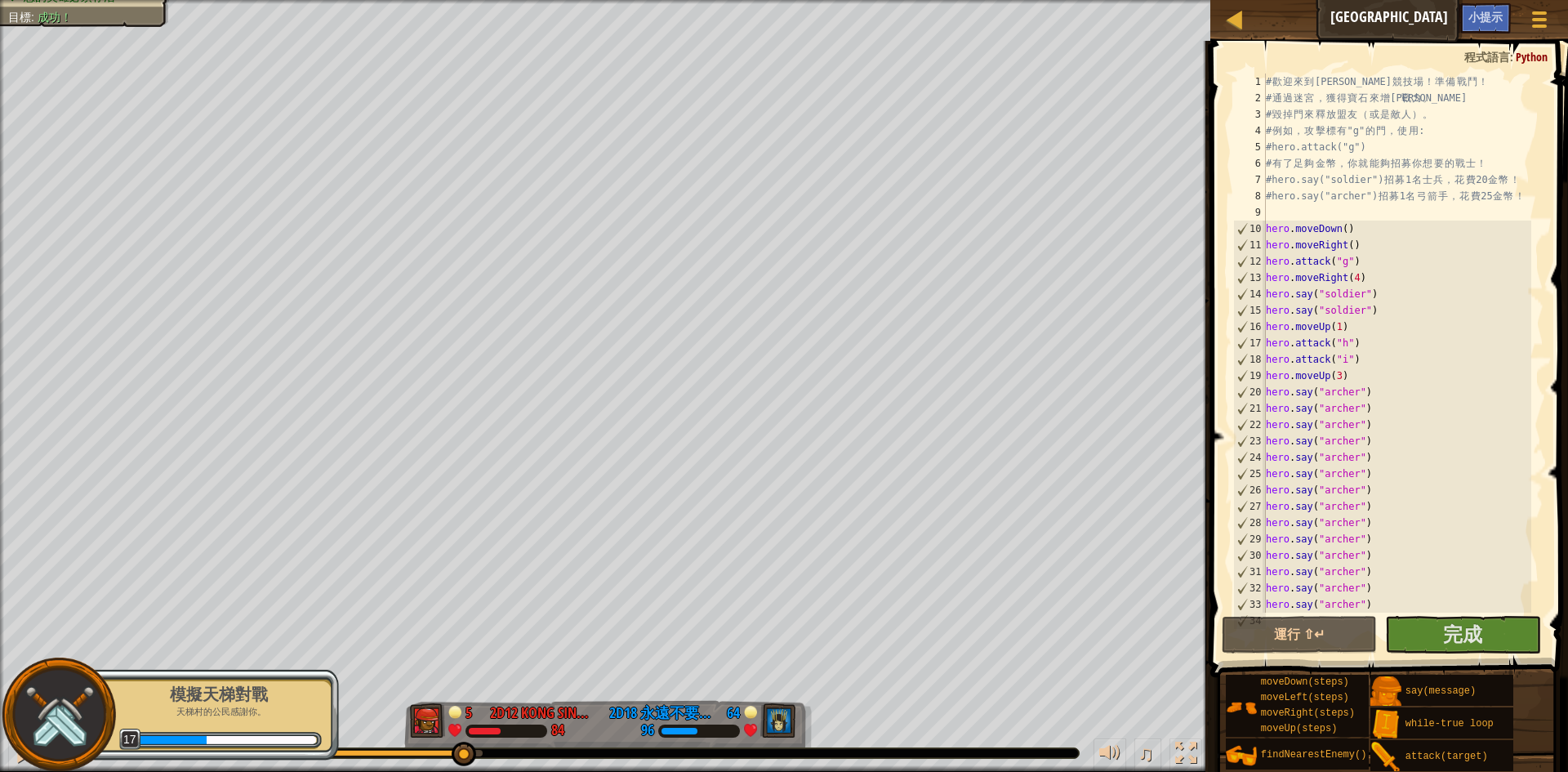
click at [12, 756] on div at bounding box center [58, 714] width 114 height 114
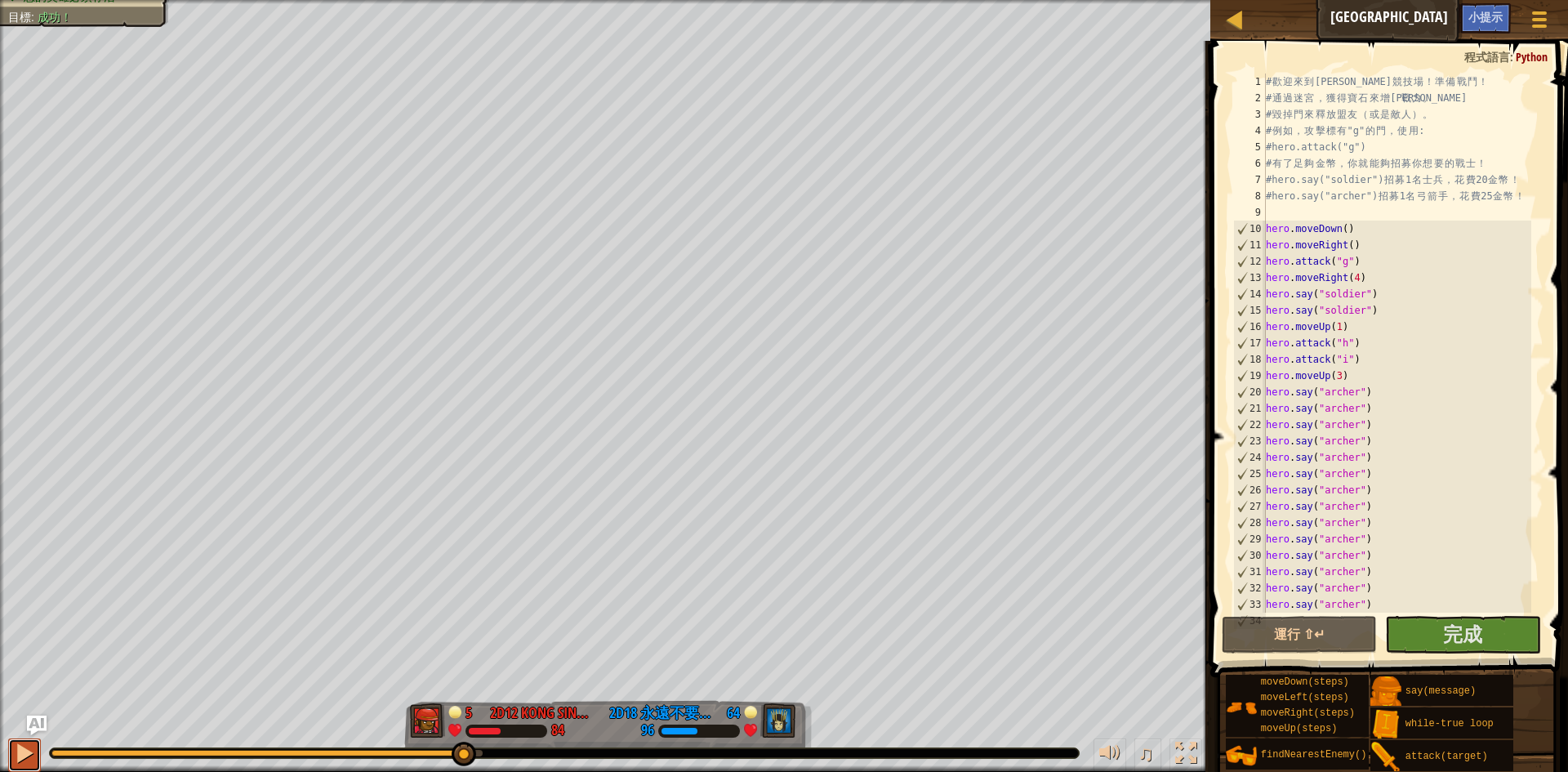
click at [18, 756] on div at bounding box center [24, 753] width 21 height 21
click at [1482, 635] on button "完成" at bounding box center [1462, 634] width 156 height 38
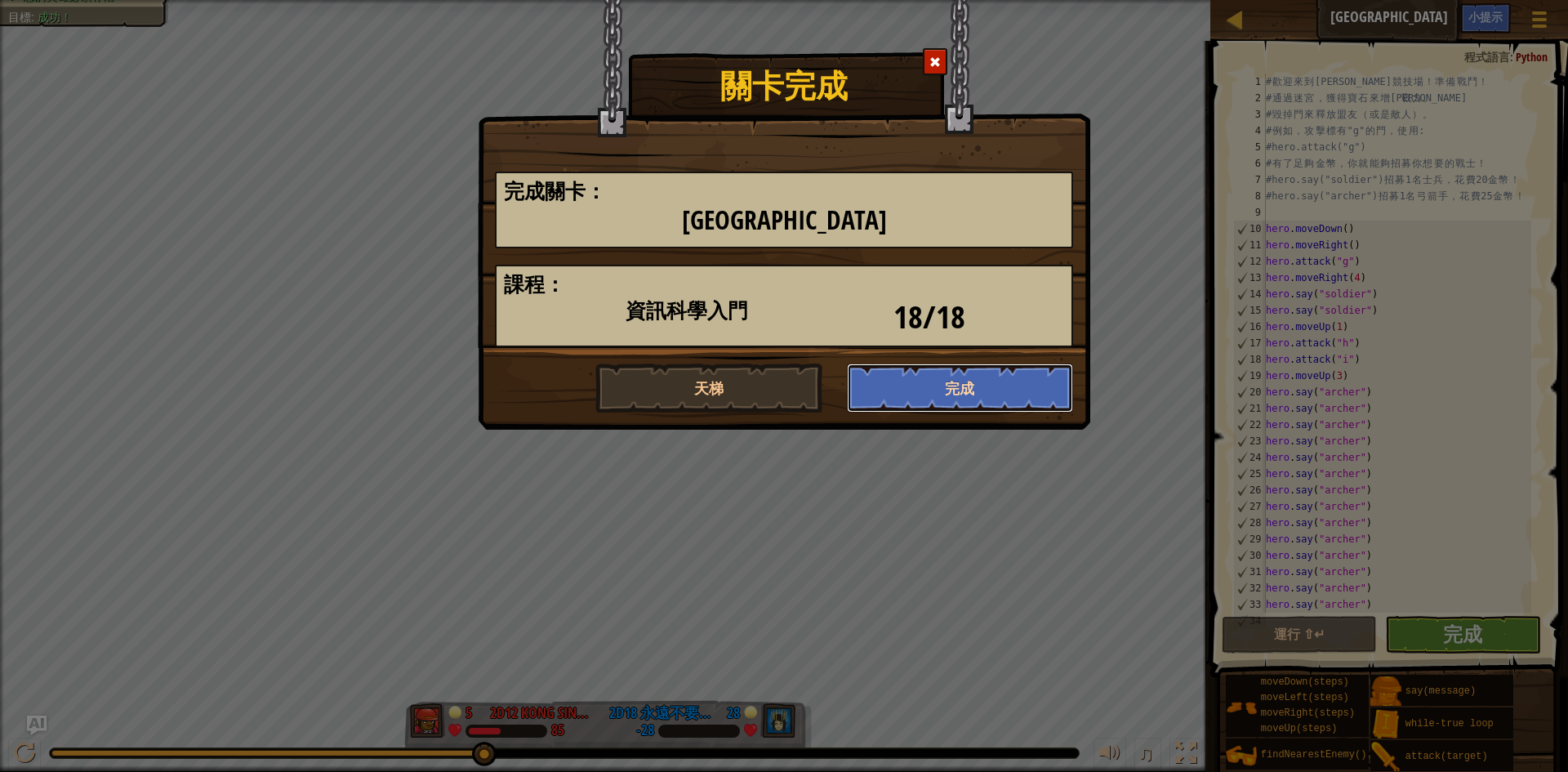
click at [925, 379] on button "完成" at bounding box center [960, 388] width 227 height 49
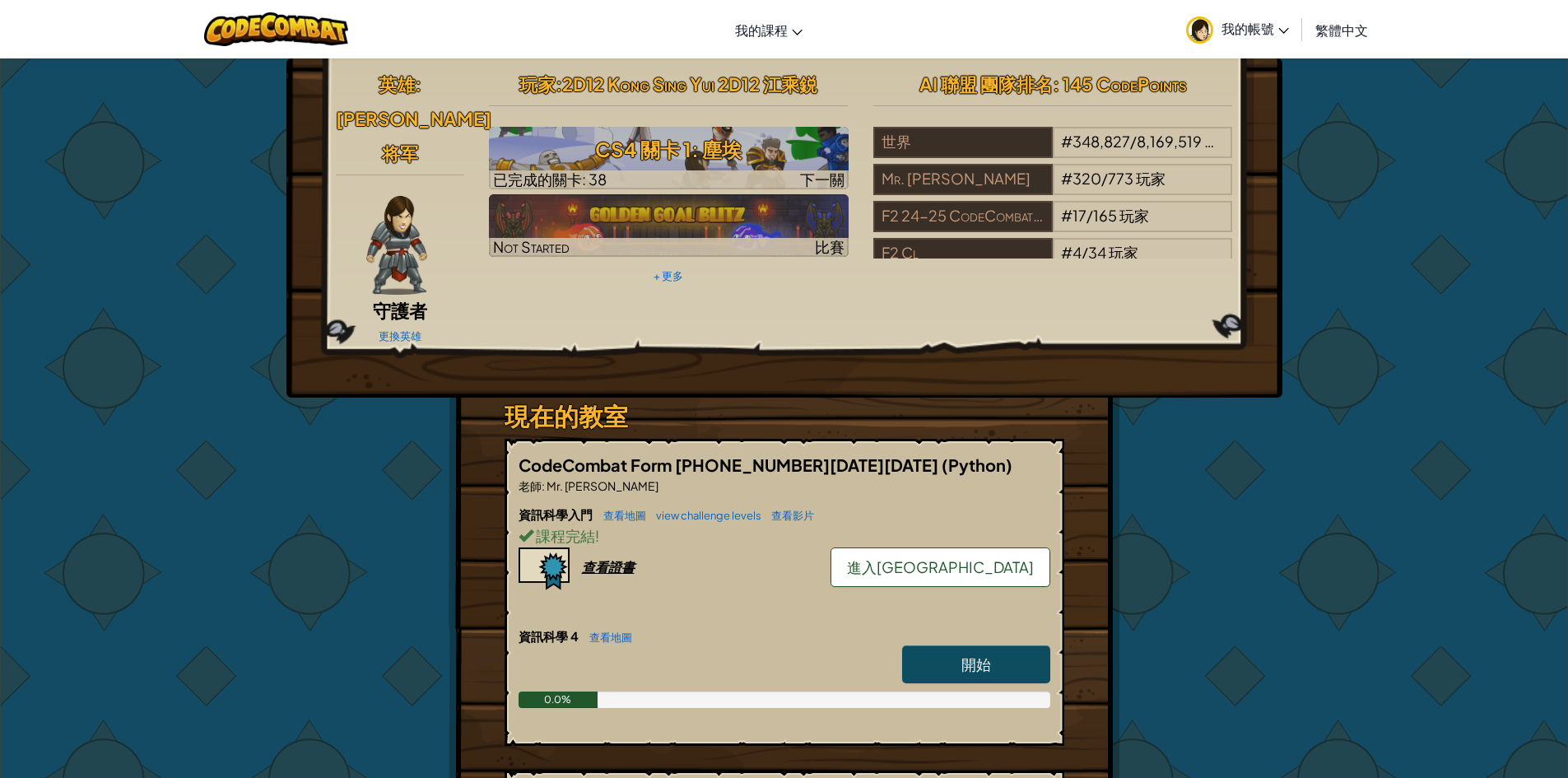
click at [1031, 548] on link "進入[GEOGRAPHIC_DATA]" at bounding box center [940, 567] width 220 height 40
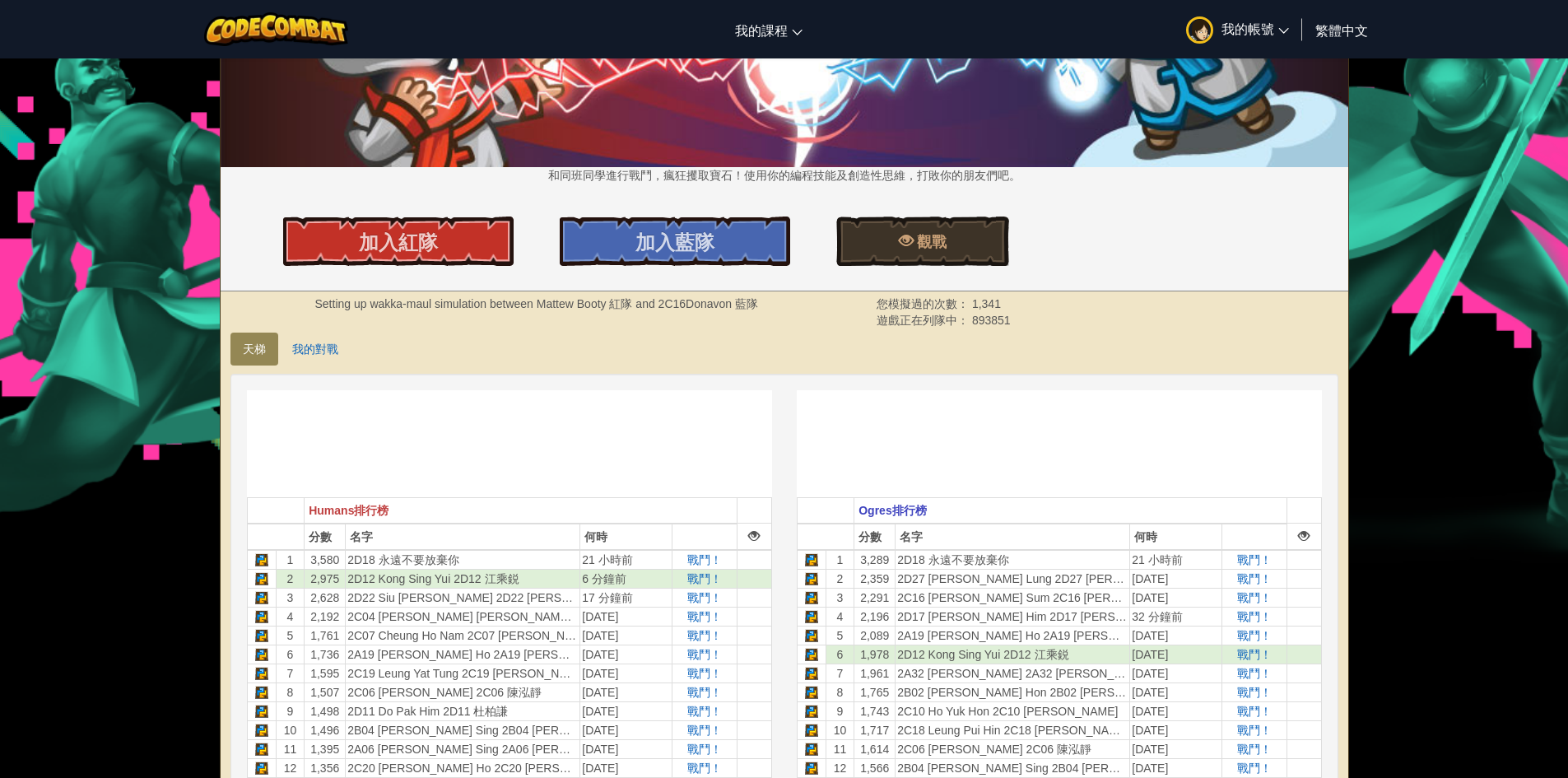
scroll to position [164, 0]
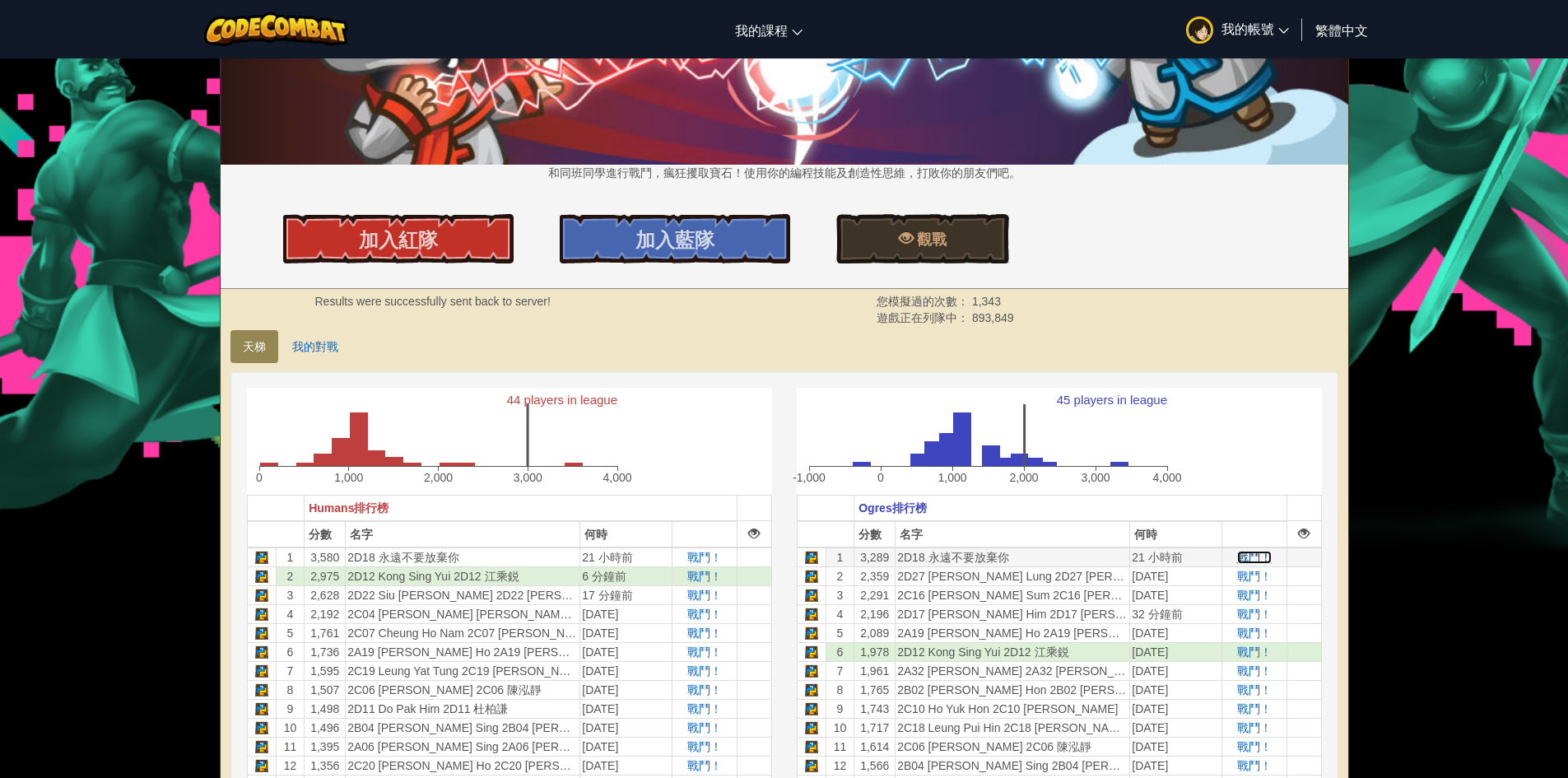
click at [1247, 556] on span "戰鬥！" at bounding box center [1254, 557] width 34 height 13
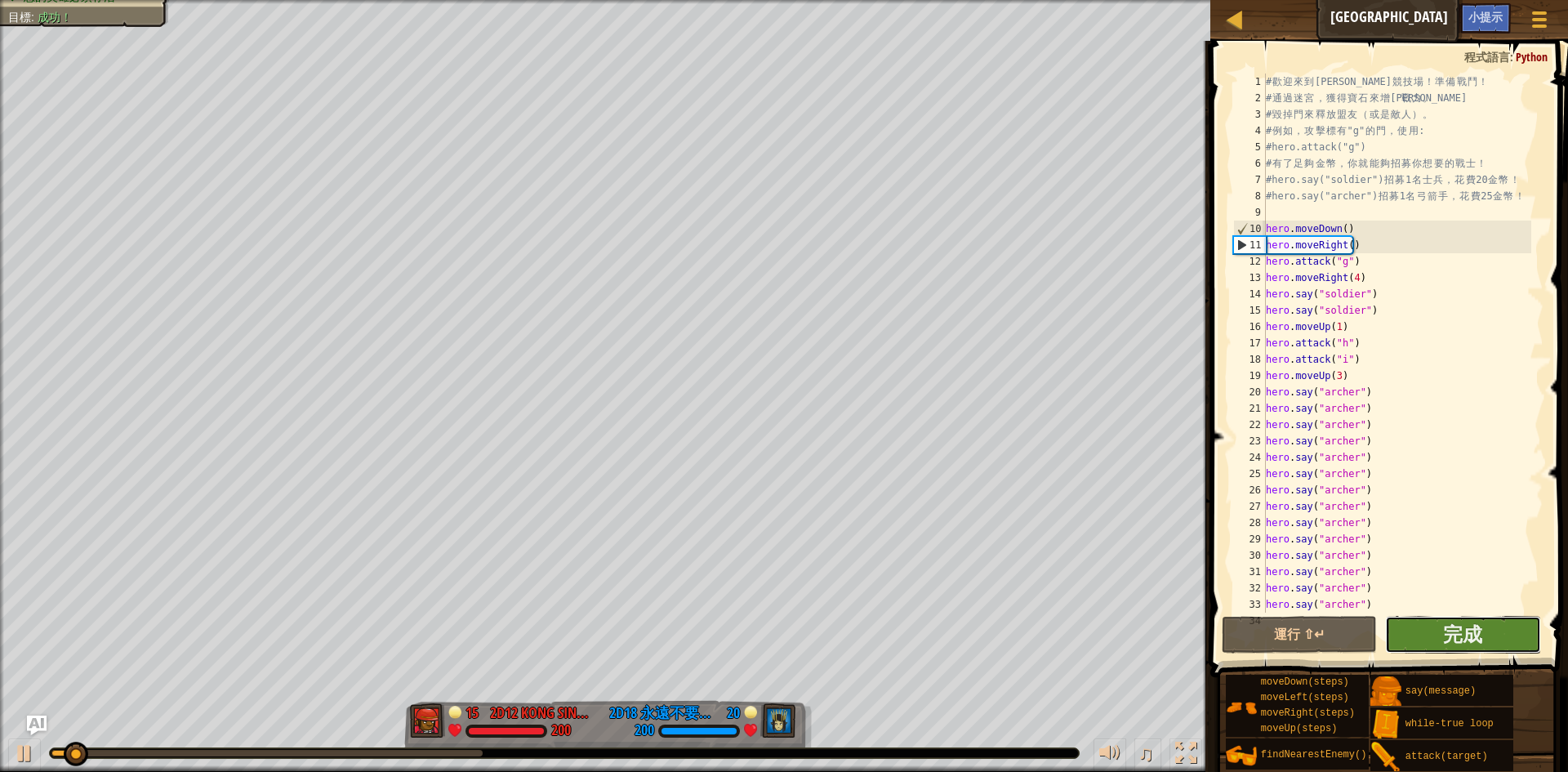
click at [1514, 628] on button "完成" at bounding box center [1462, 634] width 156 height 38
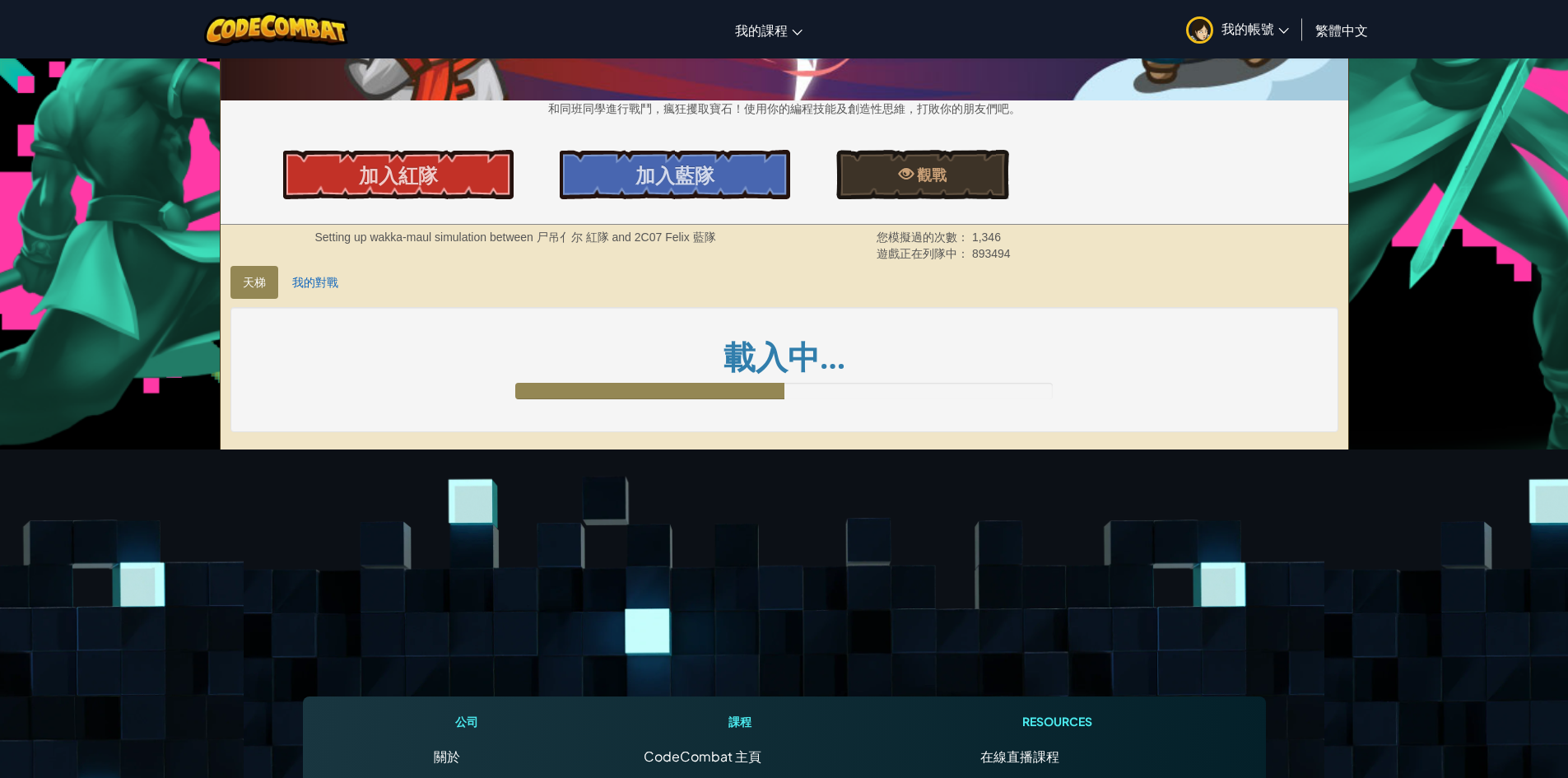
scroll to position [247, 0]
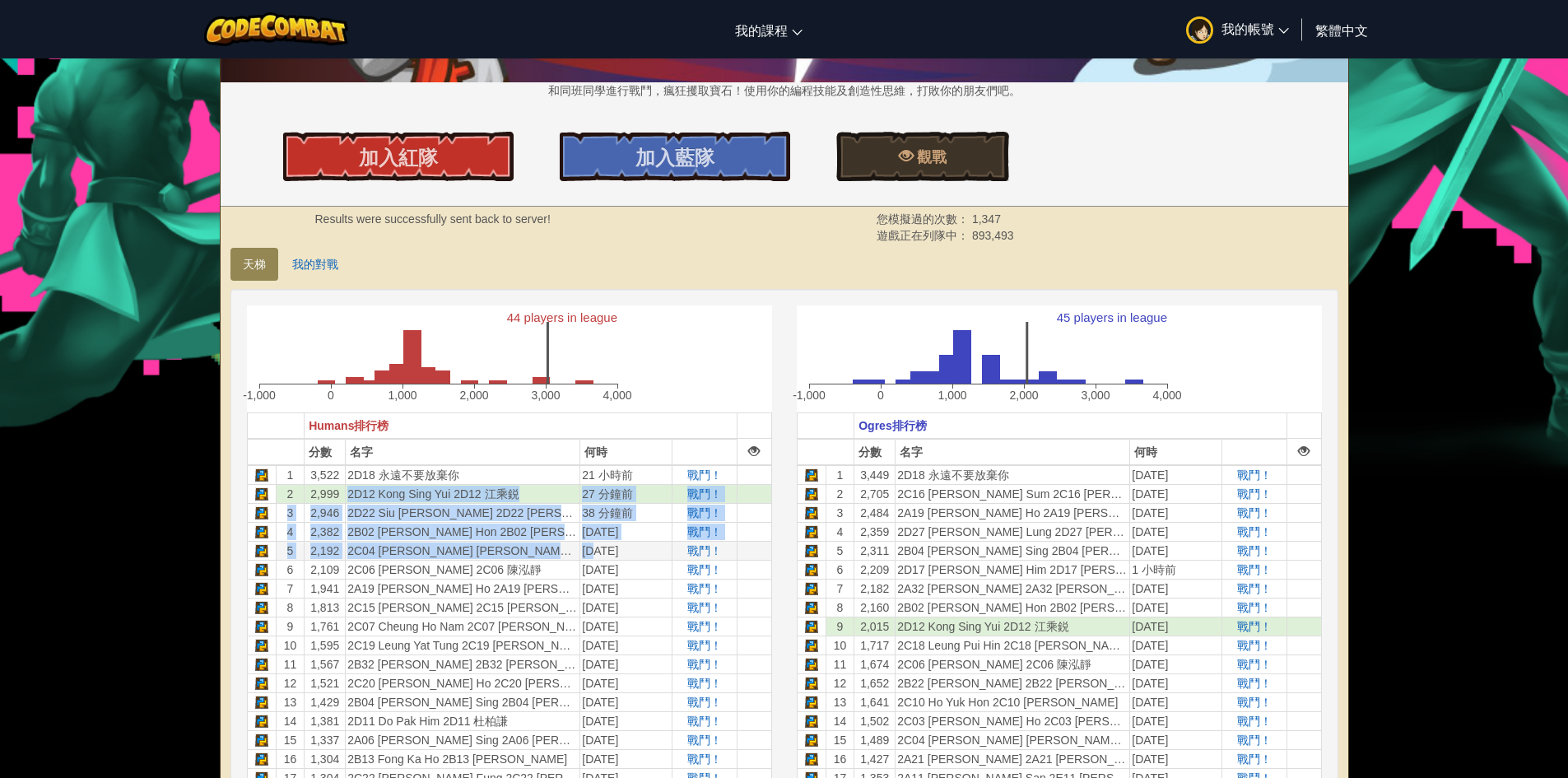
drag, startPoint x: 344, startPoint y: 498, endPoint x: 592, endPoint y: 552, distance: 253.8
click at [1243, 473] on span "戰鬥！" at bounding box center [1254, 475] width 34 height 13
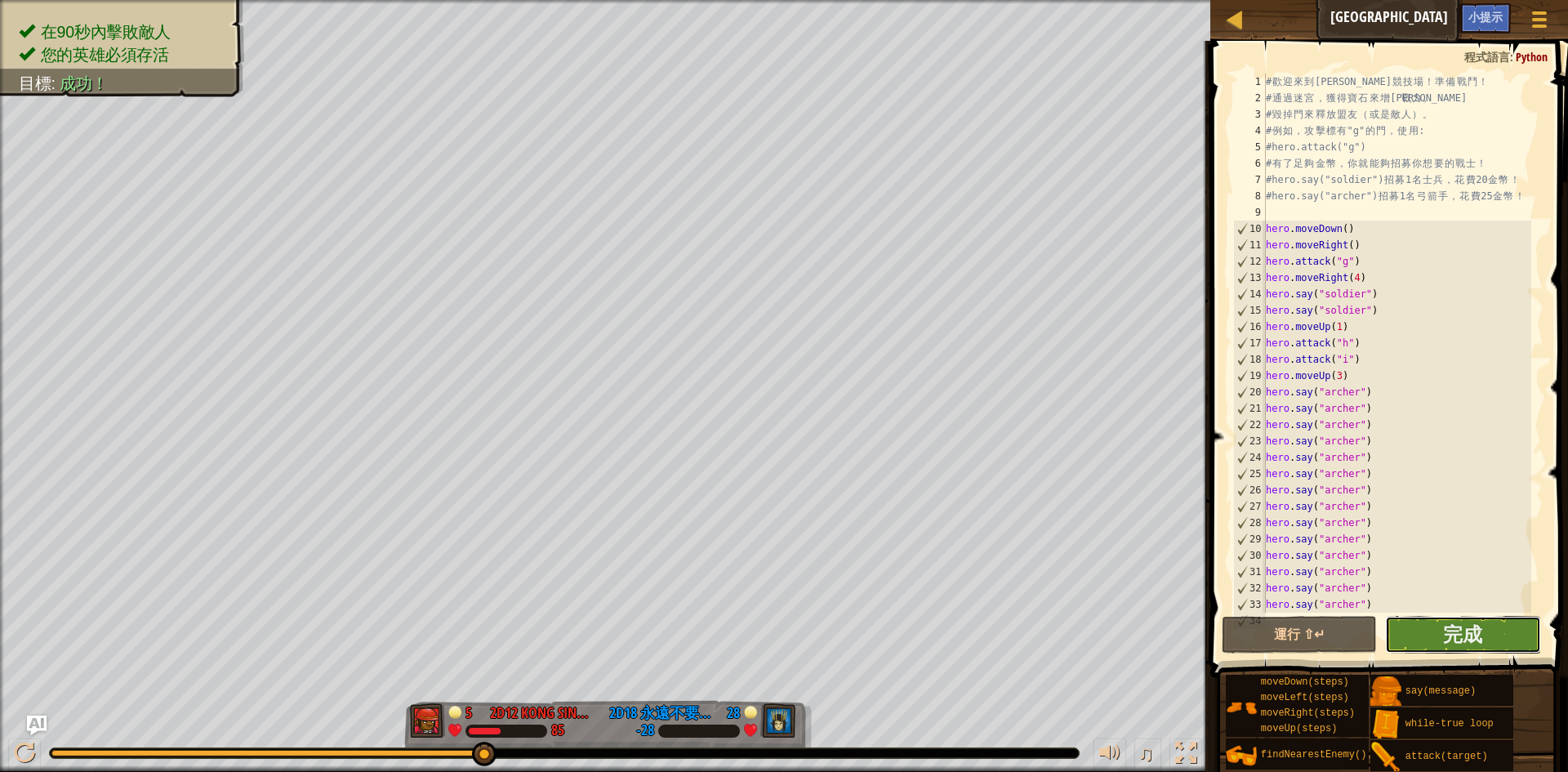
click at [1396, 627] on button "完成" at bounding box center [1462, 634] width 156 height 38
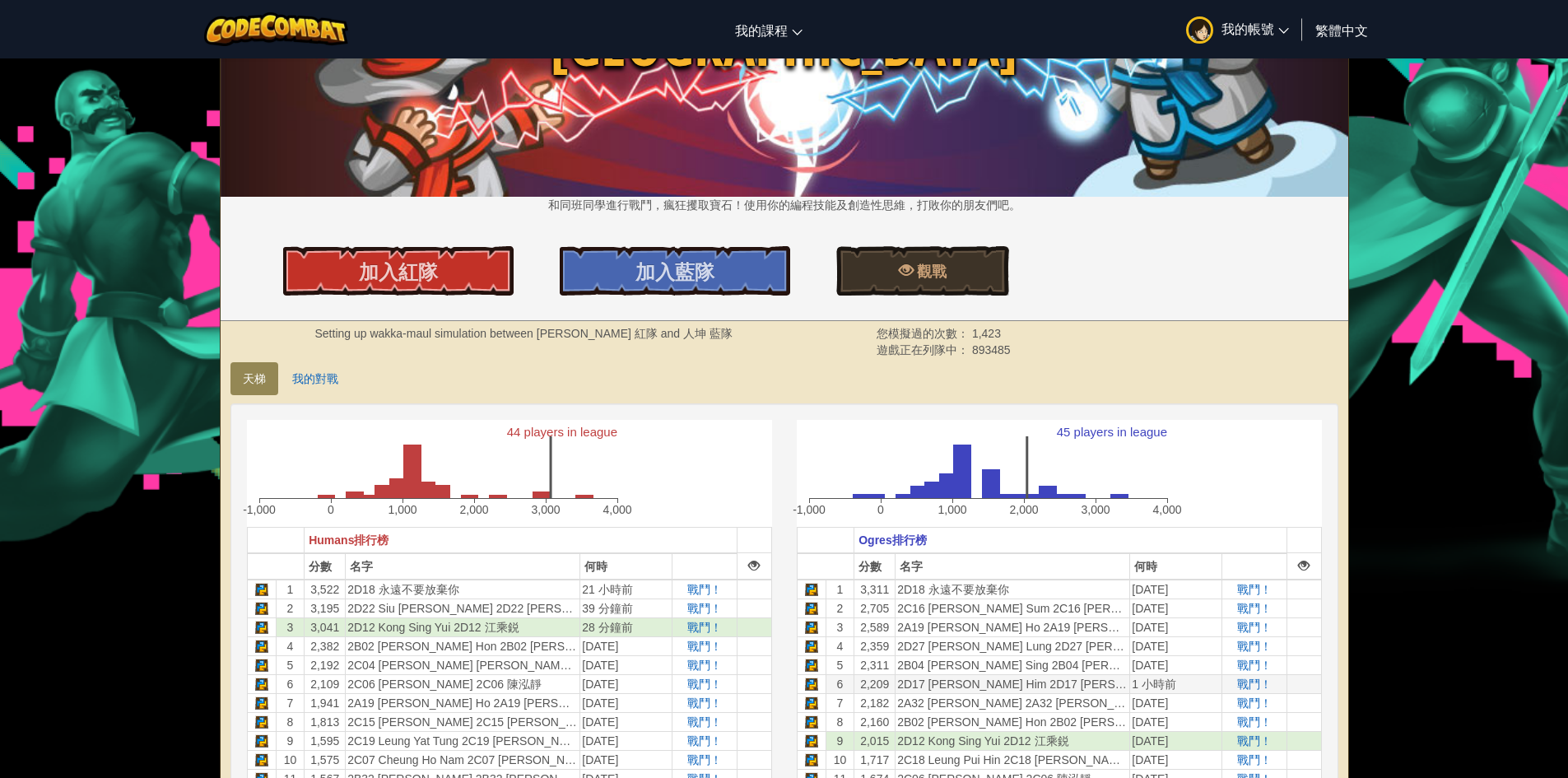
scroll to position [164, 0]
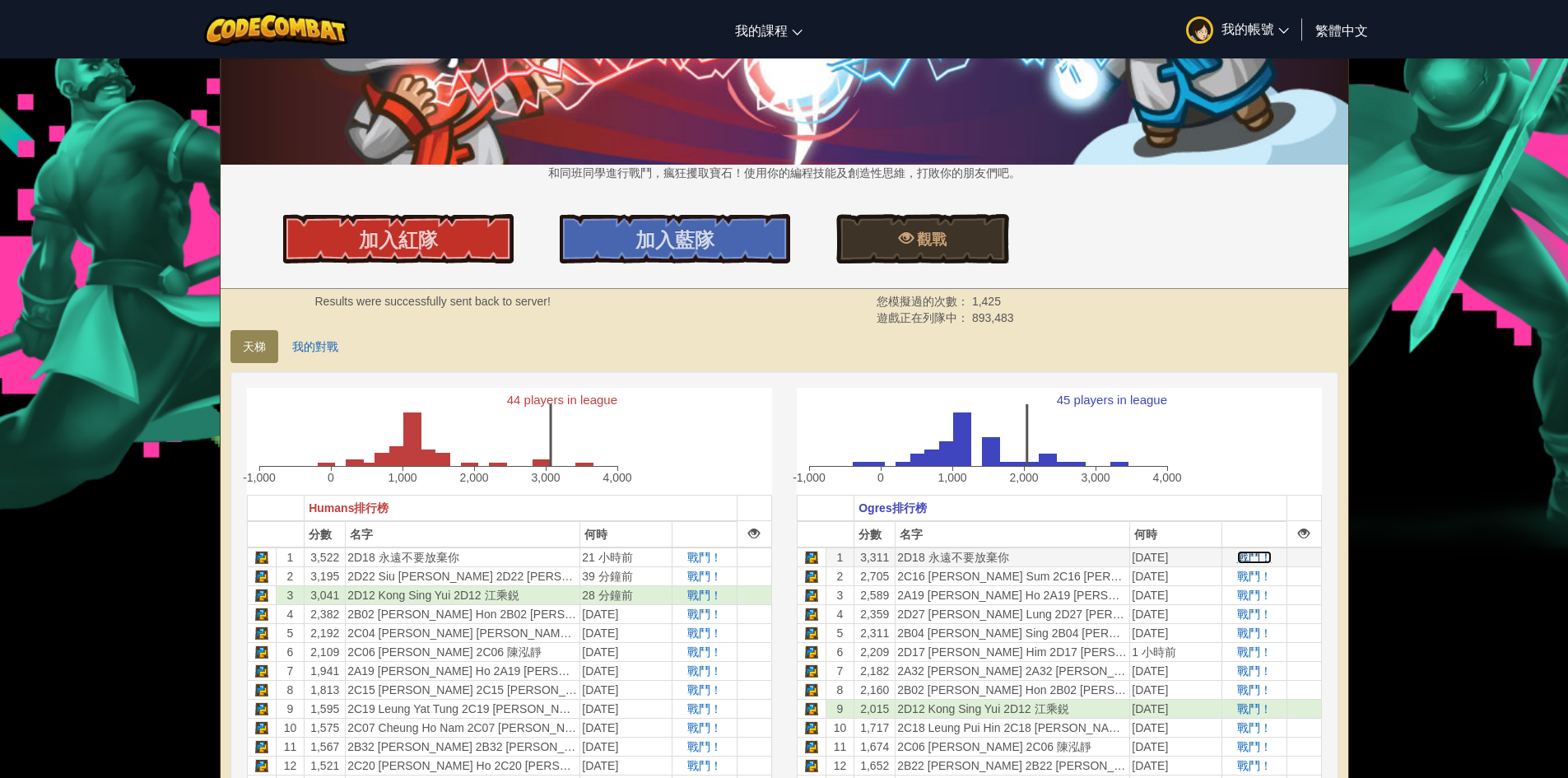
click at [1248, 560] on span "戰鬥！" at bounding box center [1254, 557] width 34 height 13
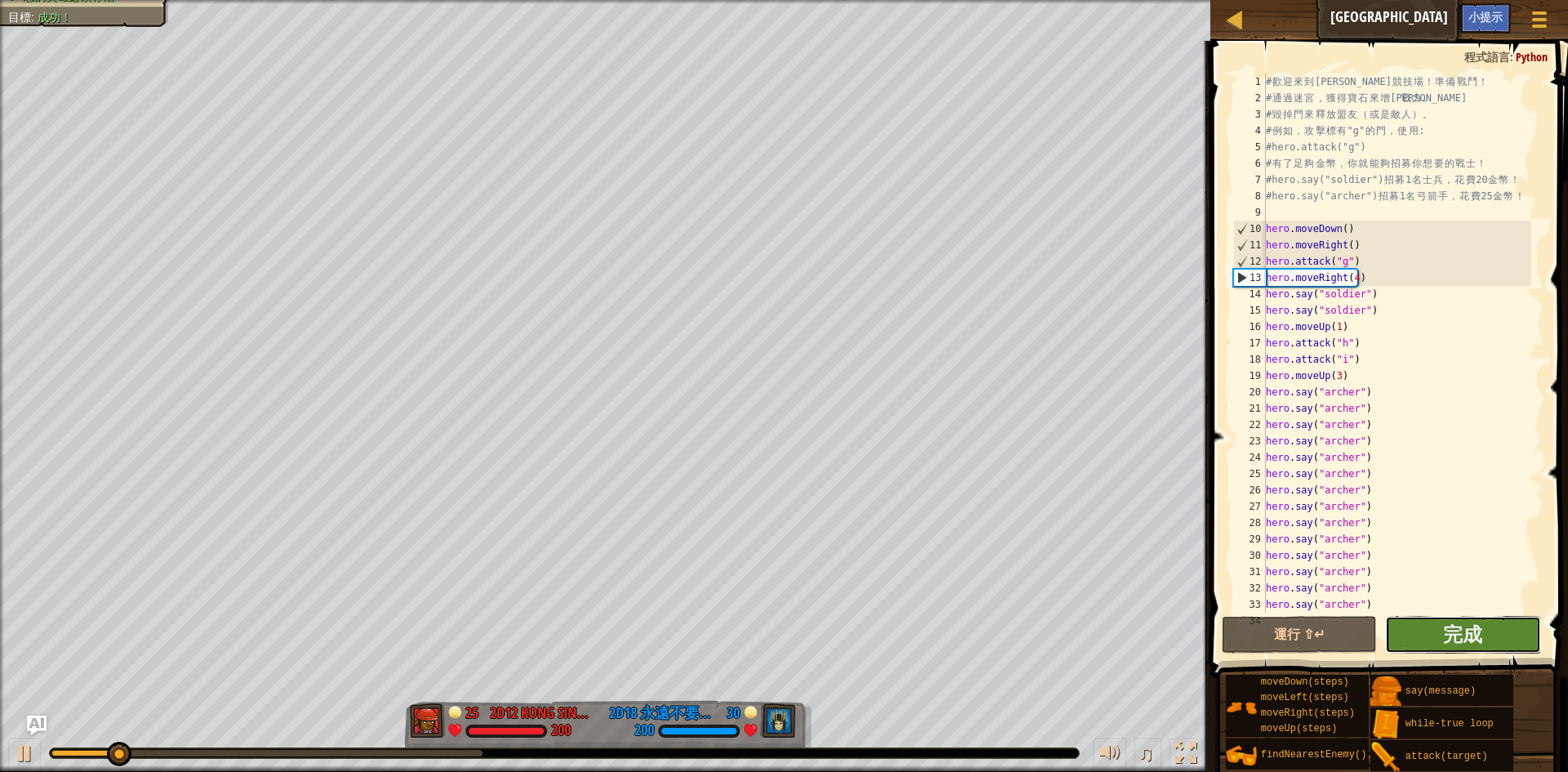
click at [1437, 622] on button "完成" at bounding box center [1462, 634] width 156 height 38
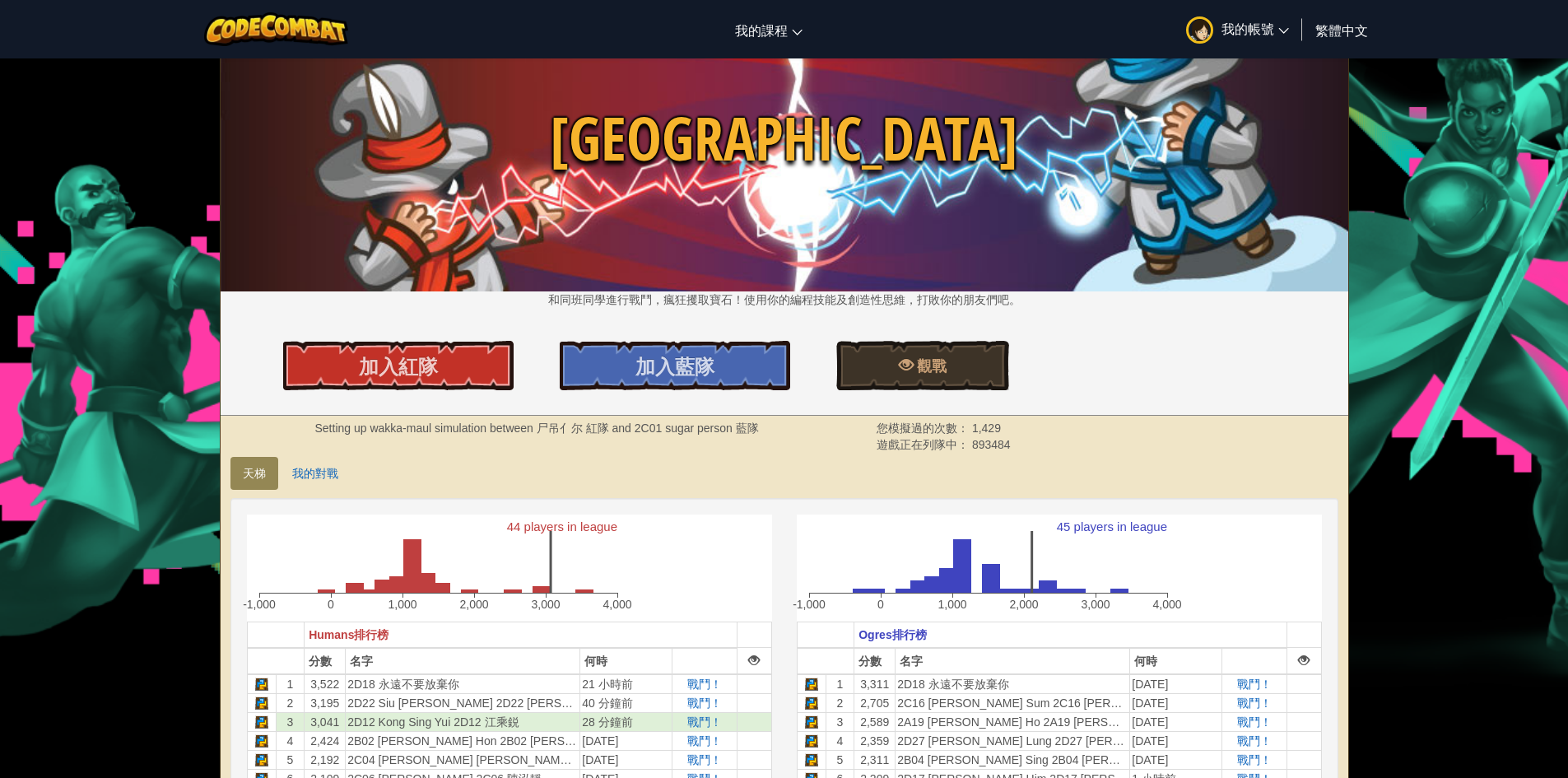
scroll to position [330, 0]
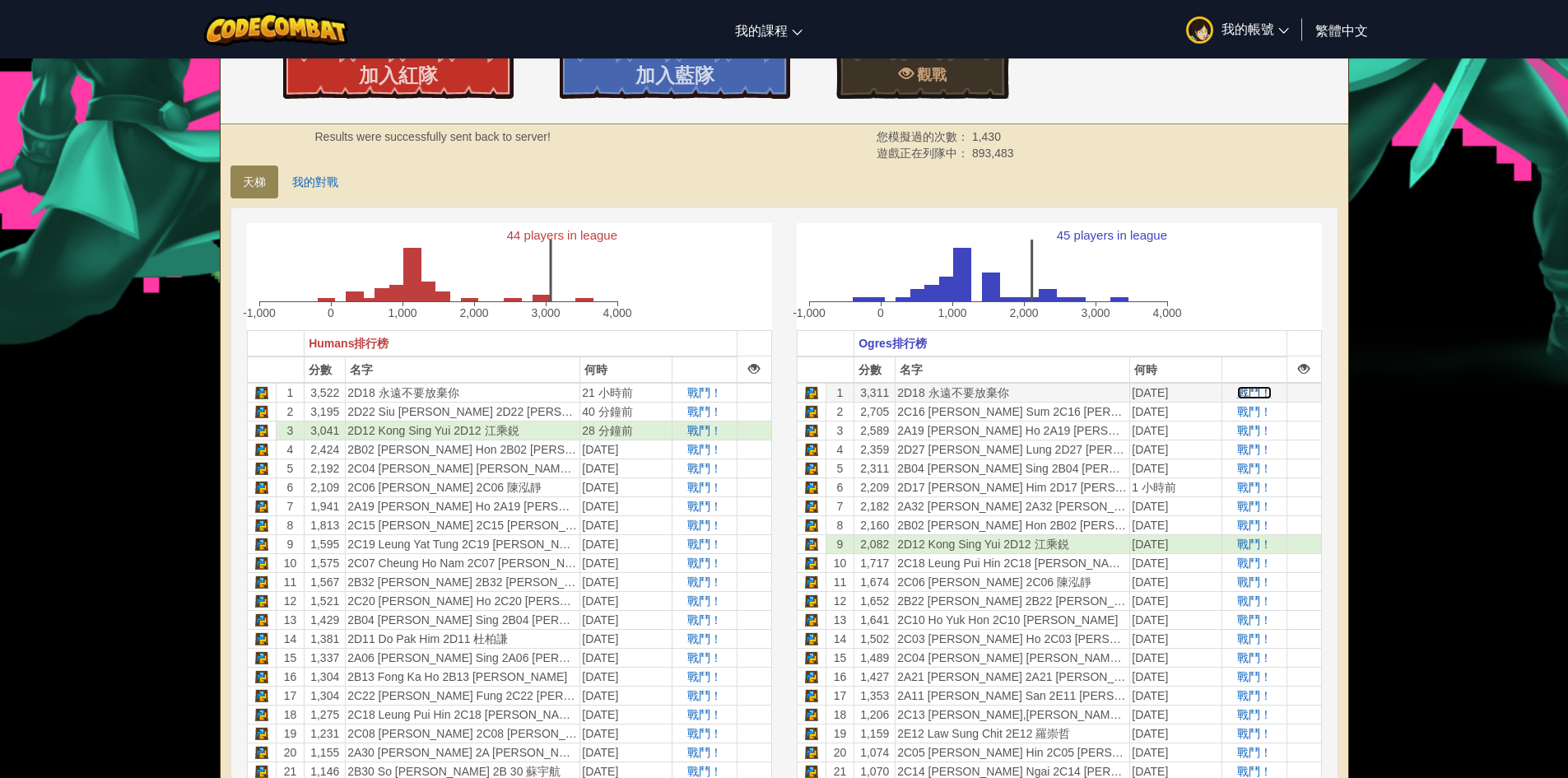
click at [1253, 391] on span "戰鬥！" at bounding box center [1254, 392] width 34 height 13
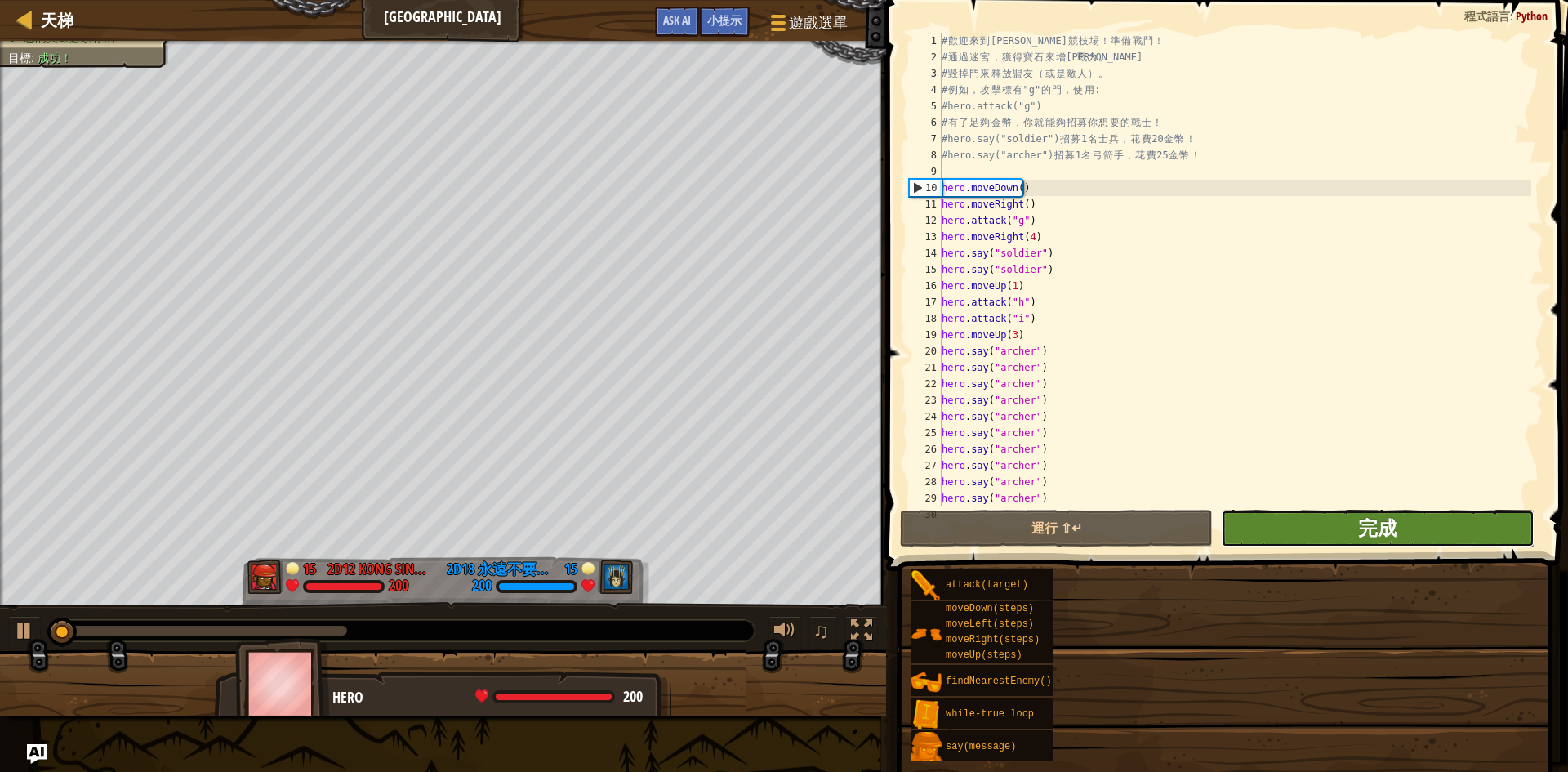
click at [1396, 522] on span "完成" at bounding box center [1378, 528] width 39 height 26
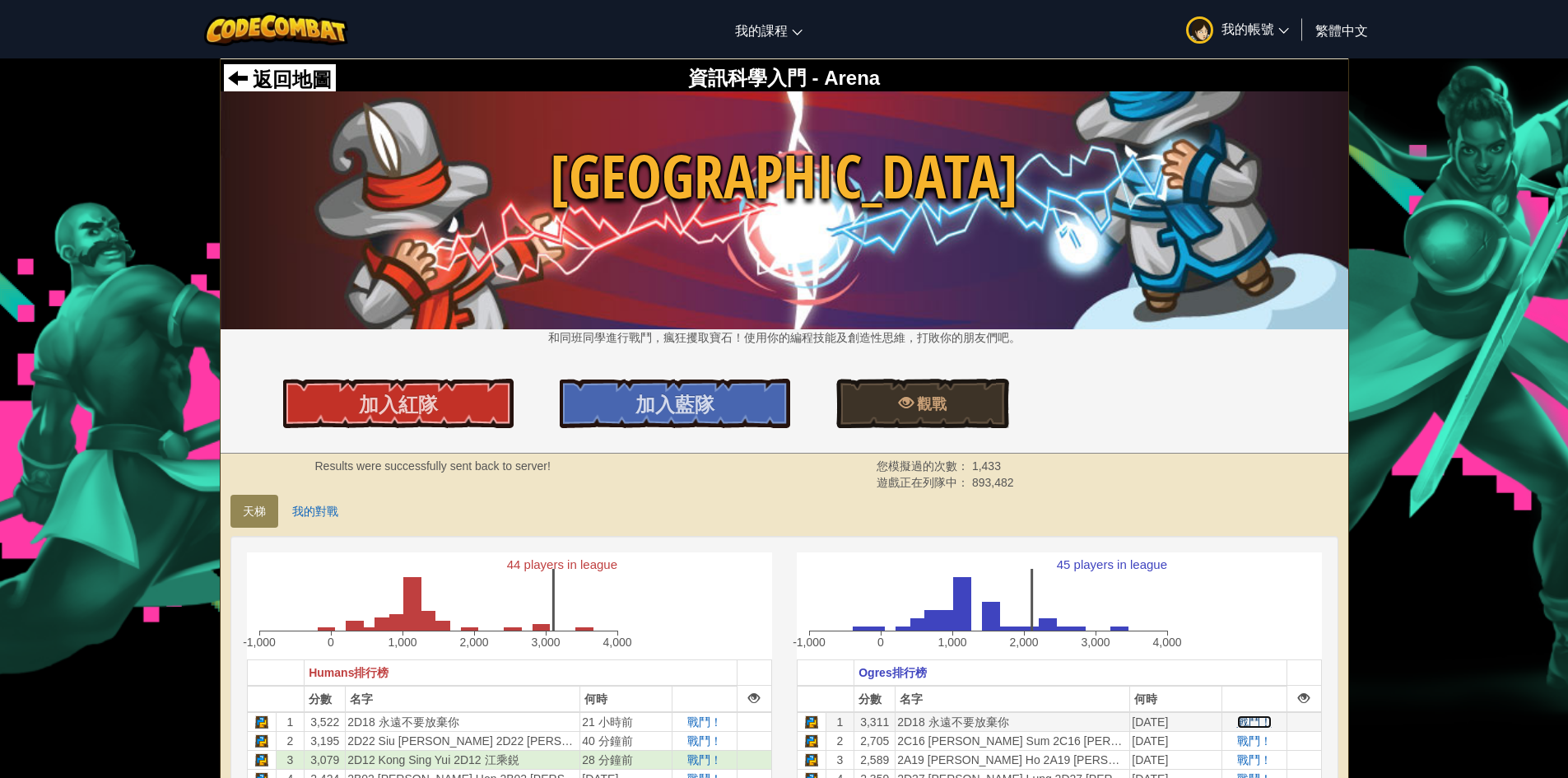
click at [1256, 719] on span "戰鬥！" at bounding box center [1254, 722] width 34 height 13
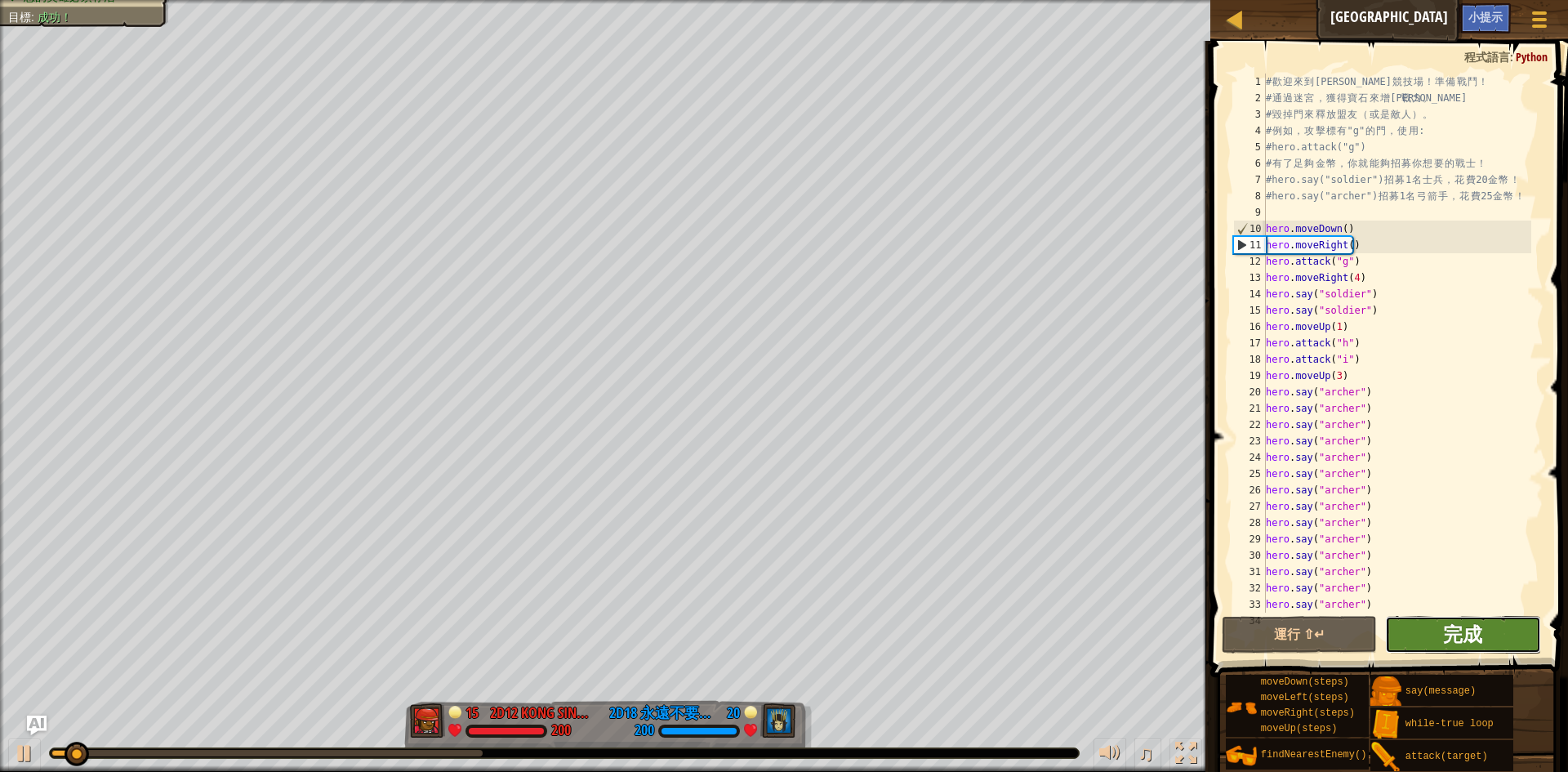
click at [1480, 645] on span "完成" at bounding box center [1462, 634] width 39 height 26
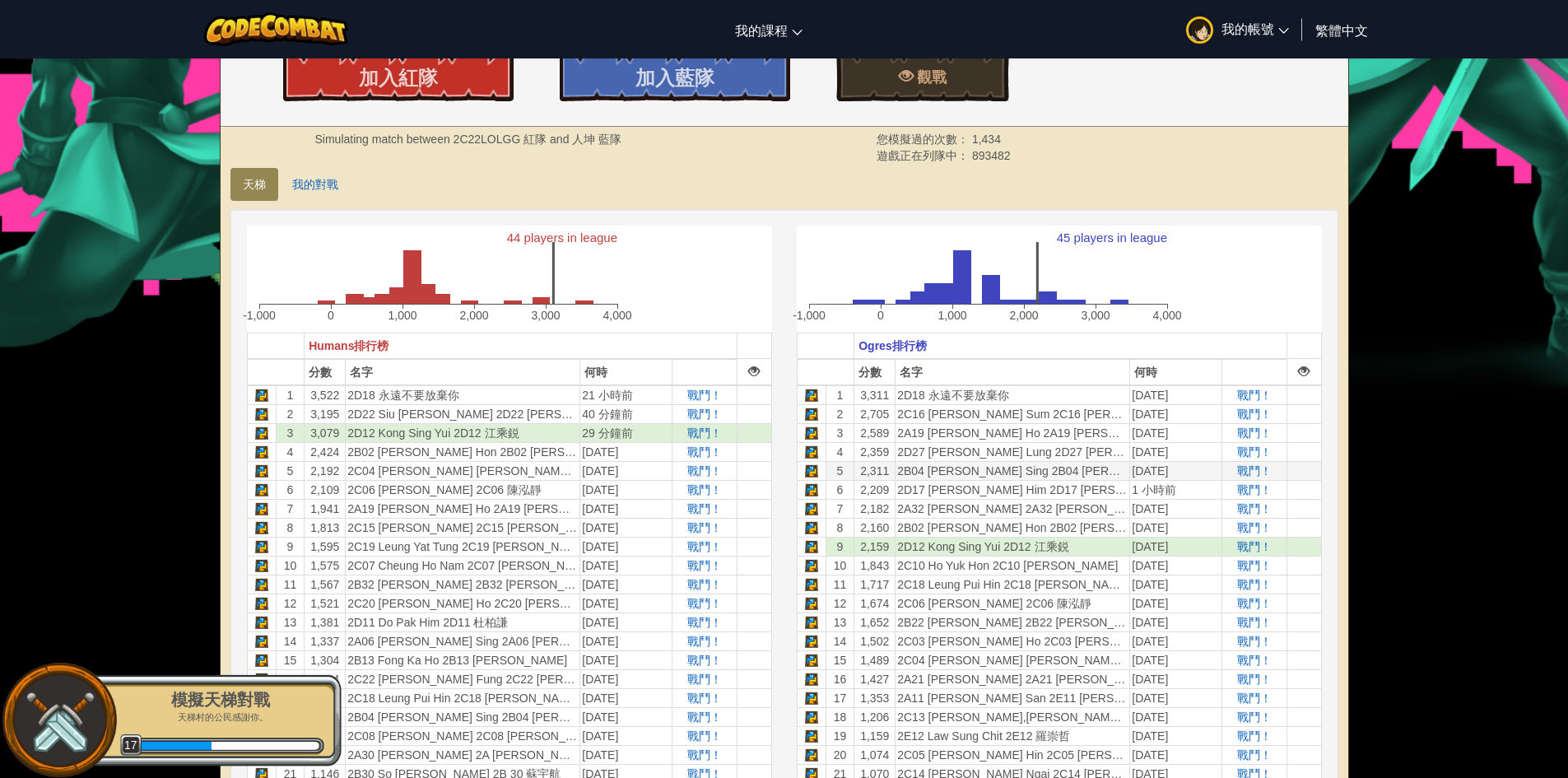
scroll to position [330, 0]
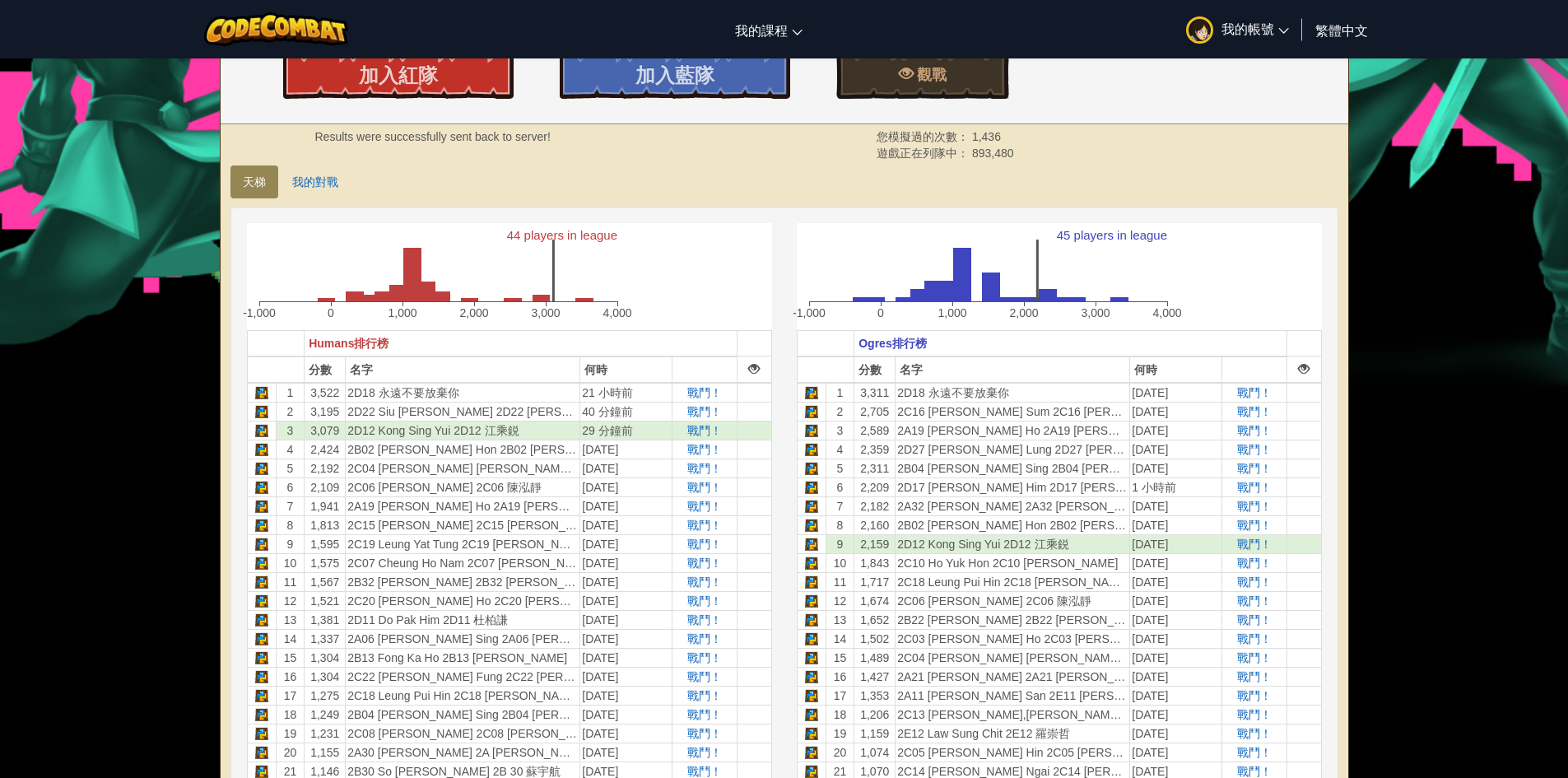
drag, startPoint x: 1353, startPoint y: 471, endPoint x: 1376, endPoint y: 511, distance: 46.1
drag, startPoint x: 1376, startPoint y: 511, endPoint x: 1313, endPoint y: 523, distance: 64.1
click at [1313, 523] on tr "8 2,160 2B02 [PERSON_NAME] Hon 2B02 [PERSON_NAME][DATE] 戰鬥！" at bounding box center [1059, 525] width 525 height 19
click at [1259, 524] on span "戰鬥！" at bounding box center [1254, 525] width 34 height 13
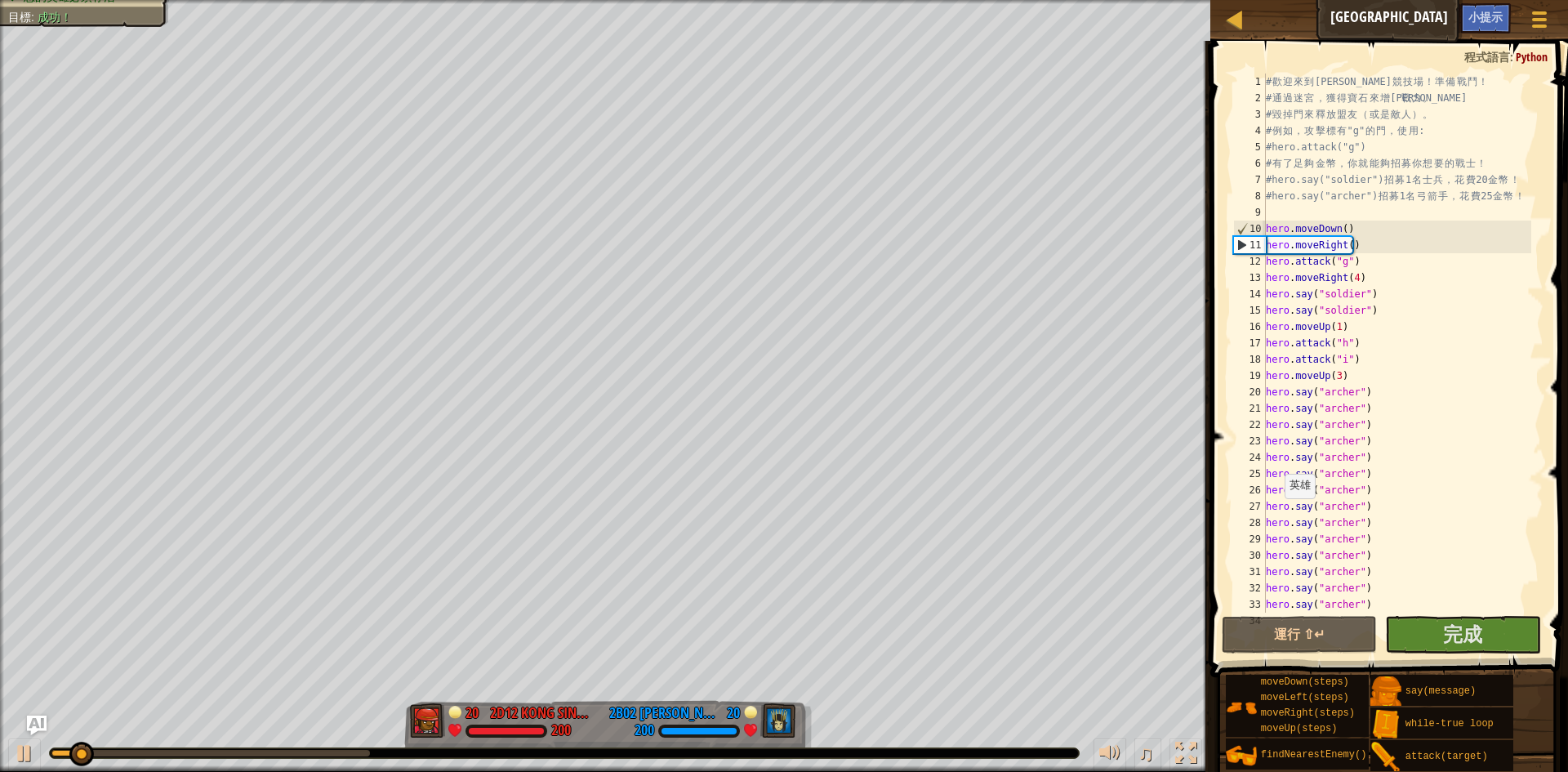
click at [348, 749] on div at bounding box center [564, 753] width 1029 height 10
click at [349, 754] on div at bounding box center [210, 753] width 318 height 6
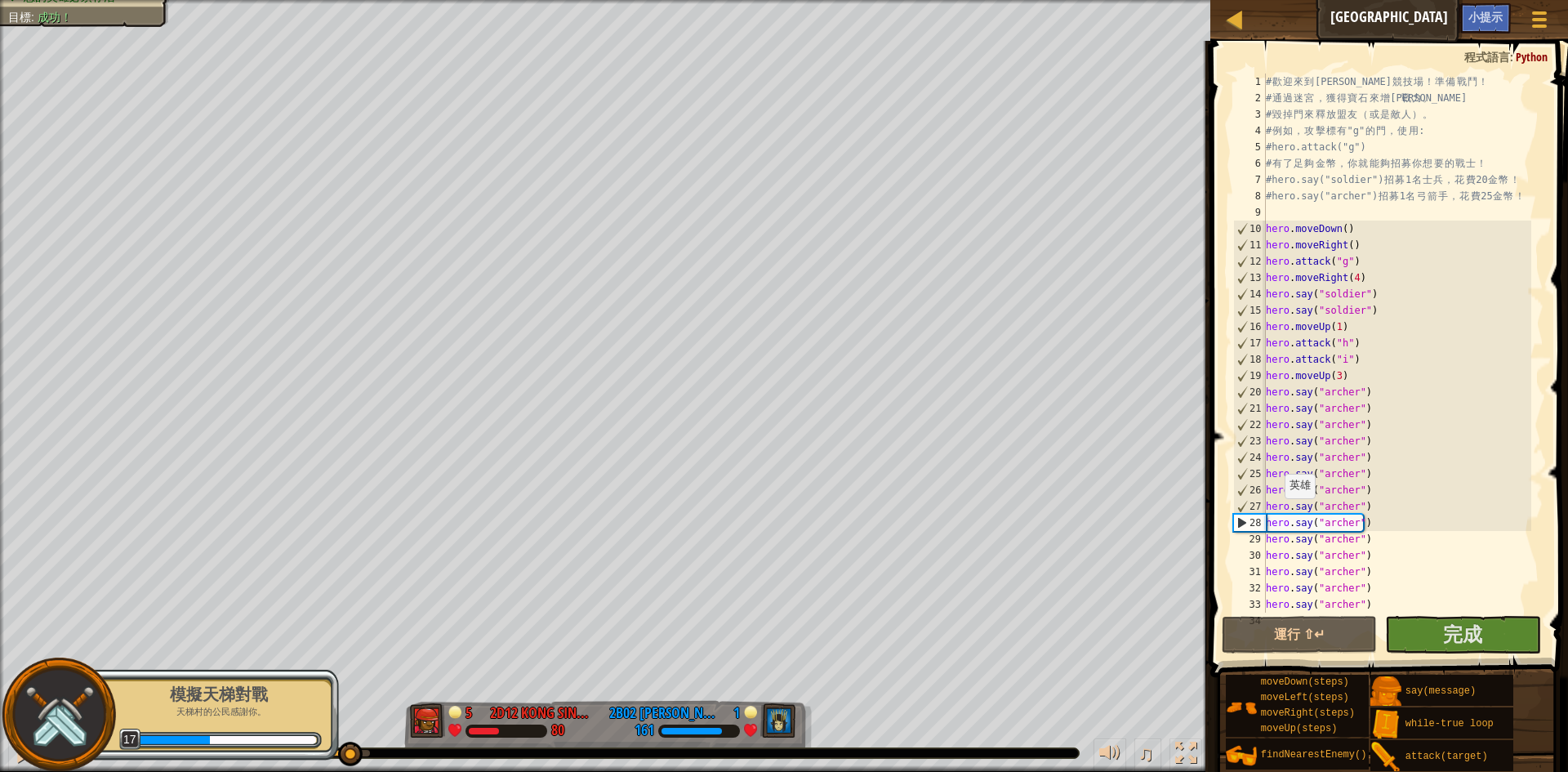
click at [21, 758] on div at bounding box center [58, 714] width 114 height 114
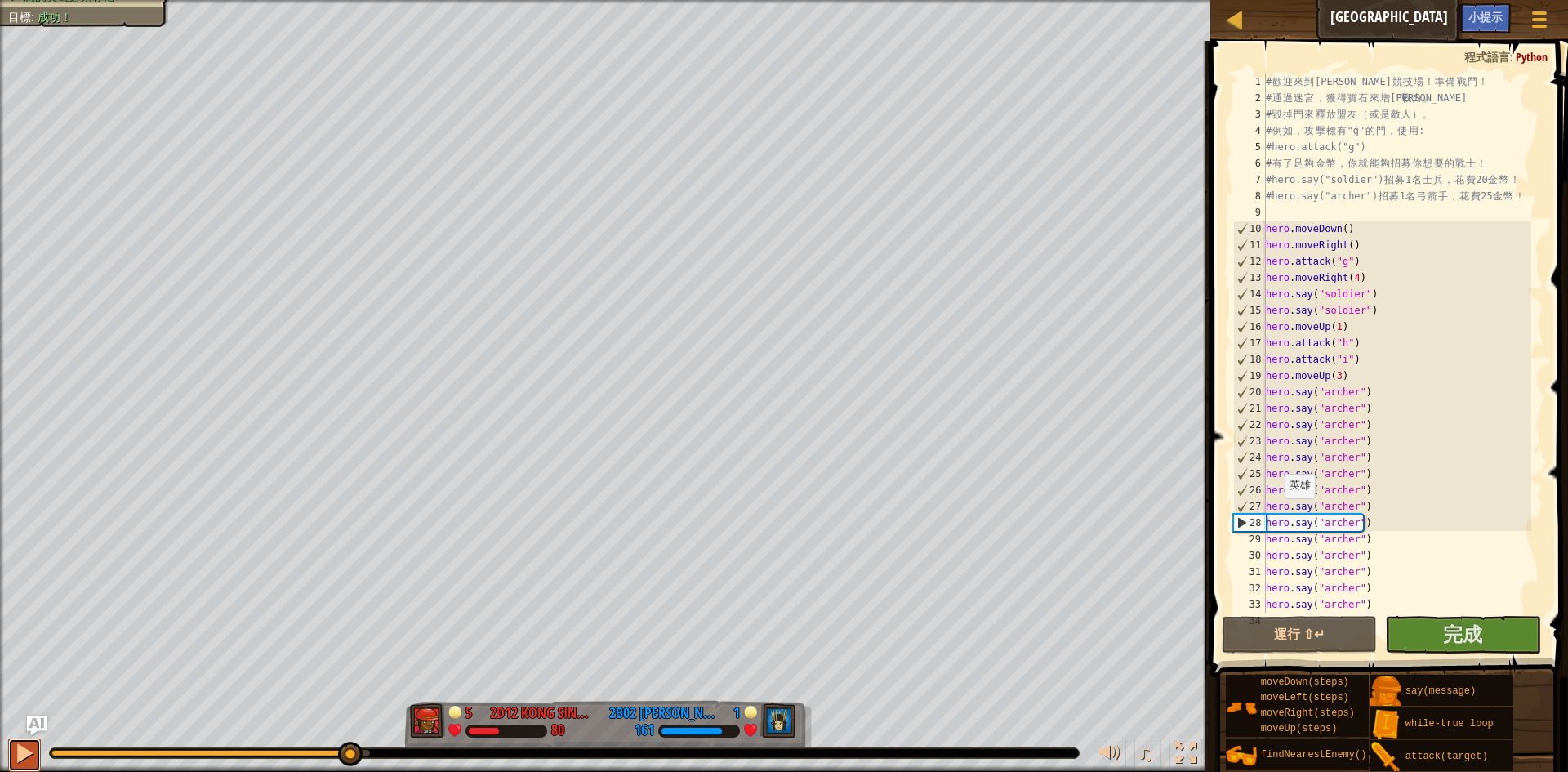
click at [17, 748] on div at bounding box center [24, 753] width 21 height 21
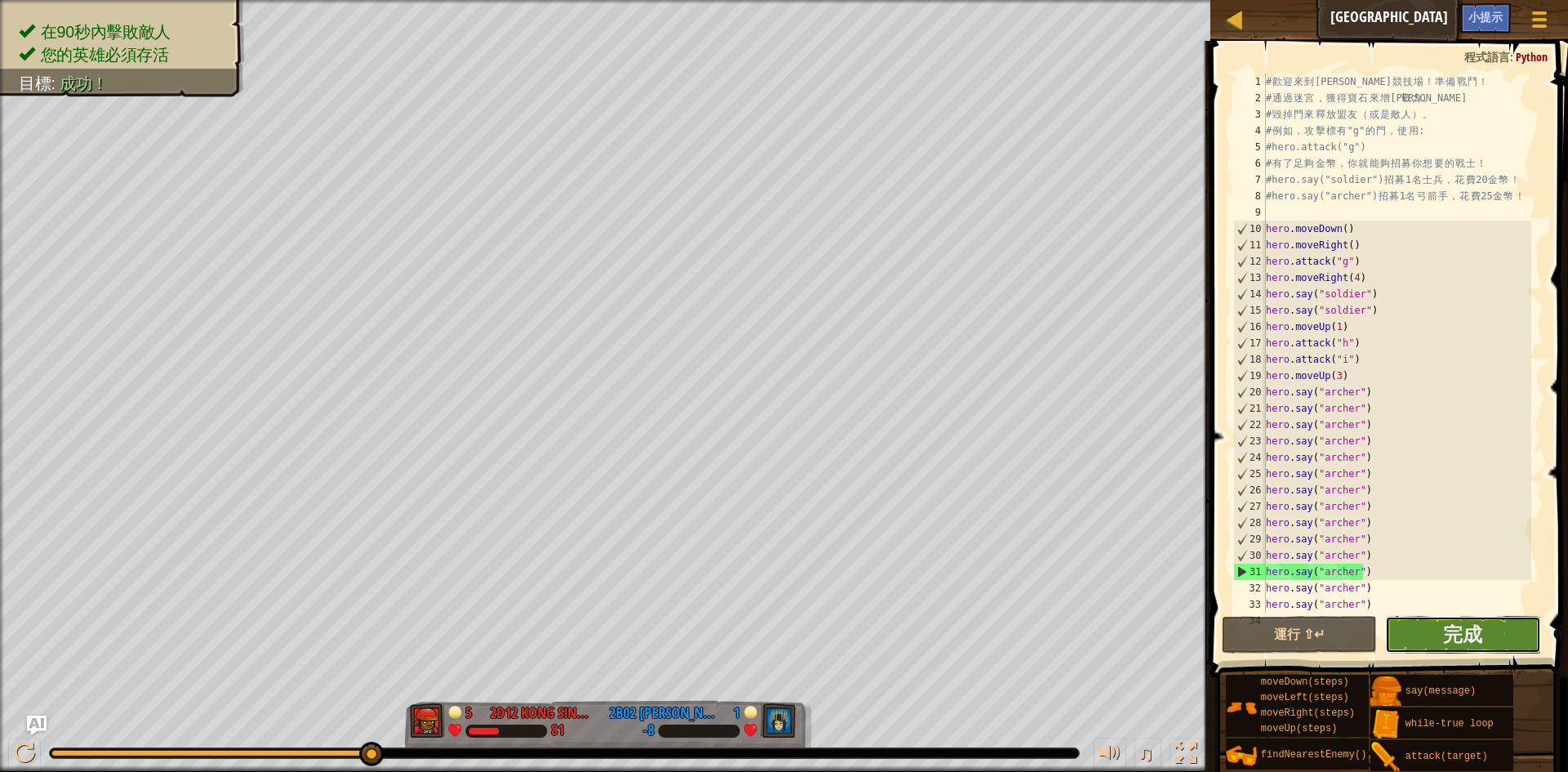
click at [1411, 617] on button "完成" at bounding box center [1462, 634] width 156 height 38
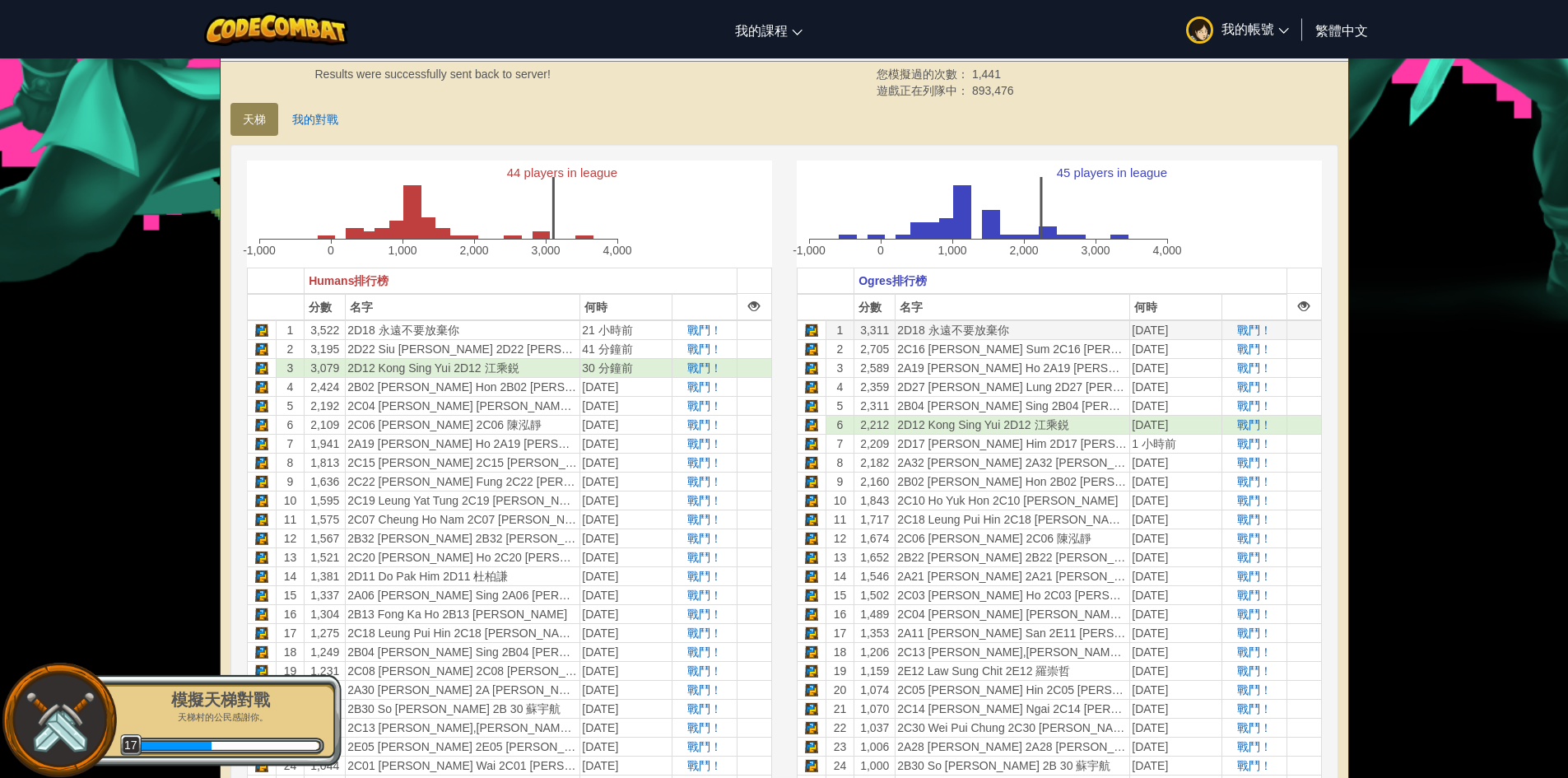
scroll to position [330, 0]
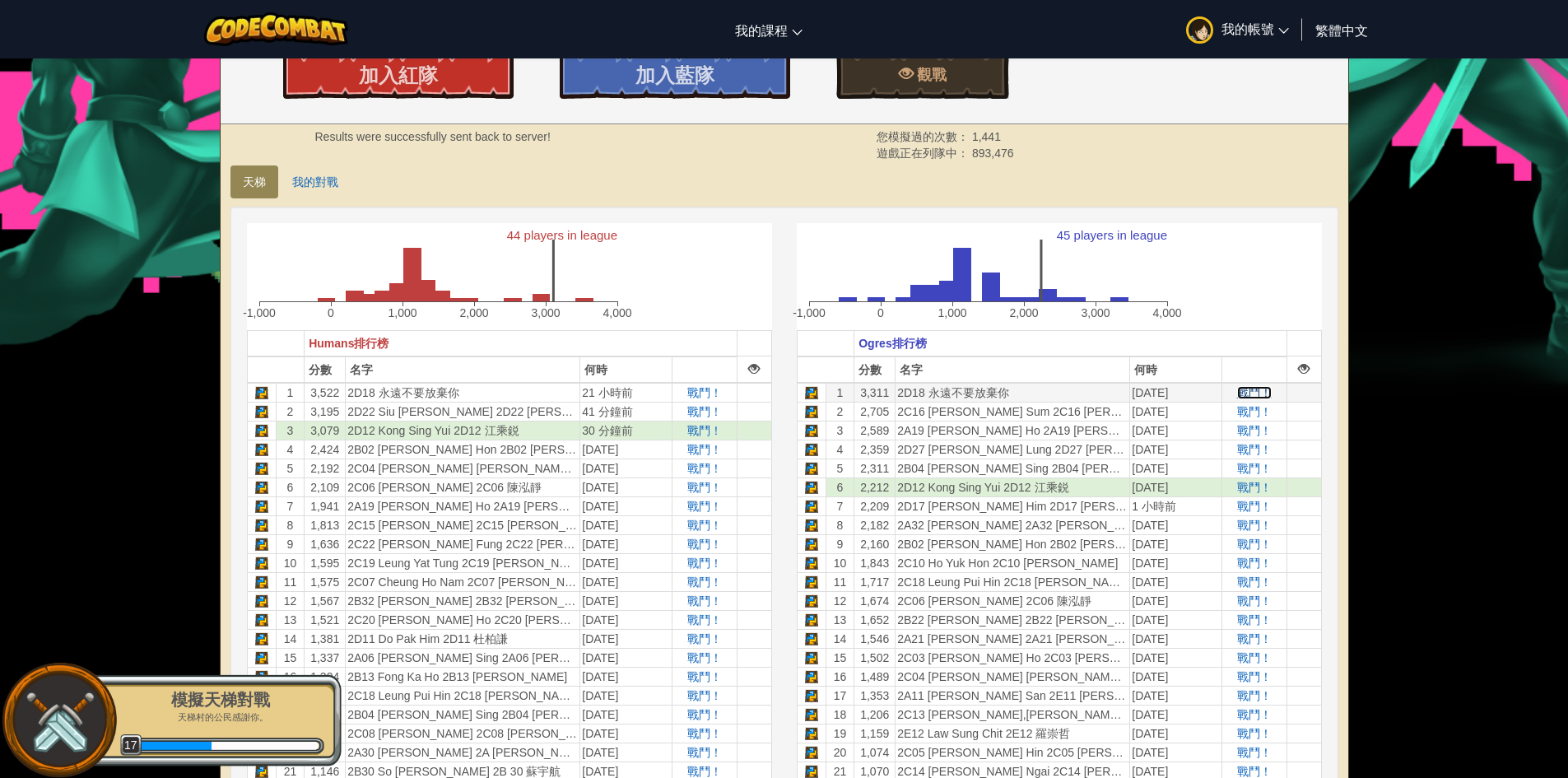
click at [1250, 396] on span "戰鬥！" at bounding box center [1254, 392] width 34 height 13
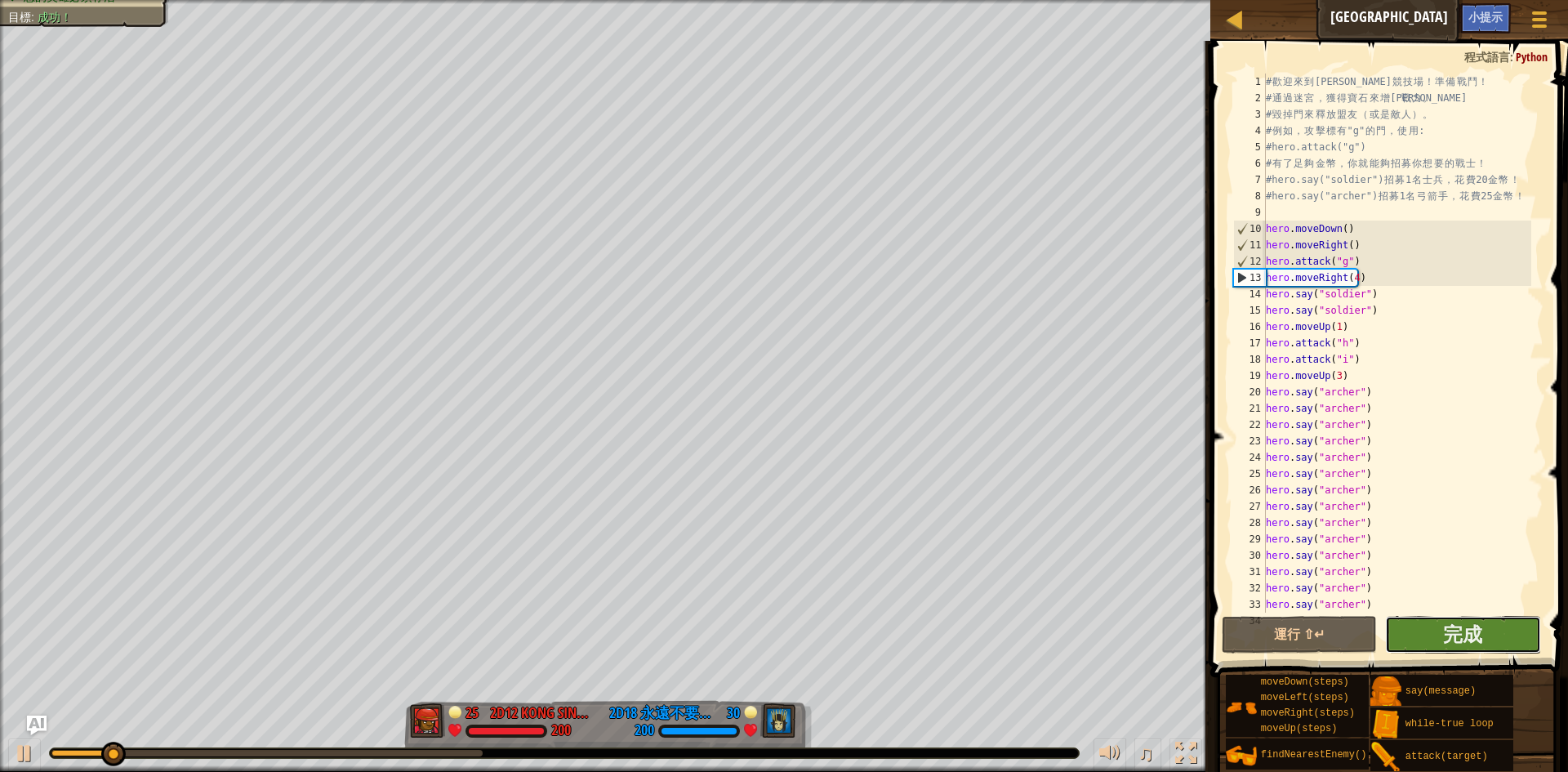
click at [1454, 618] on button "完成" at bounding box center [1462, 634] width 156 height 38
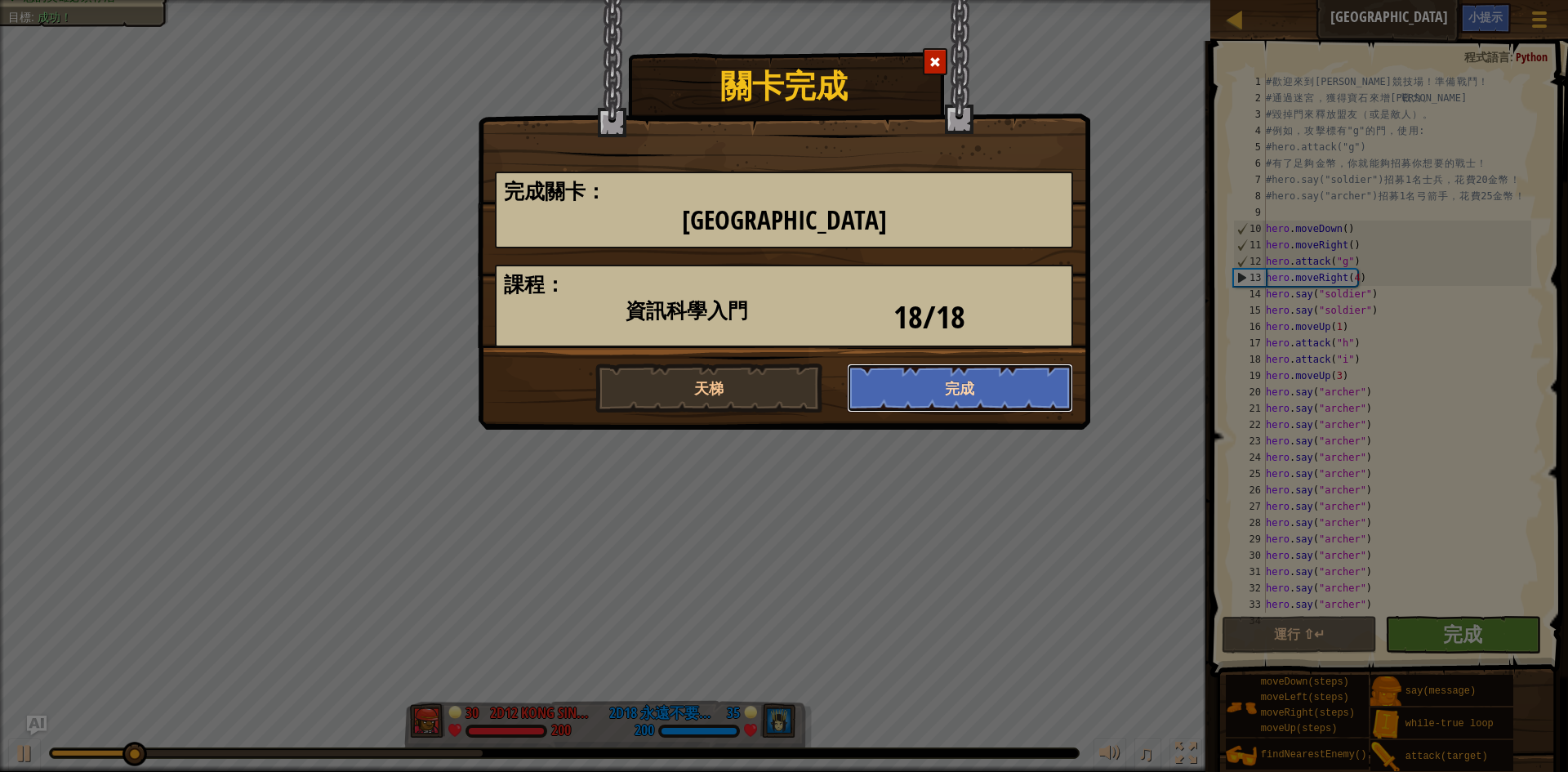
click at [942, 407] on button "完成" at bounding box center [960, 388] width 227 height 49
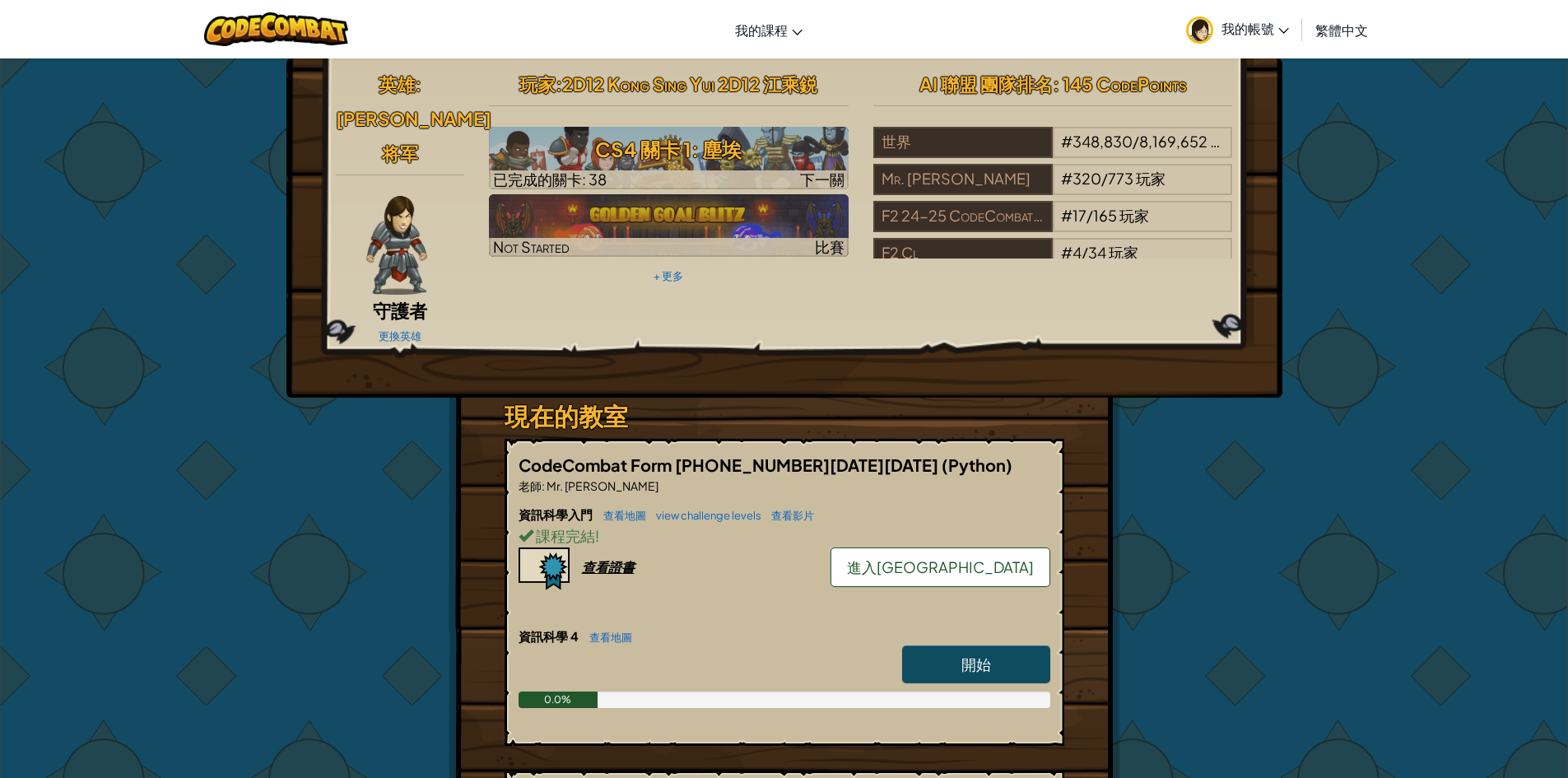
click at [992, 548] on link "進入[GEOGRAPHIC_DATA]" at bounding box center [940, 567] width 220 height 40
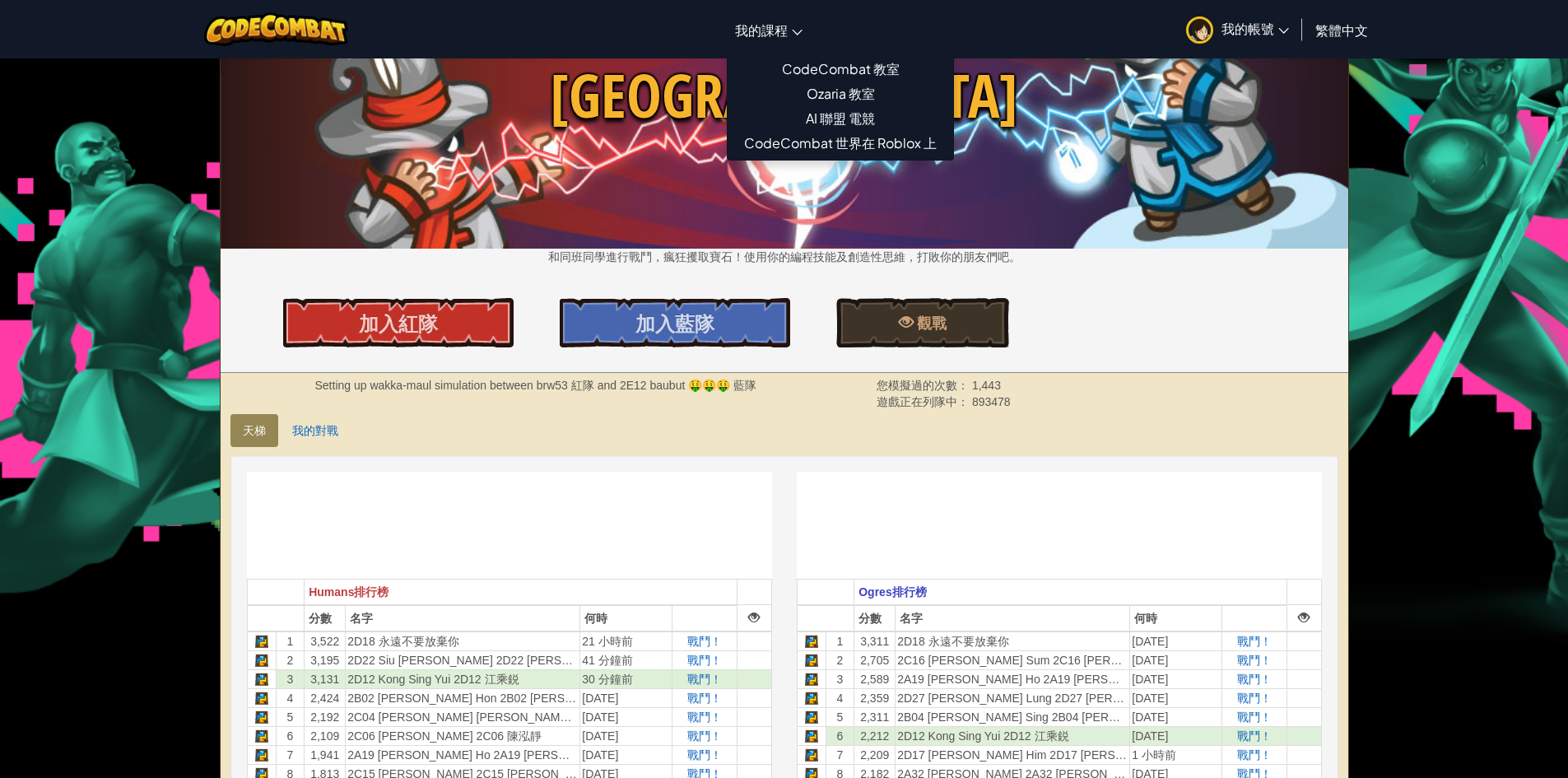
scroll to position [494, 0]
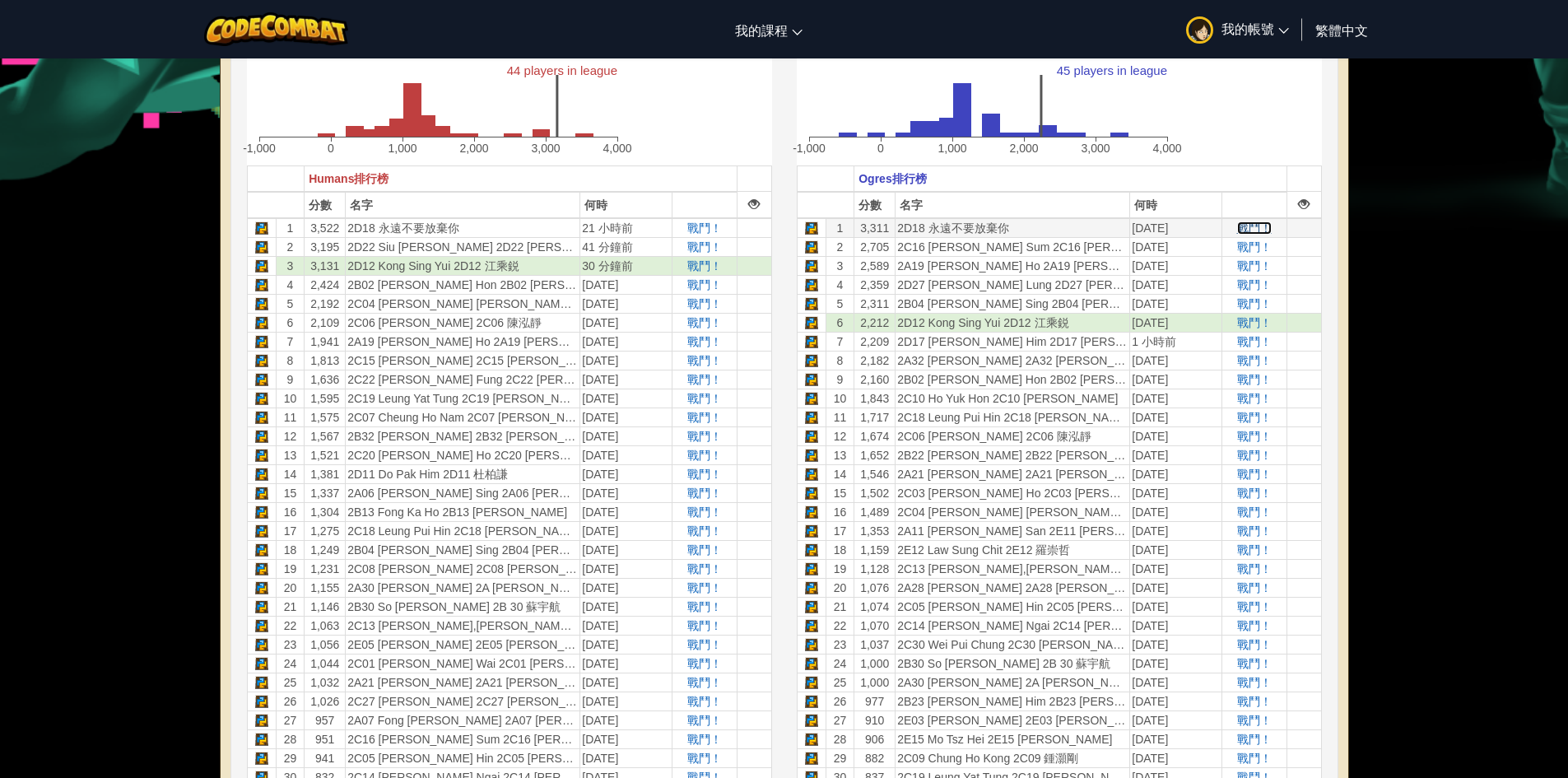
click at [1245, 228] on span "戰鬥！" at bounding box center [1254, 228] width 34 height 13
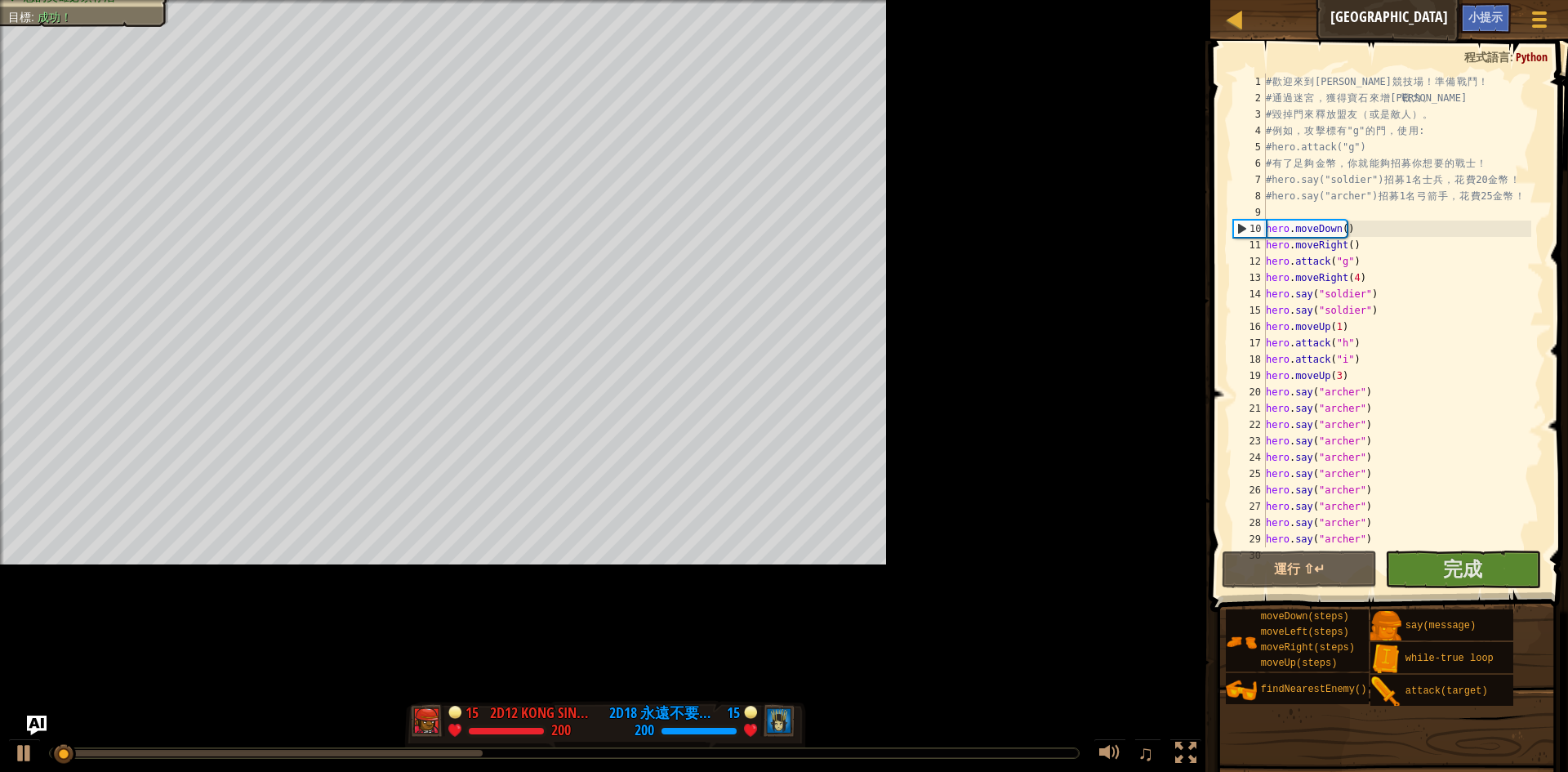
click at [1458, 511] on div "# 歡 迎 來 到 [GEOGRAPHIC_DATA] ！ 準 備 戰 鬥 ！ # 通 過 迷 宮 ， 獲 得 寶 石 來 增 強 戰 力 。 # 毀 掉 門…" at bounding box center [1559, 326] width 593 height 507
type textarea "hero.say("archer")"
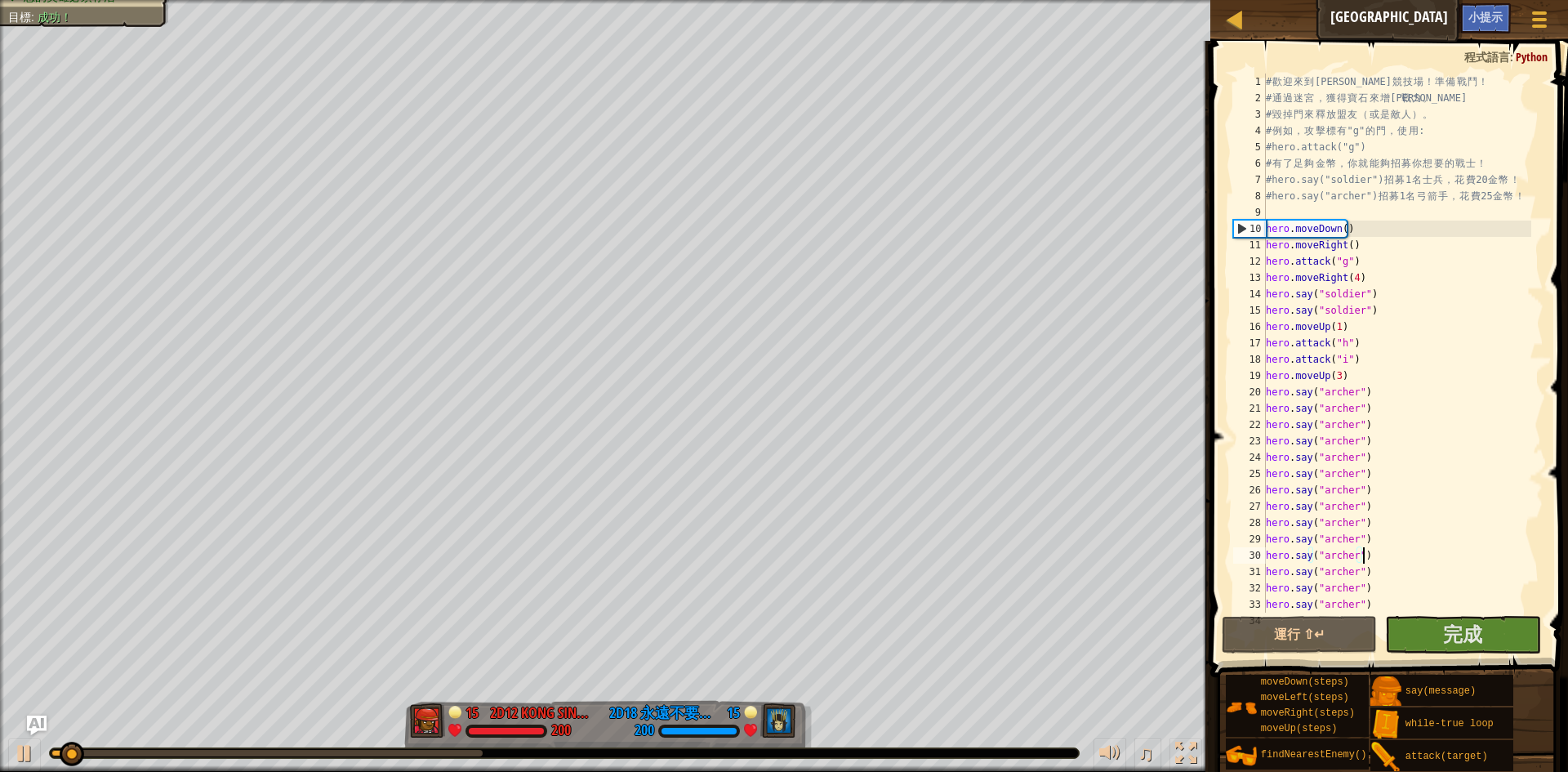
click at [1490, 563] on div "# 歡 迎 來 到 [GEOGRAPHIC_DATA] ！ 準 備 戰 鬥 ！ # 通 過 迷 宮 ， 獲 得 寶 石 來 增 強 戰 力 。 # 毀 掉 門…" at bounding box center [1397, 359] width 269 height 572
click at [1432, 643] on button "完成" at bounding box center [1462, 634] width 156 height 38
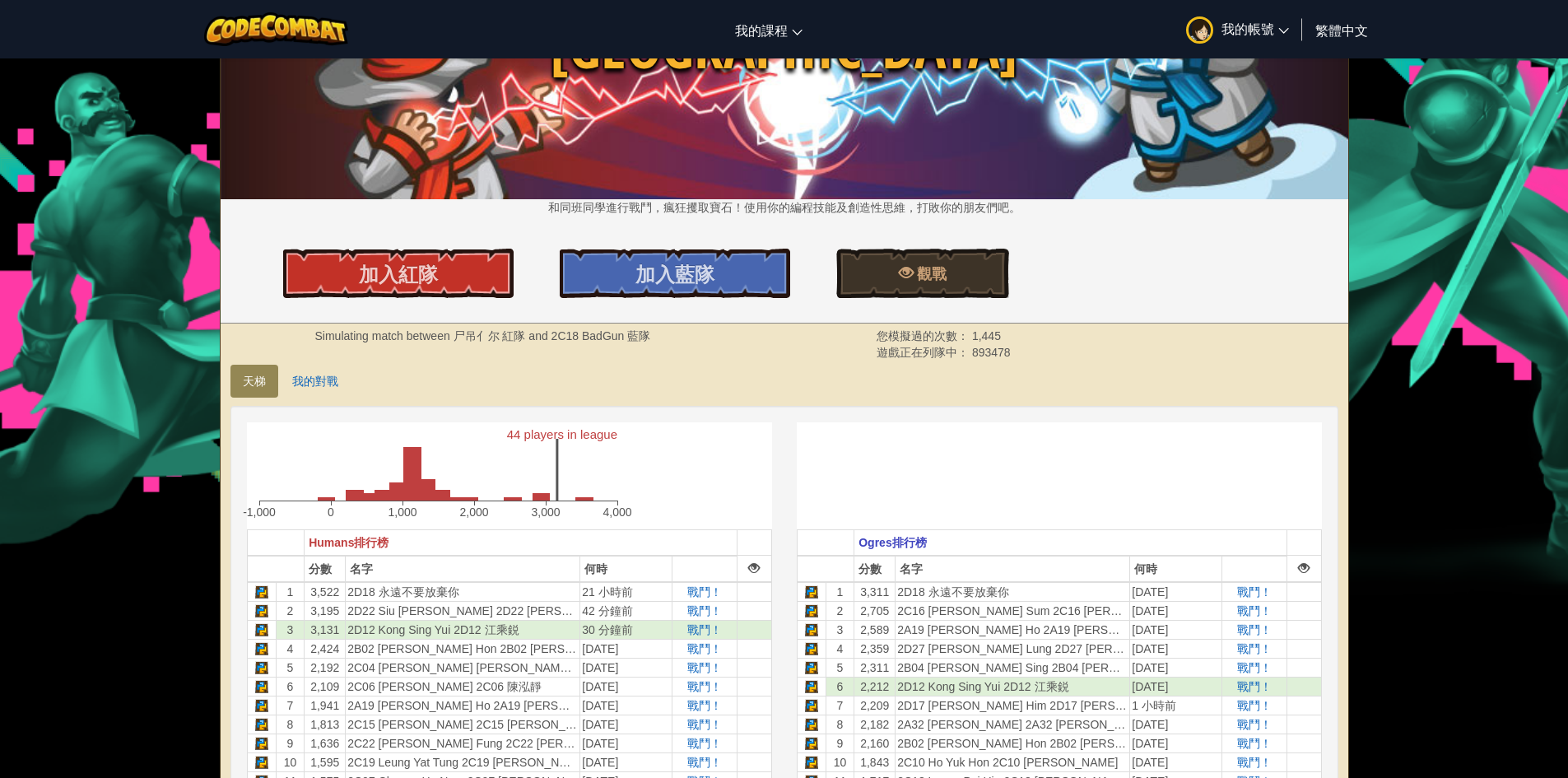
scroll to position [164, 0]
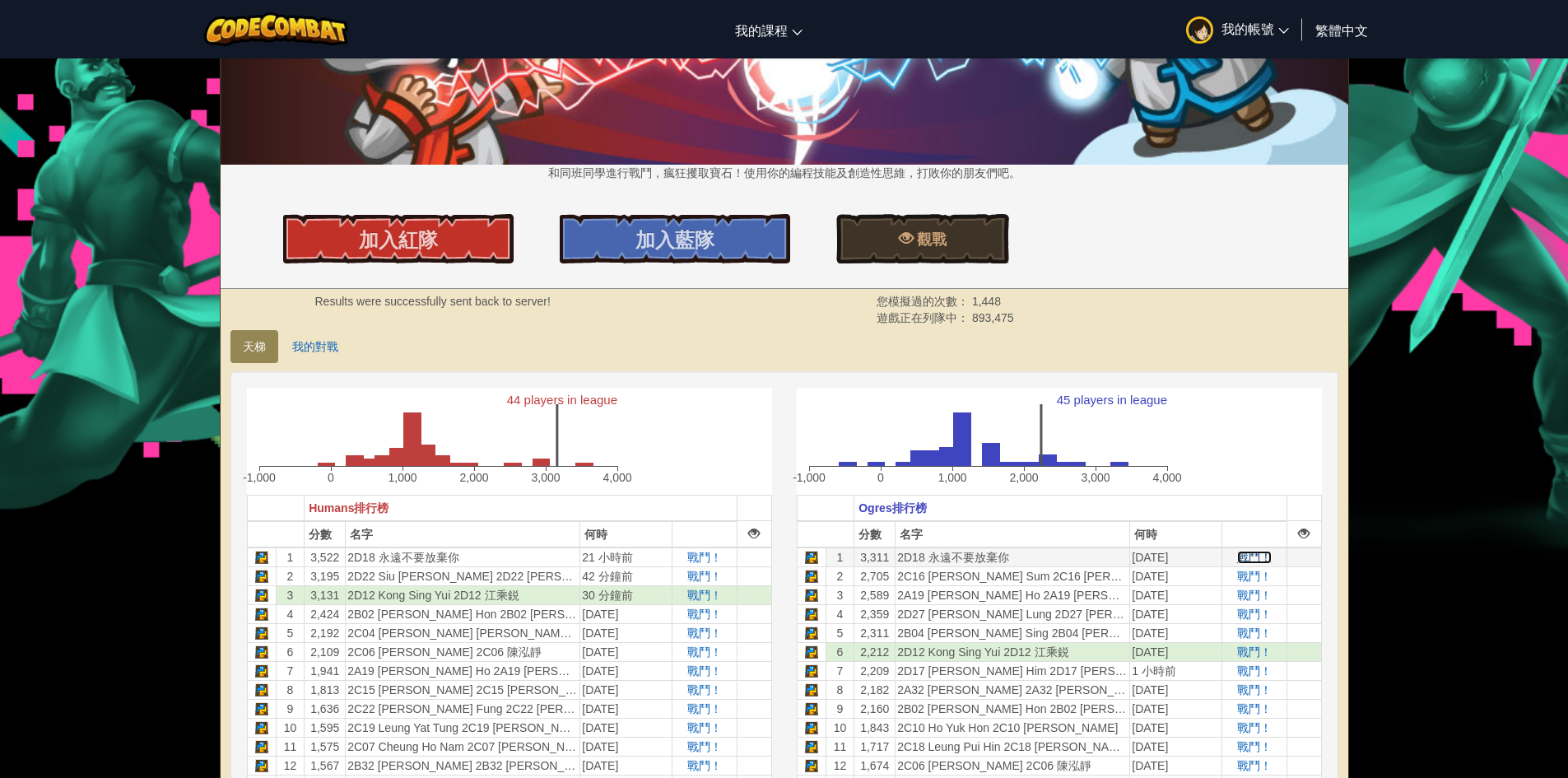
click at [1266, 557] on span "戰鬥！" at bounding box center [1254, 557] width 34 height 13
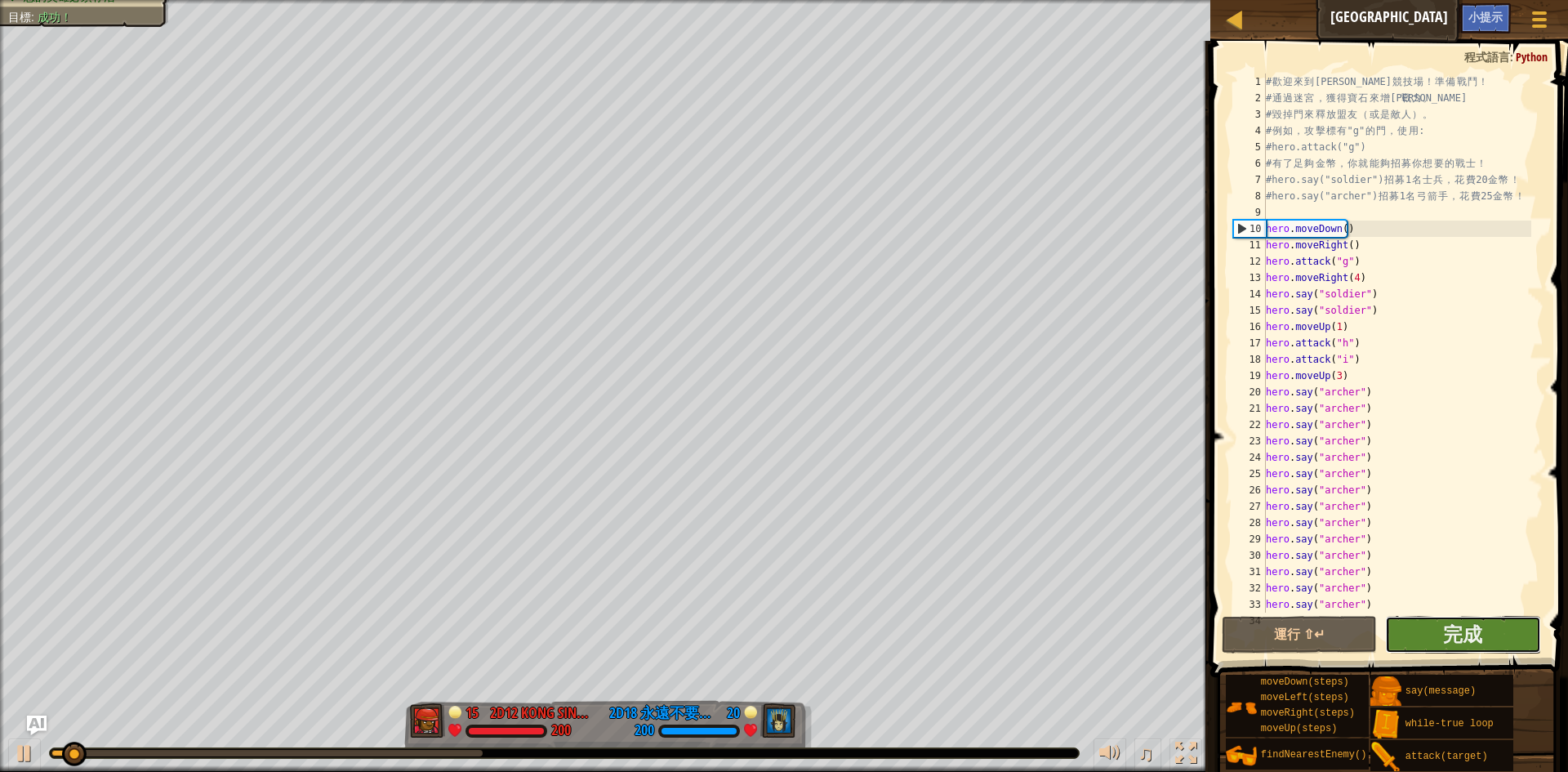
click at [1438, 643] on button "完成" at bounding box center [1462, 634] width 156 height 38
